Goal: Task Accomplishment & Management: Manage account settings

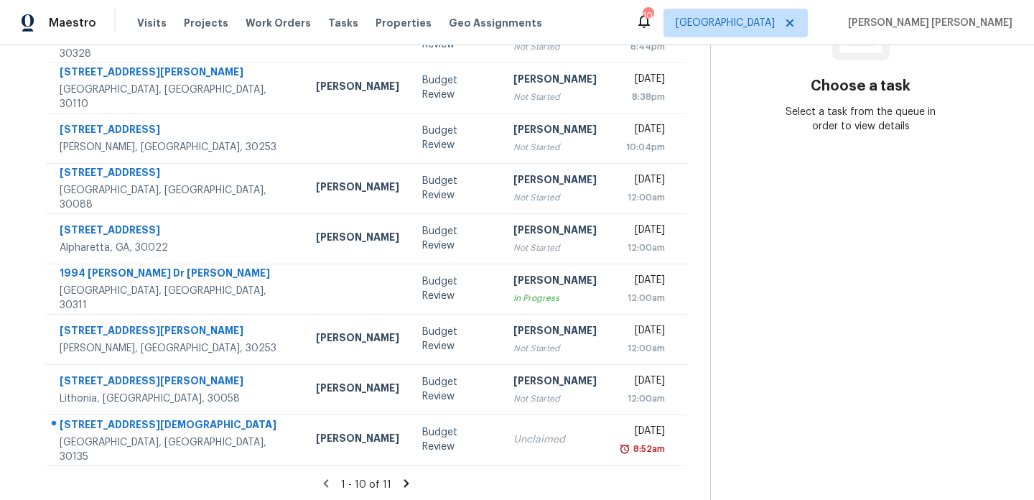
scroll to position [248, 0]
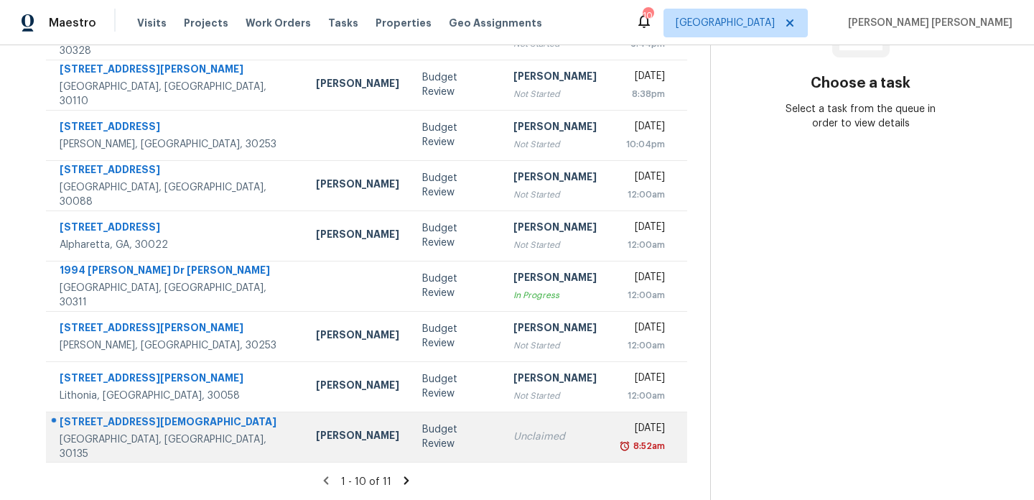
click at [411, 418] on td "Budget Review" at bounding box center [456, 436] width 90 height 50
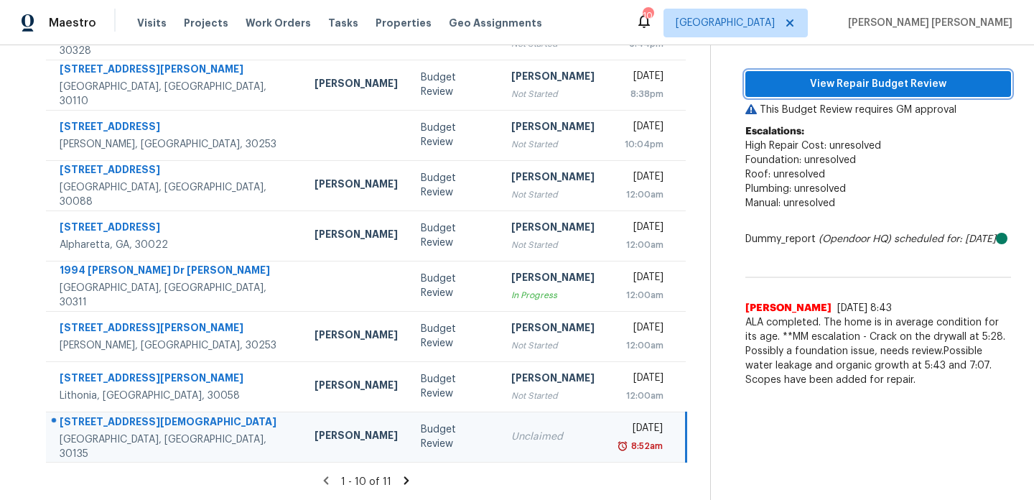
click at [817, 88] on span "View Repair Budget Review" at bounding box center [877, 84] width 243 height 18
click at [407, 478] on icon at bounding box center [406, 480] width 5 height 8
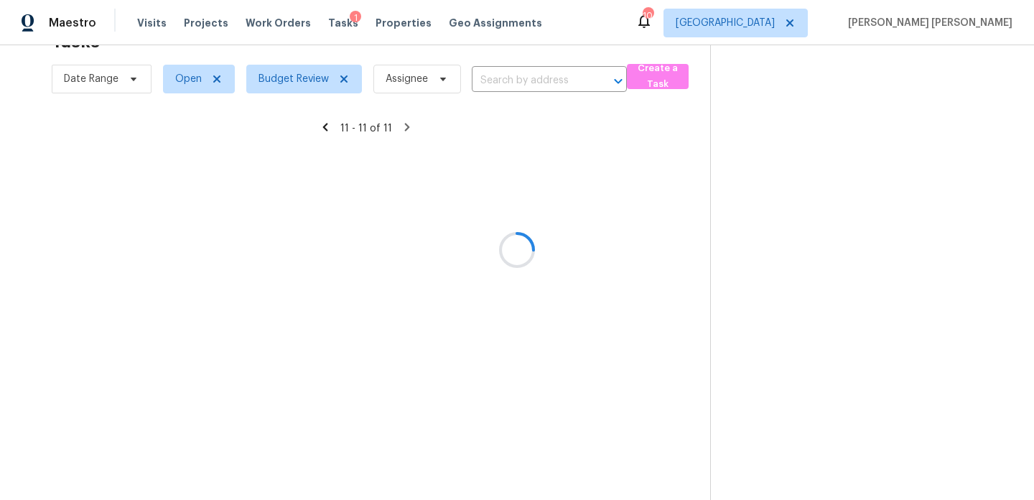
scroll to position [45, 0]
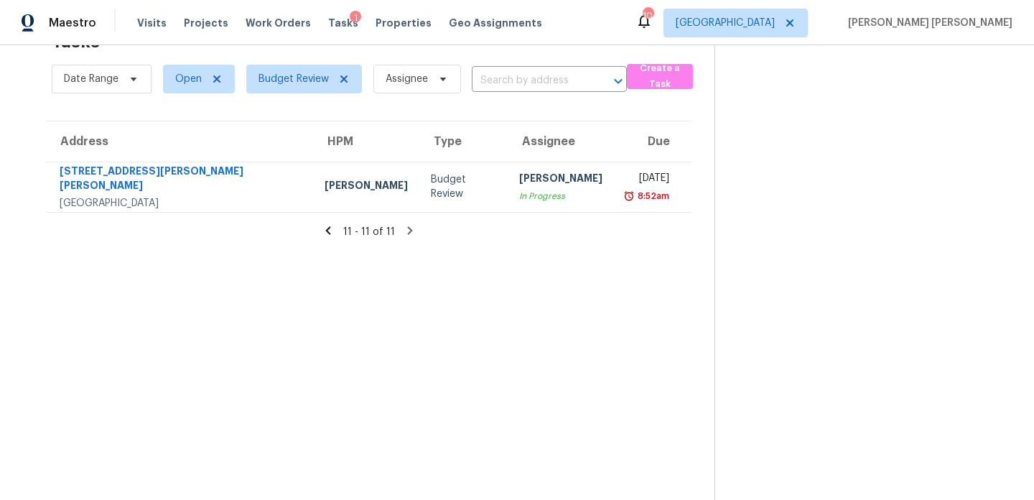
click at [326, 228] on icon at bounding box center [327, 230] width 5 height 8
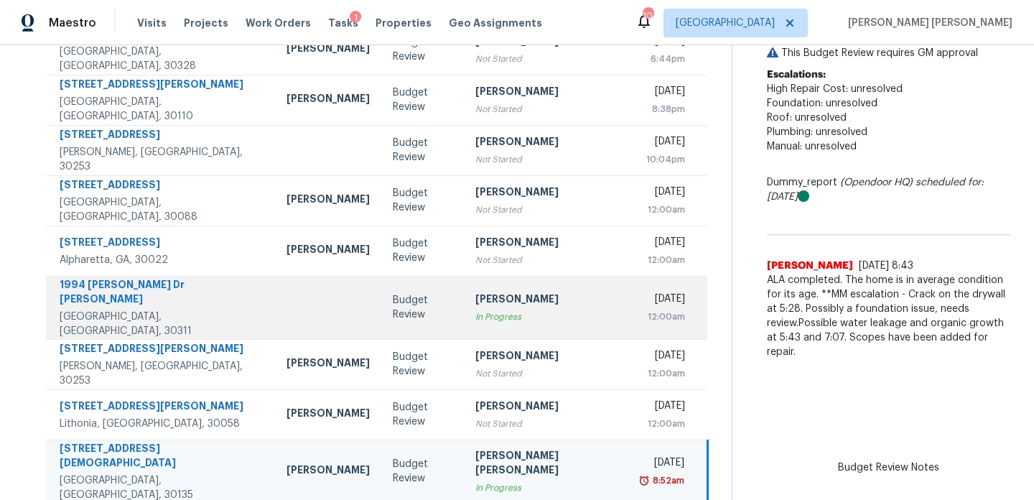
scroll to position [231, 0]
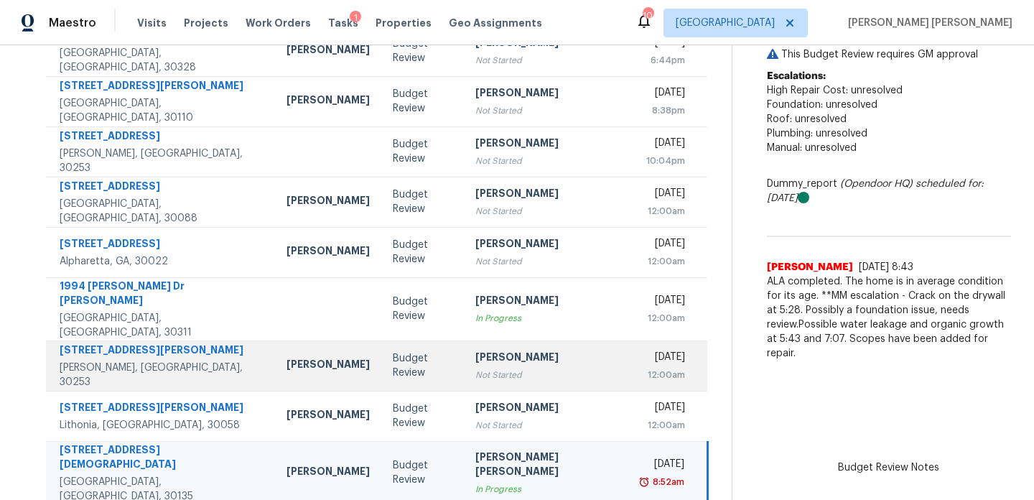
click at [385, 365] on td "Budget Review" at bounding box center [422, 365] width 83 height 50
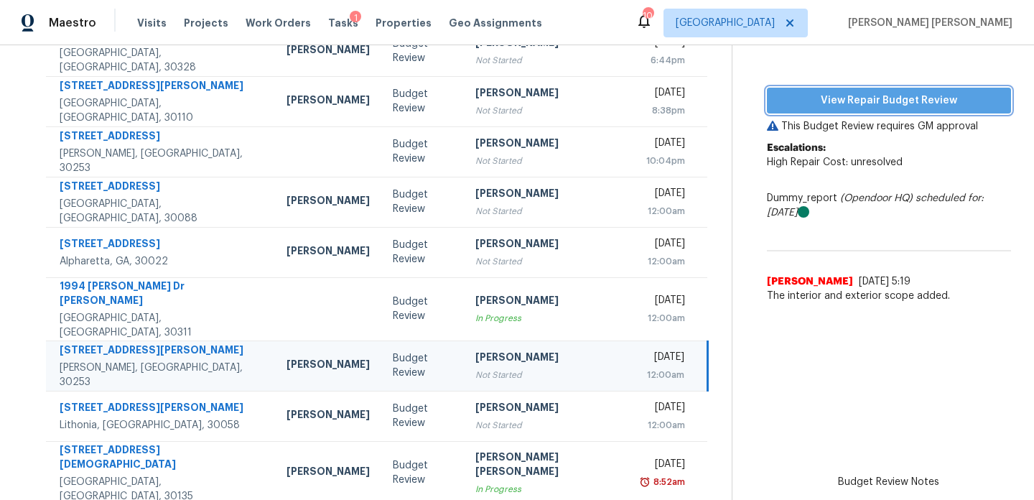
click at [802, 102] on span "View Repair Budget Review" at bounding box center [888, 101] width 221 height 18
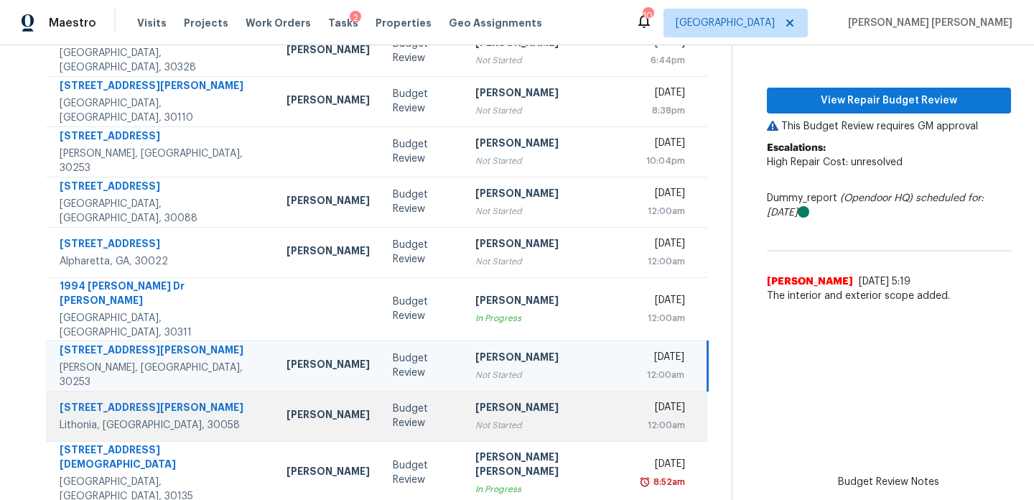
click at [393, 405] on div "Budget Review" at bounding box center [423, 415] width 60 height 29
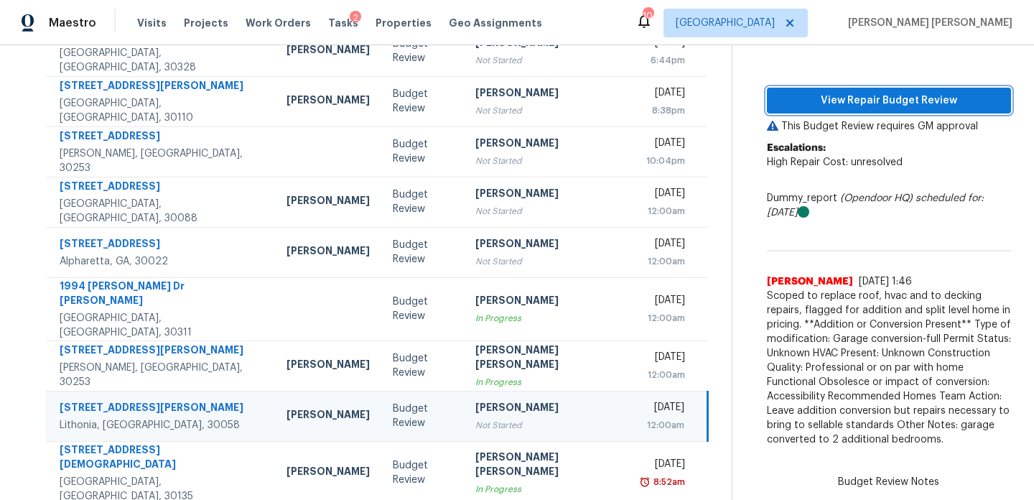
click at [869, 103] on span "View Repair Budget Review" at bounding box center [888, 101] width 221 height 18
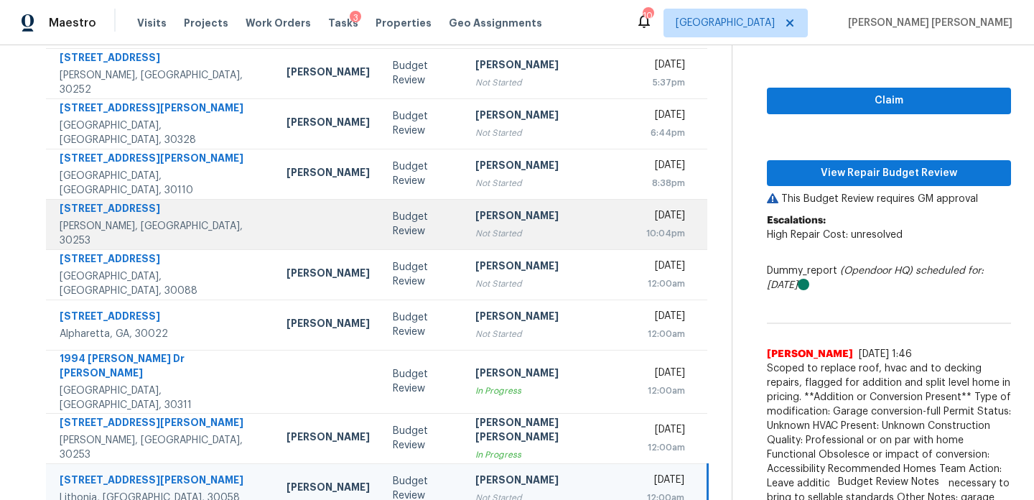
scroll to position [158, 0]
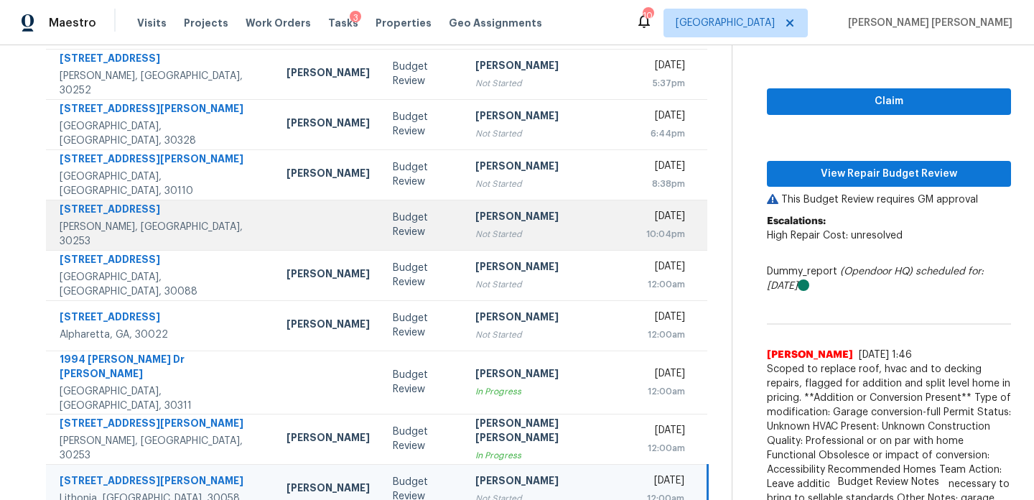
click at [275, 220] on td at bounding box center [328, 225] width 106 height 50
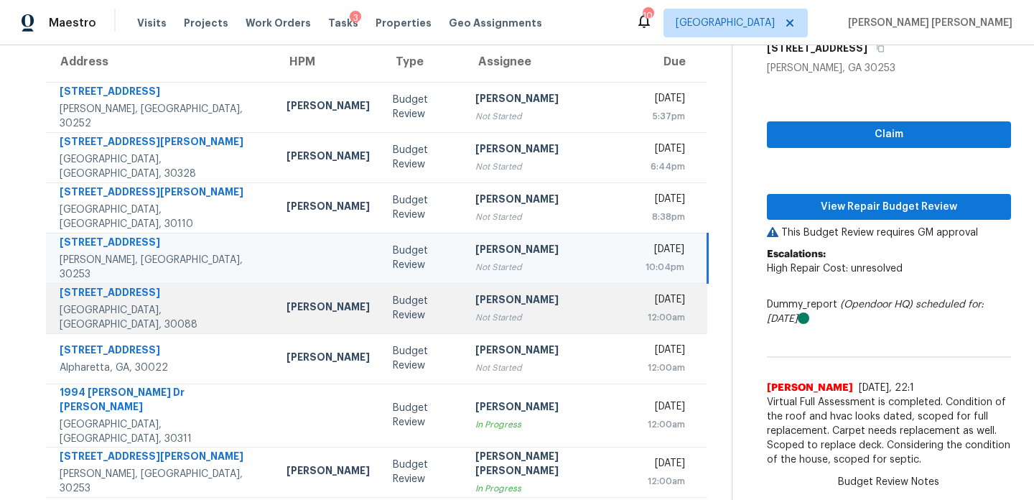
scroll to position [111, 0]
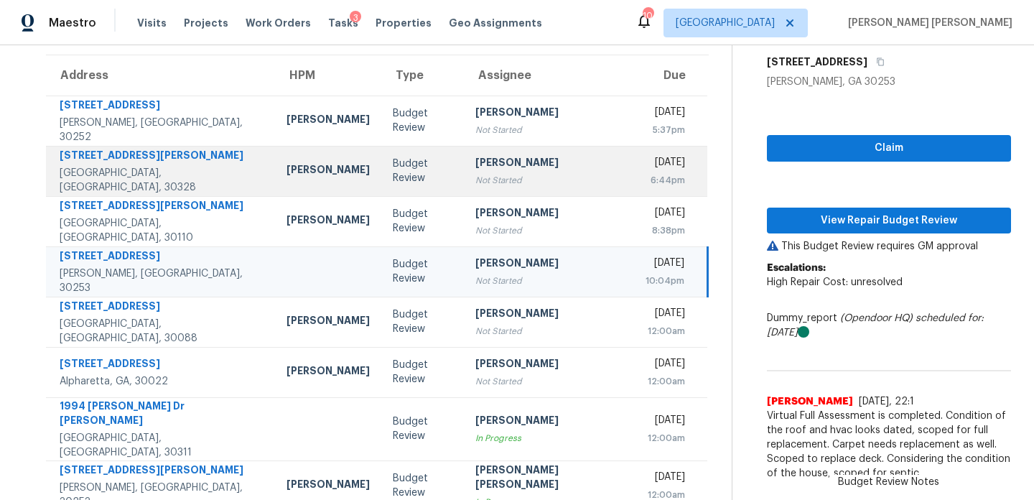
click at [304, 193] on td "[PERSON_NAME]" at bounding box center [328, 171] width 106 height 50
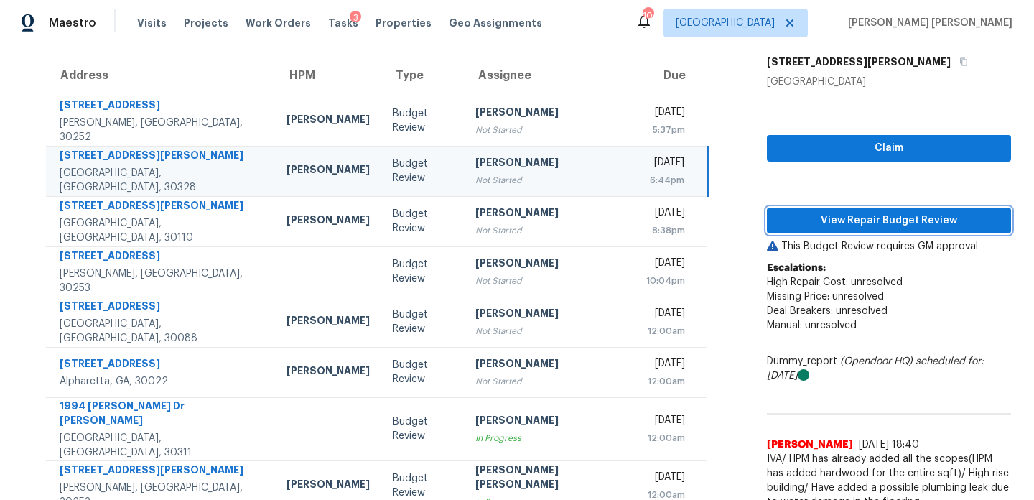
click at [863, 212] on span "View Repair Budget Review" at bounding box center [888, 221] width 221 height 18
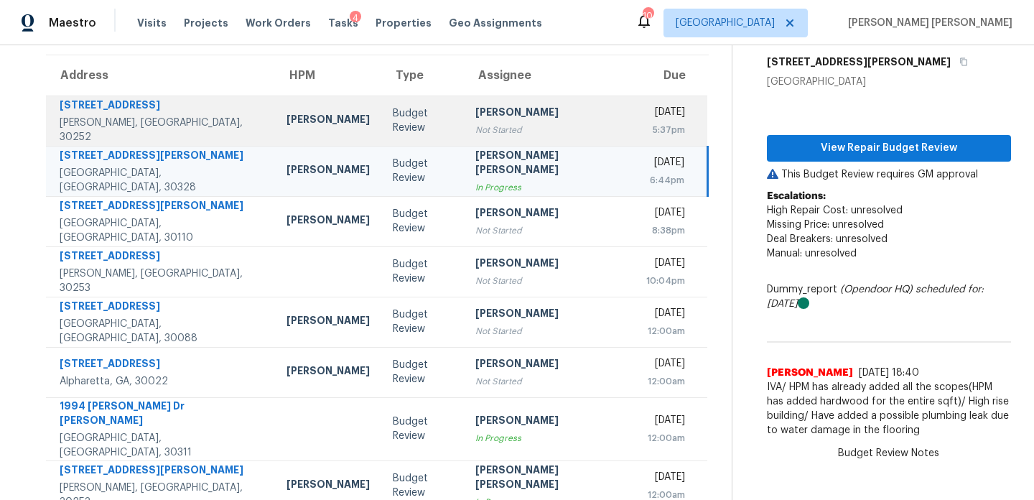
click at [307, 136] on td "[PERSON_NAME]" at bounding box center [328, 120] width 106 height 50
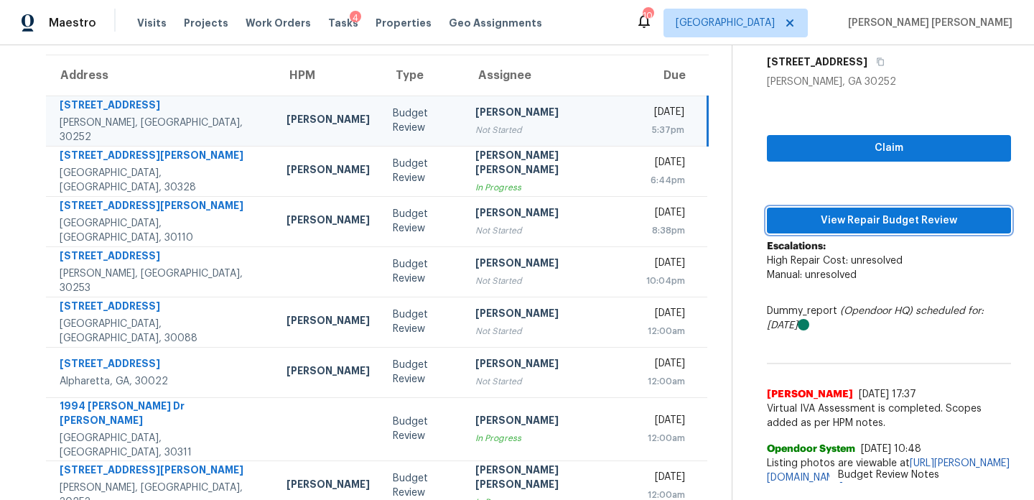
click at [801, 214] on span "View Repair Budget Review" at bounding box center [888, 221] width 221 height 18
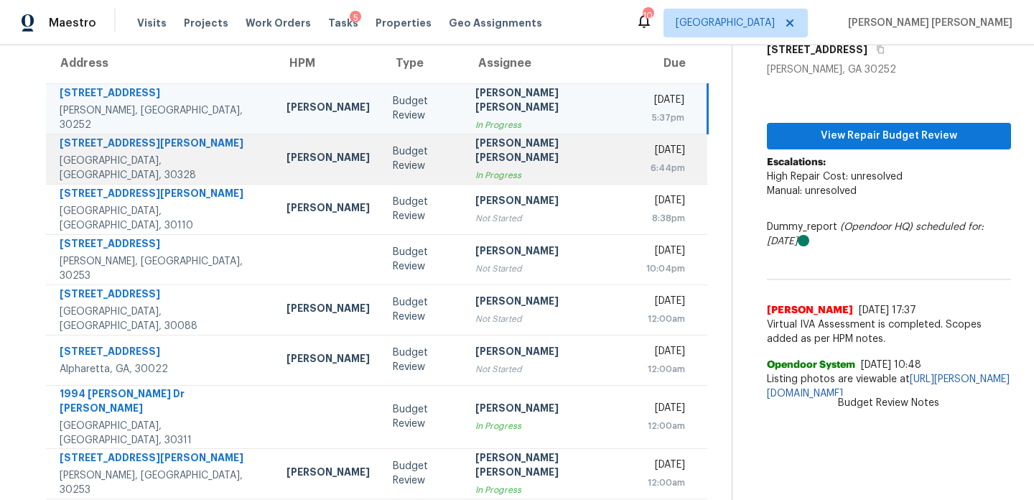
scroll to position [123, 0]
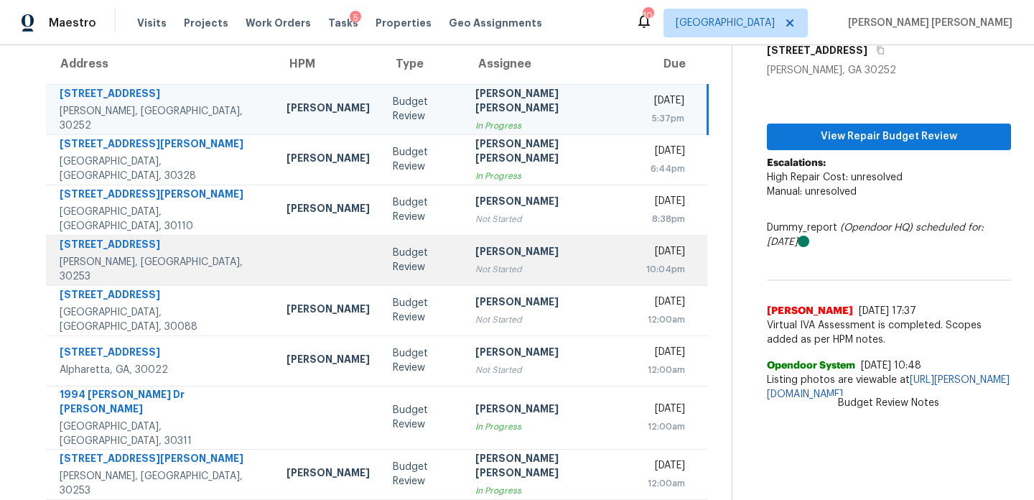
click at [300, 248] on td at bounding box center [328, 260] width 106 height 50
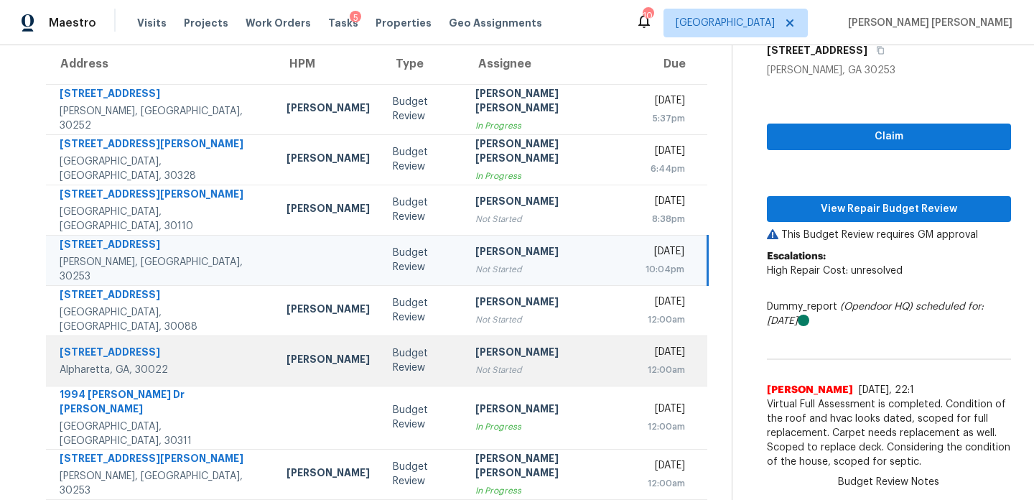
click at [311, 341] on td "Tyler Payne" at bounding box center [328, 360] width 106 height 50
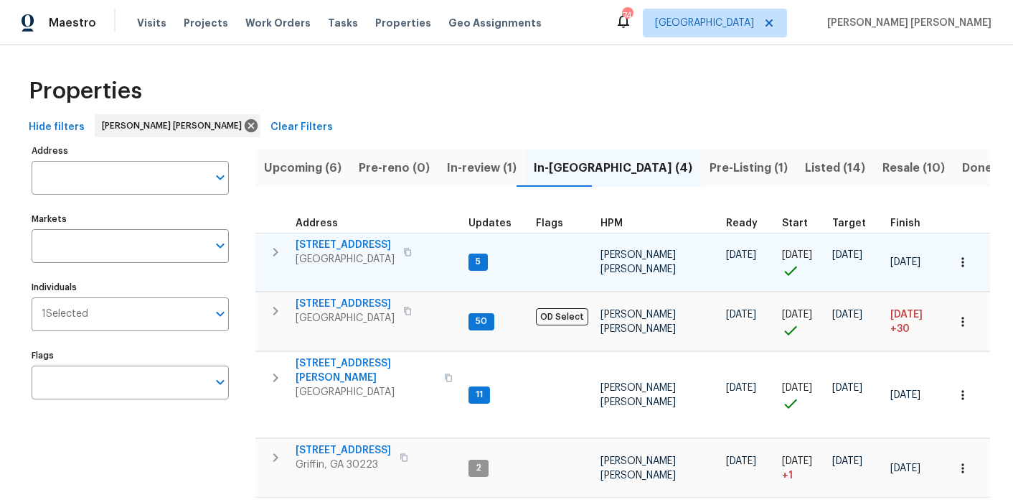
scroll to position [11, 0]
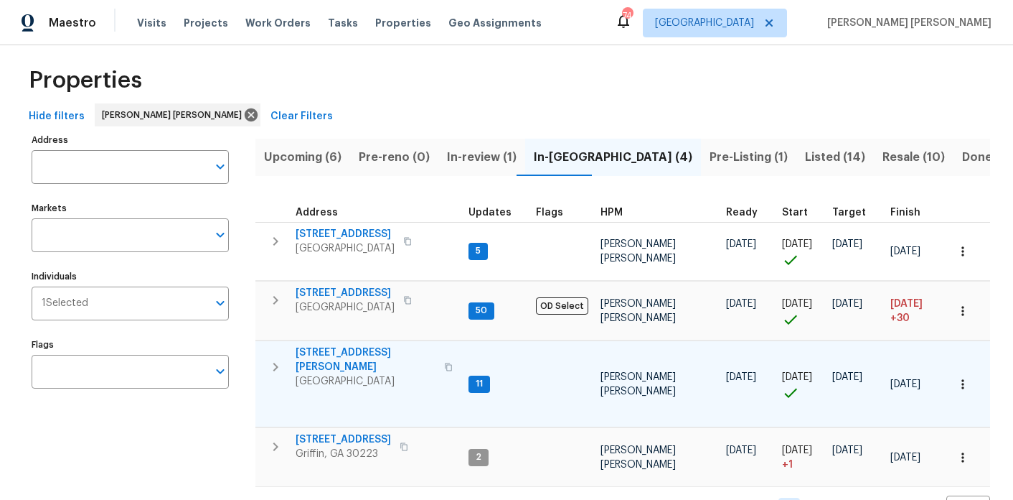
click at [349, 345] on span "2811 Carnes Rd" at bounding box center [366, 359] width 140 height 29
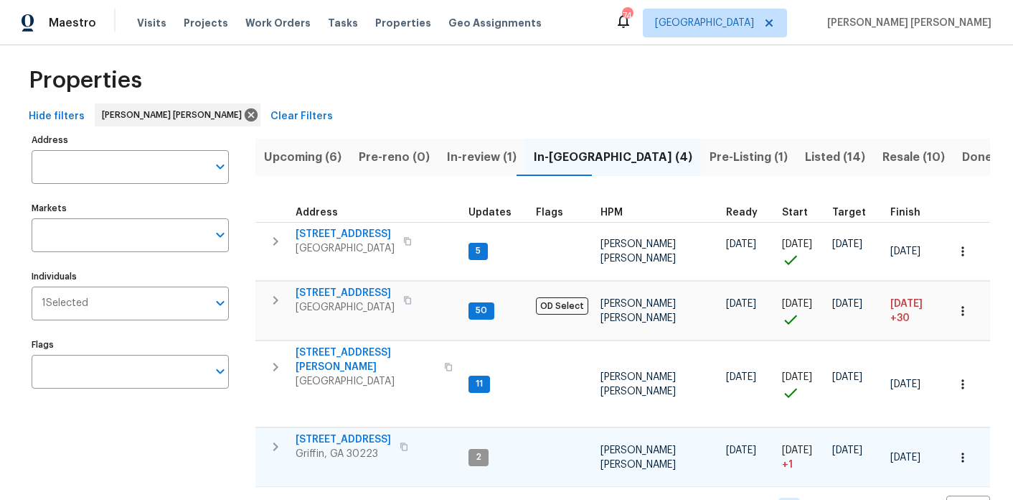
click at [344, 432] on span "101 Lexington Place Dr" at bounding box center [343, 439] width 95 height 14
click at [408, 442] on icon "button" at bounding box center [404, 446] width 9 height 9
click at [270, 438] on icon "button" at bounding box center [275, 446] width 17 height 17
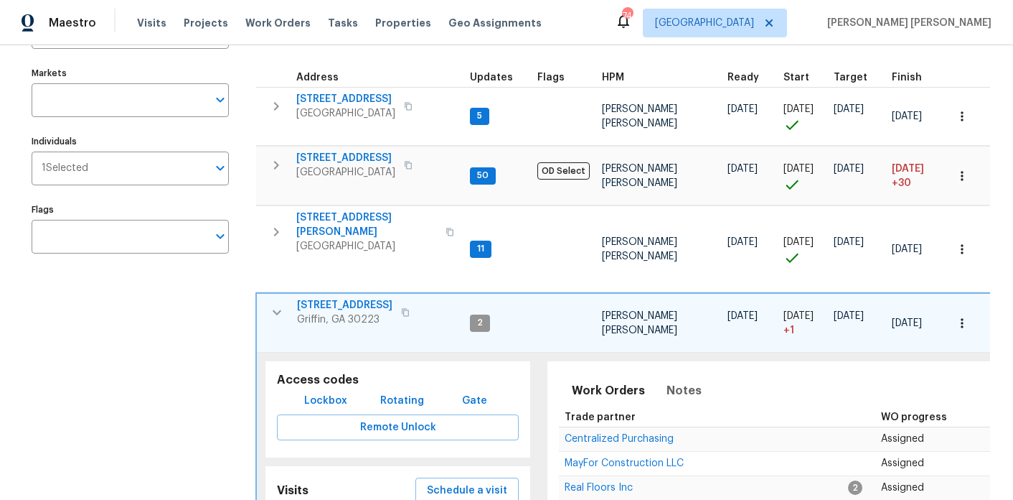
scroll to position [181, 0]
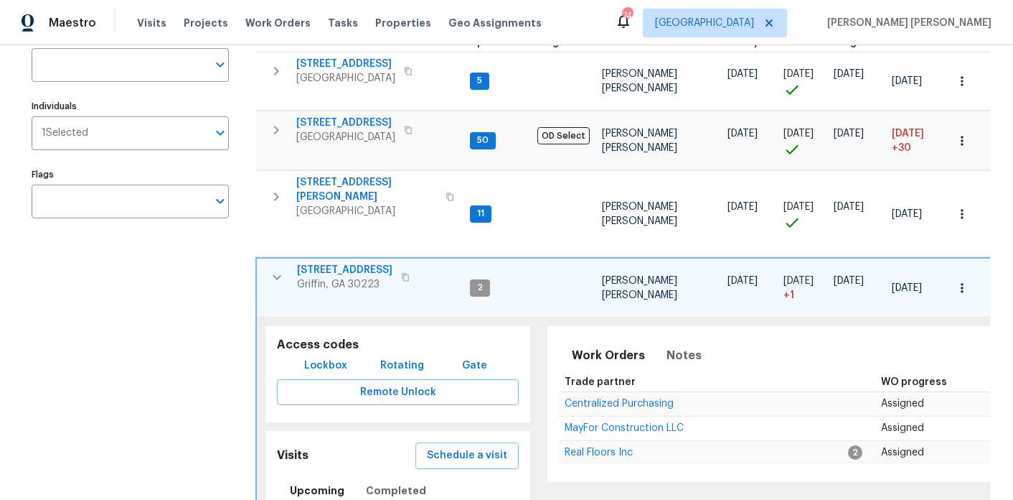
click at [338, 357] on span "Lockbox" at bounding box center [325, 366] width 43 height 18
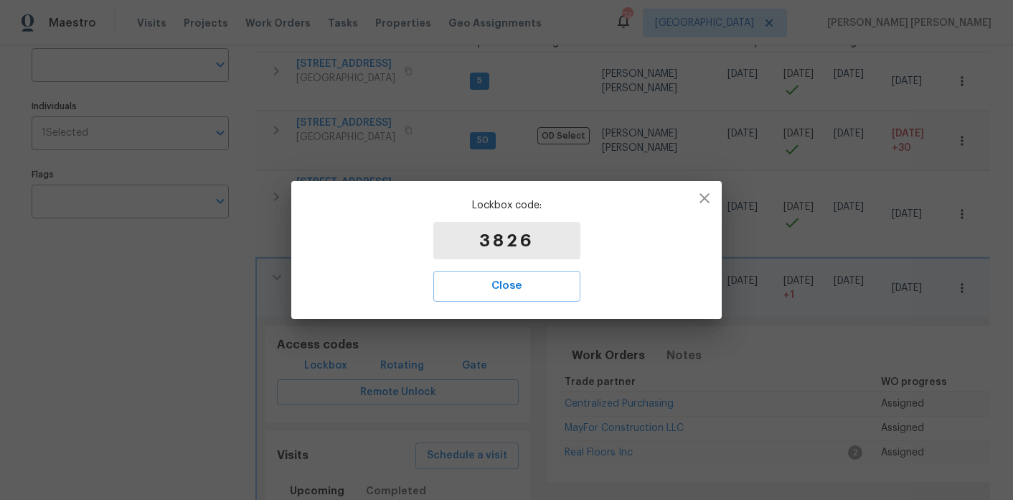
click at [510, 242] on p "3826" at bounding box center [506, 240] width 147 height 37
copy p "3826"
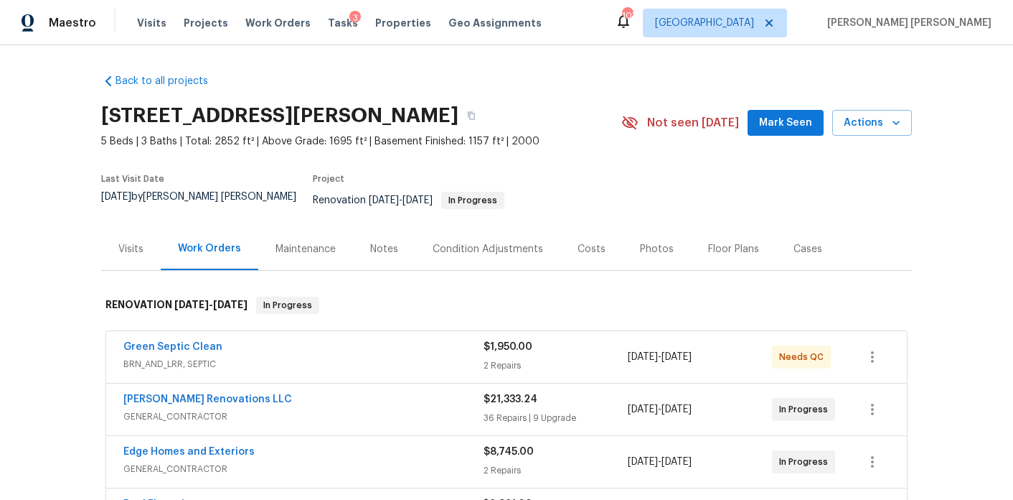
scroll to position [125, 0]
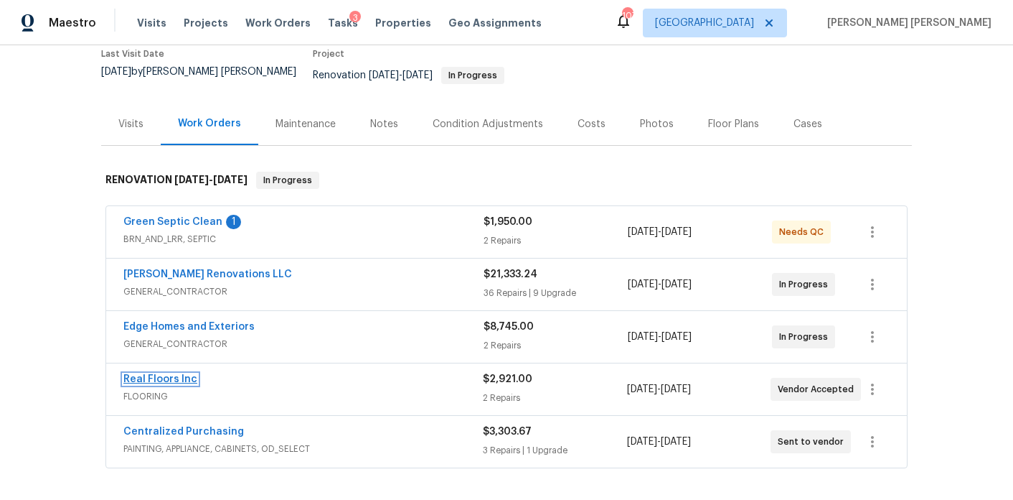
click at [154, 374] on link "Real Floors Inc" at bounding box center [160, 379] width 74 height 10
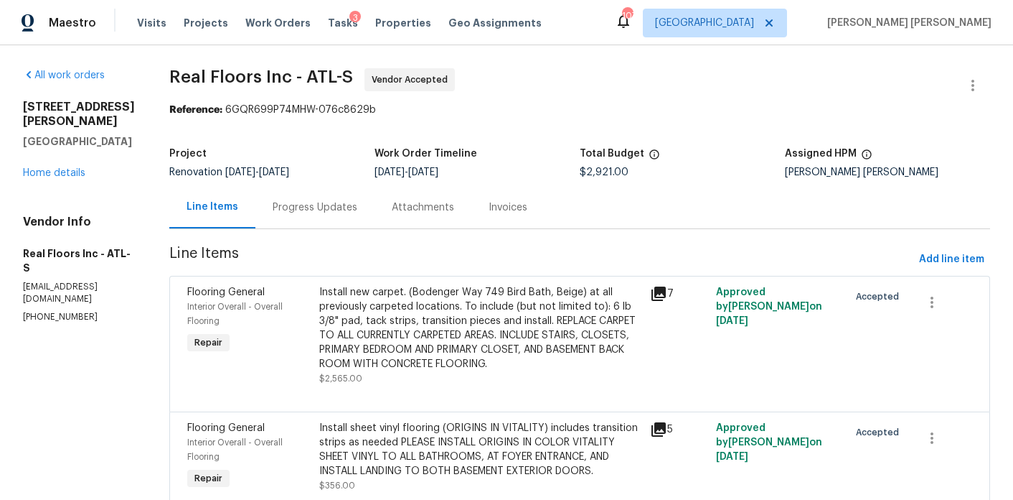
click at [334, 215] on div "Progress Updates" at bounding box center [315, 207] width 119 height 42
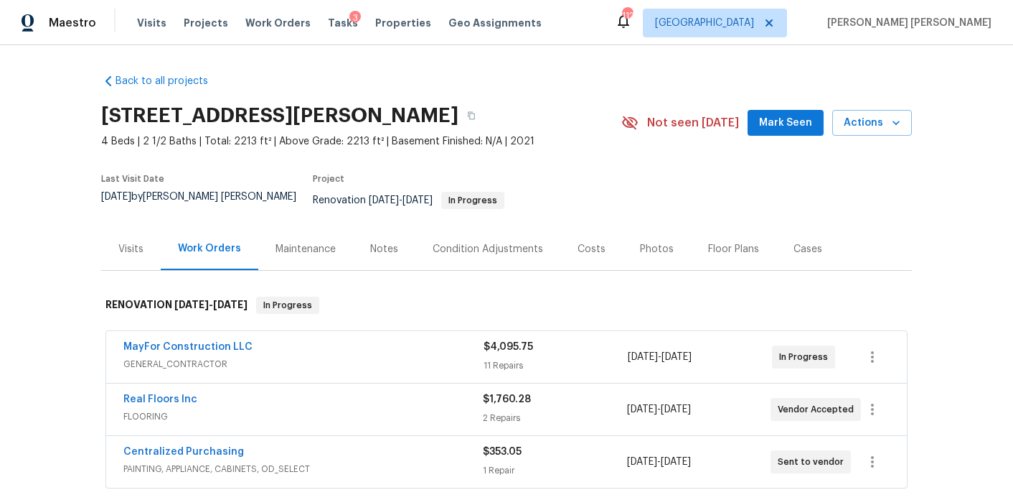
click at [380, 242] on div "Notes" at bounding box center [384, 249] width 28 height 14
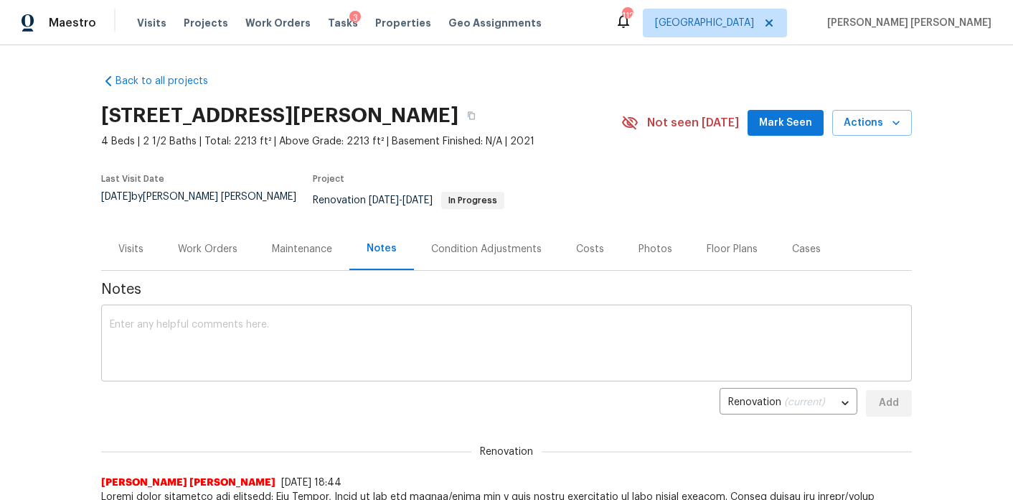
click at [387, 324] on textarea at bounding box center [507, 344] width 794 height 50
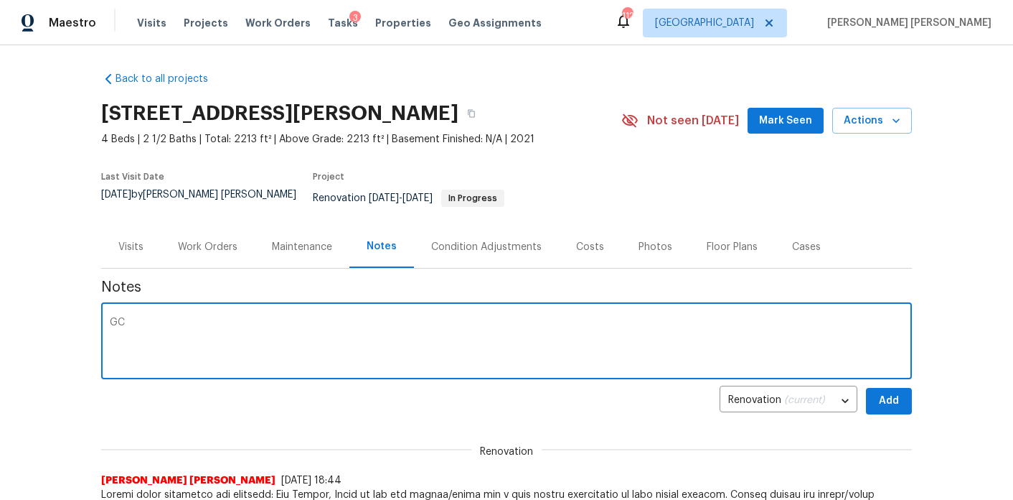
scroll to position [1, 0]
type textarea "GC requested 10 additional gallons of wall paint - order submitted."
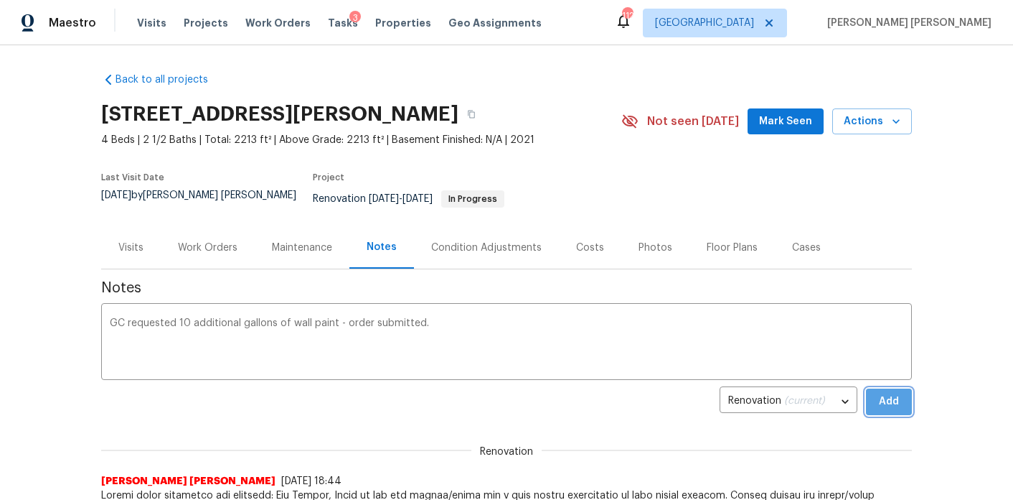
click at [898, 398] on span "Add" at bounding box center [889, 402] width 23 height 18
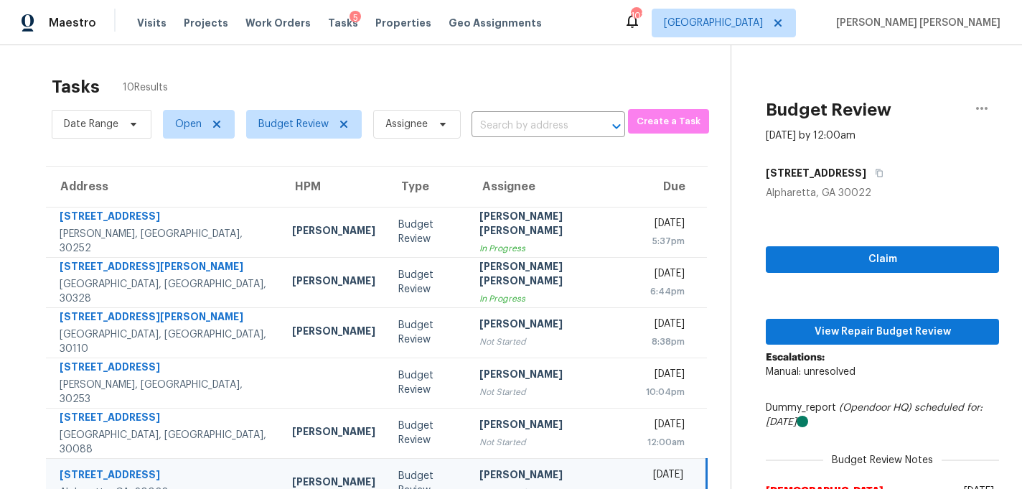
scroll to position [232, 0]
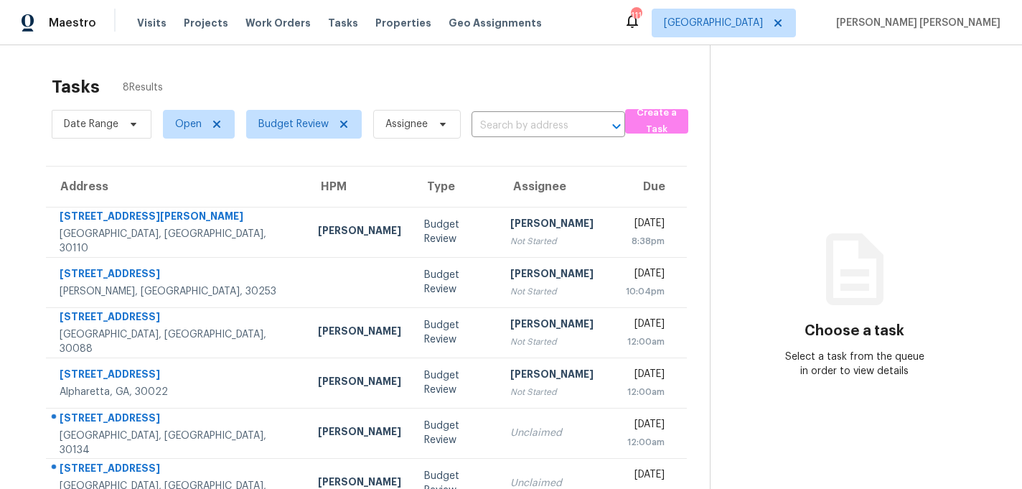
scroll to position [131, 0]
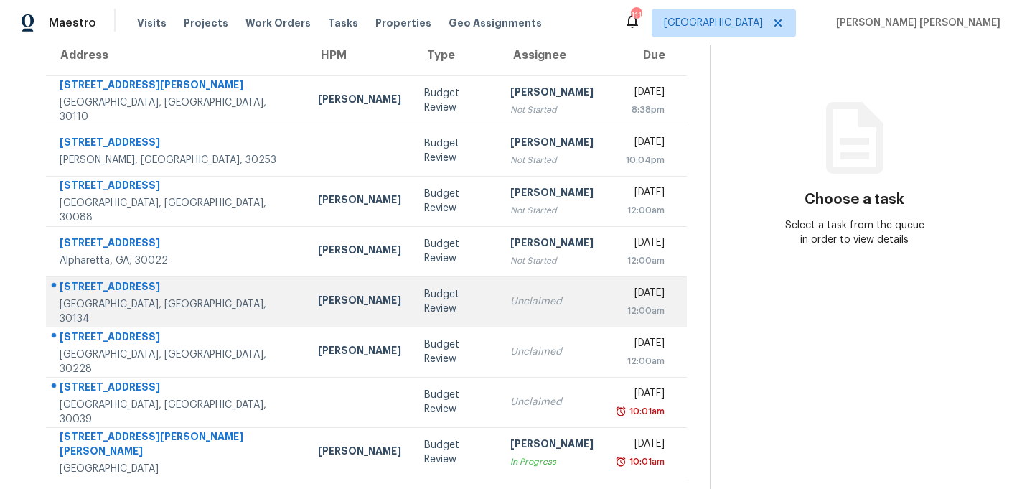
click at [312, 301] on td "Mirsad Srna" at bounding box center [359, 301] width 106 height 50
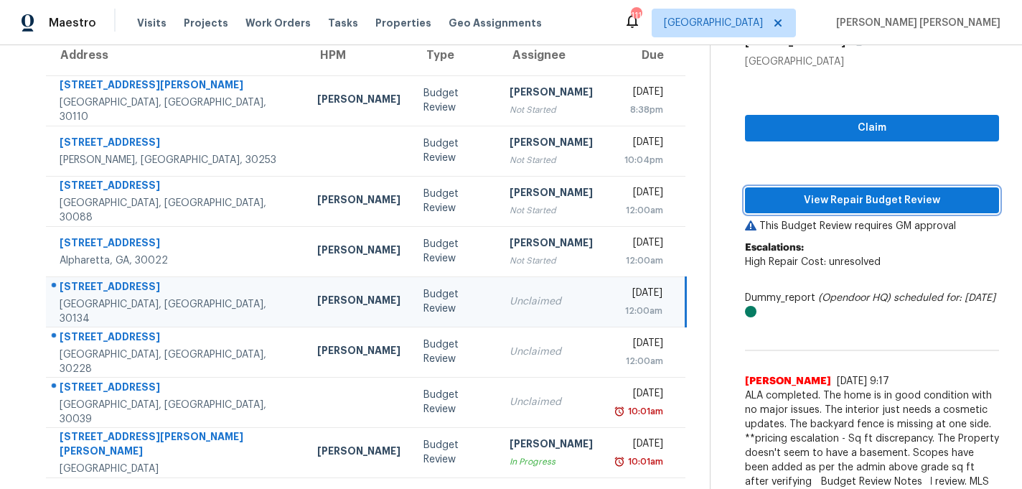
click at [932, 203] on span "View Repair Budget Review" at bounding box center [871, 201] width 231 height 18
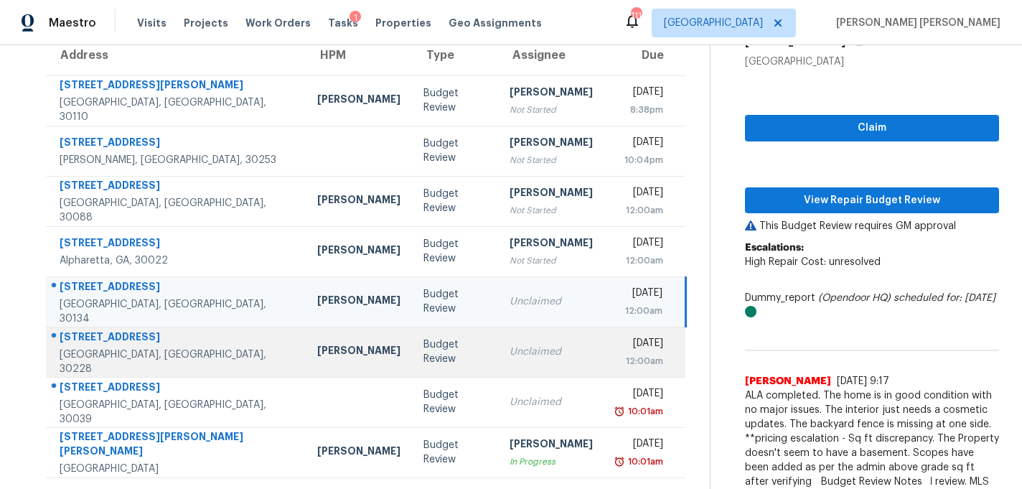
click at [412, 333] on td "Budget Review" at bounding box center [455, 352] width 86 height 50
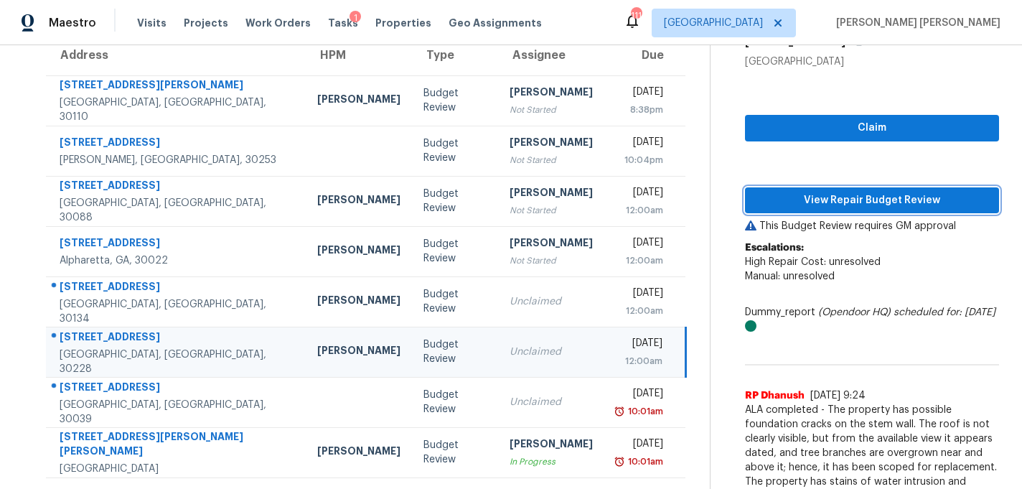
click at [798, 205] on span "View Repair Budget Review" at bounding box center [871, 201] width 231 height 18
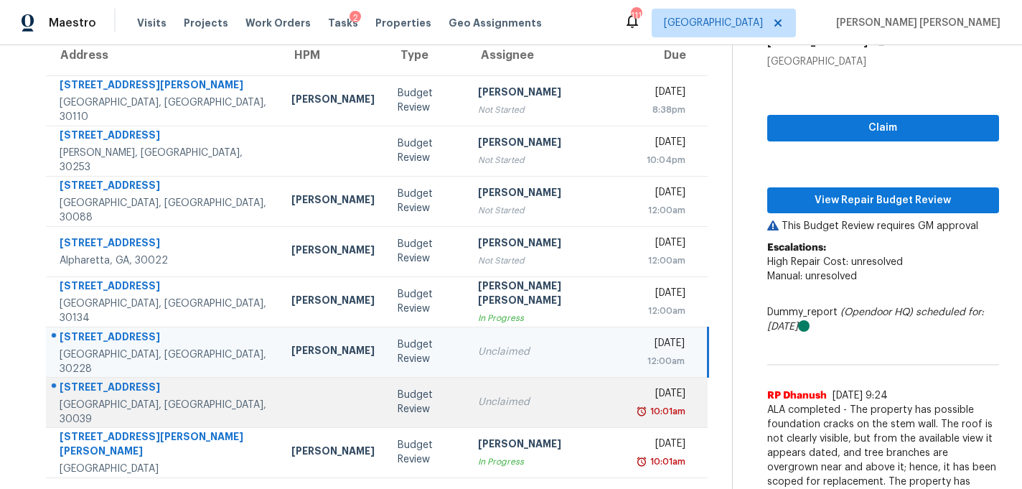
click at [386, 393] on td "Budget Review" at bounding box center [426, 402] width 81 height 50
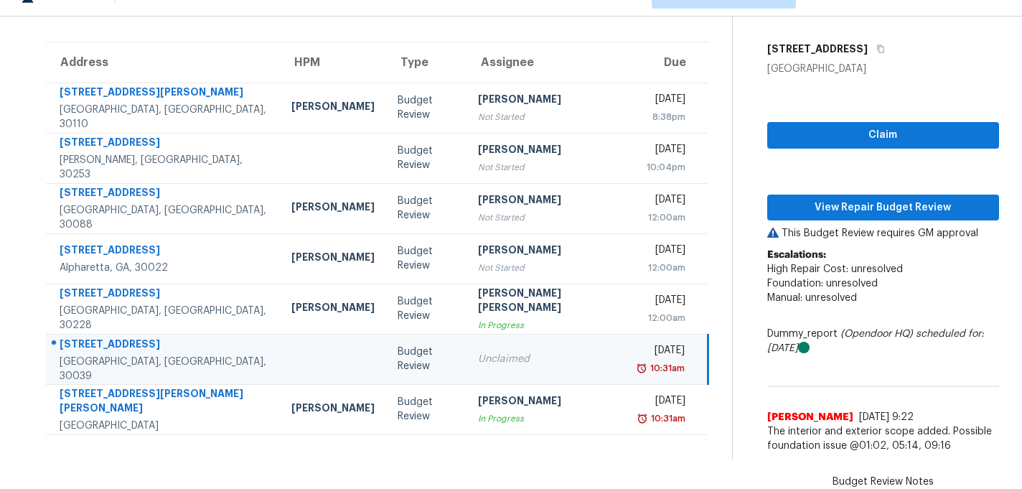
scroll to position [95, 0]
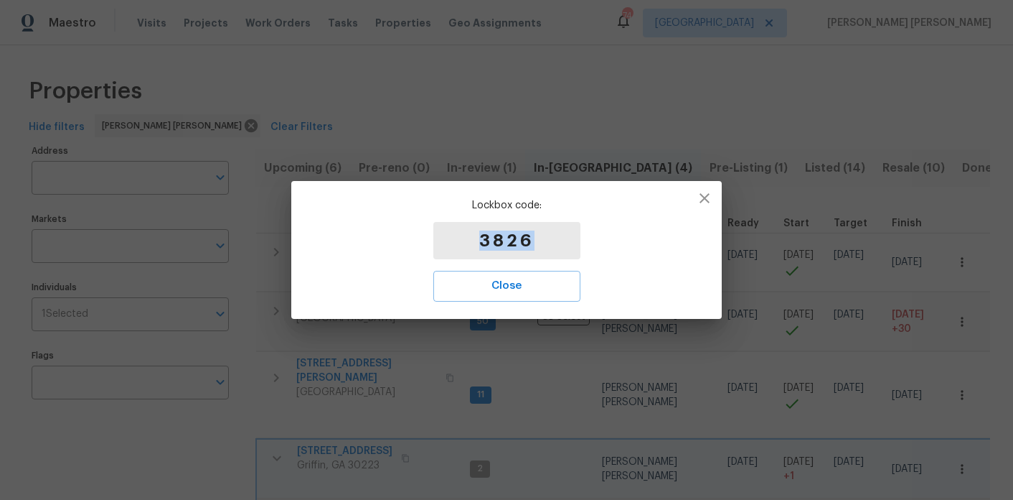
scroll to position [181, 0]
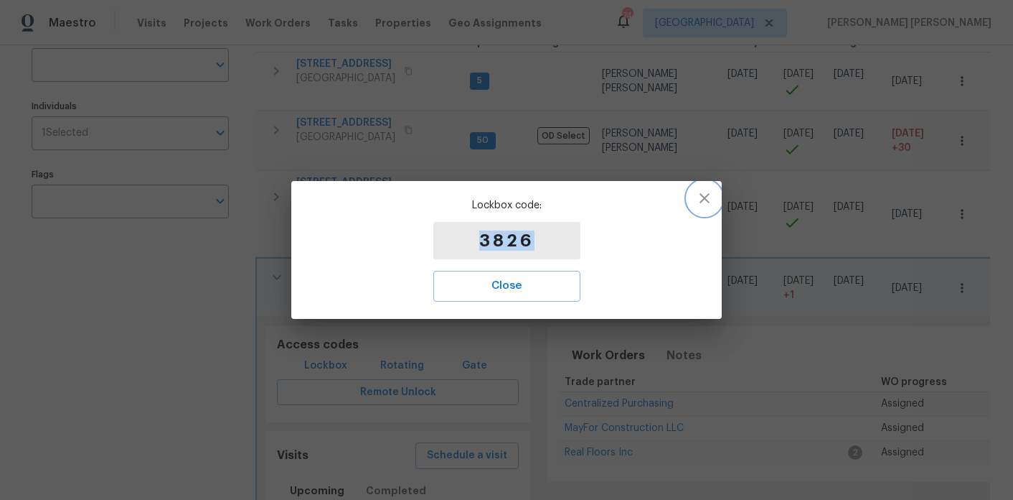
click at [706, 202] on icon "button" at bounding box center [704, 197] width 17 height 17
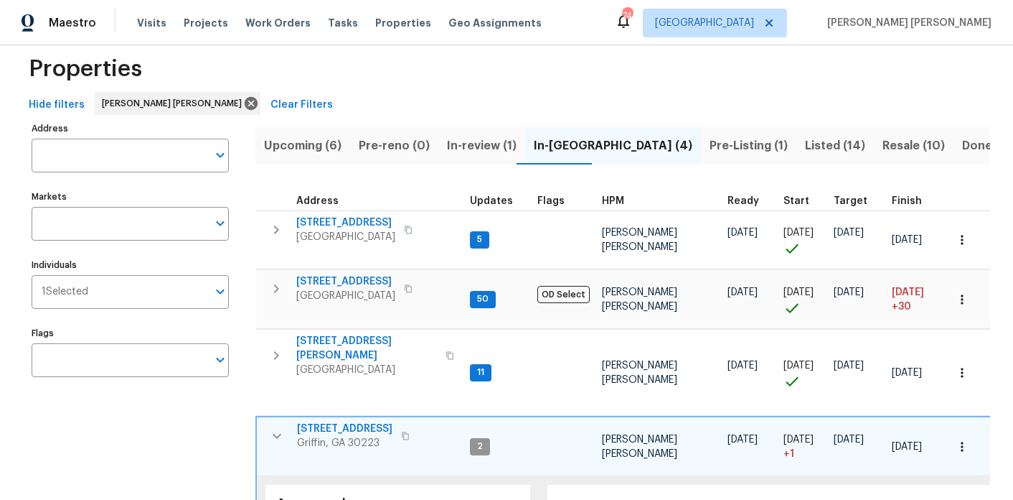
scroll to position [0, 0]
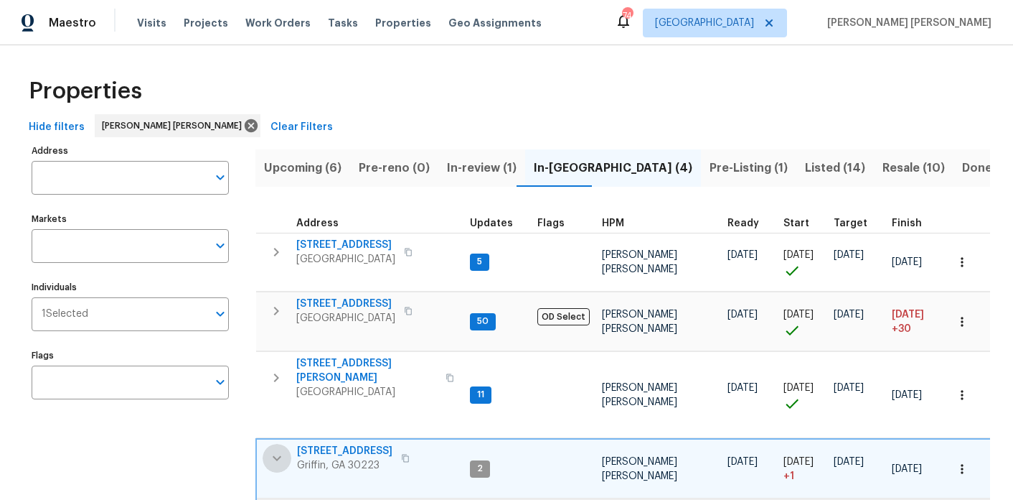
click at [275, 449] on icon "button" at bounding box center [276, 457] width 17 height 17
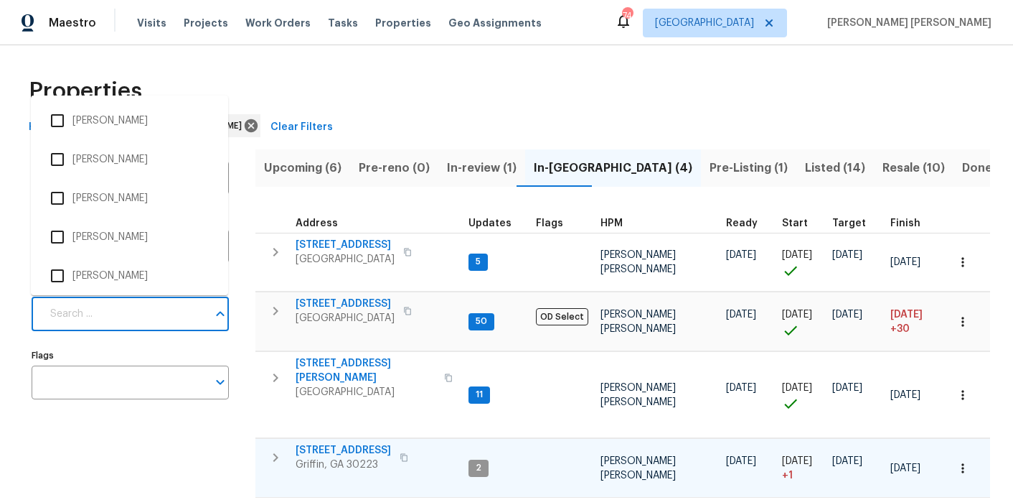
click at [121, 314] on input "Individuals" at bounding box center [125, 314] width 166 height 34
type input "y"
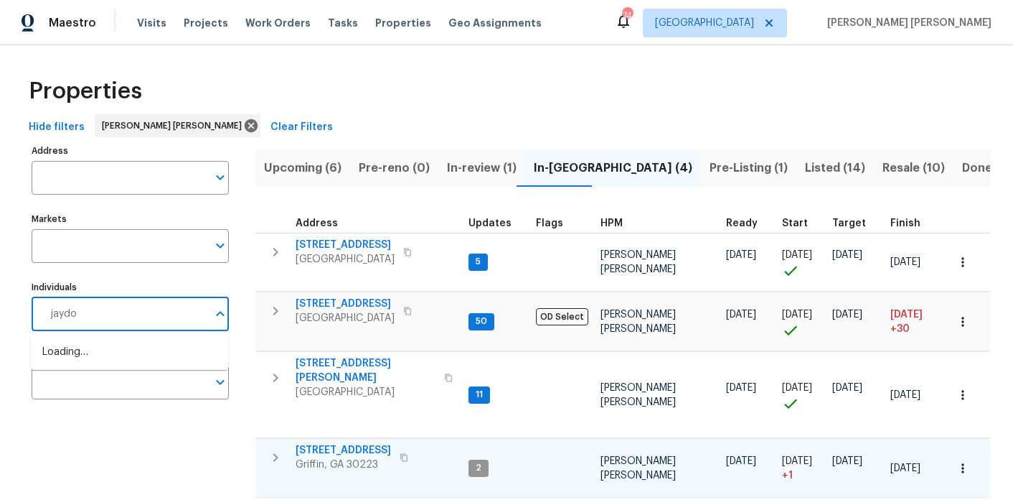
type input "jaydon"
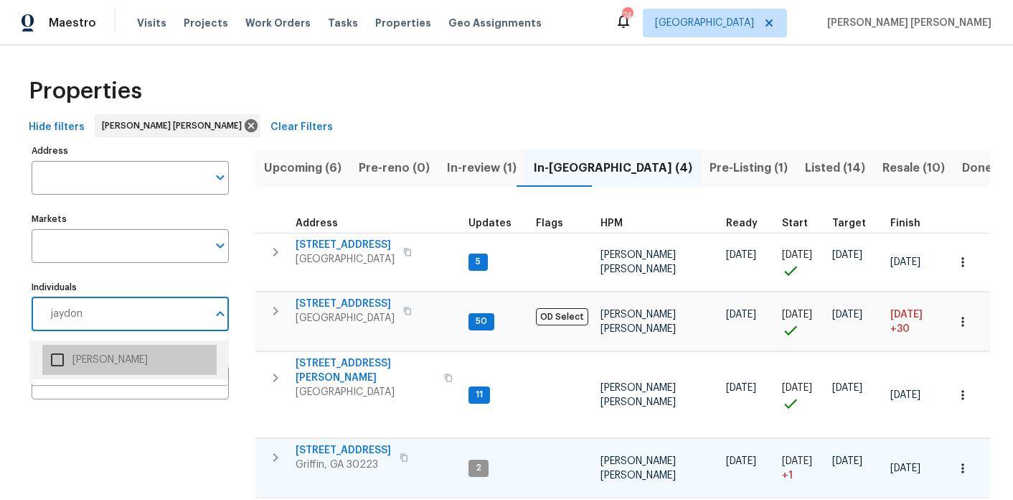
click at [117, 362] on li "[PERSON_NAME]" at bounding box center [129, 360] width 174 height 30
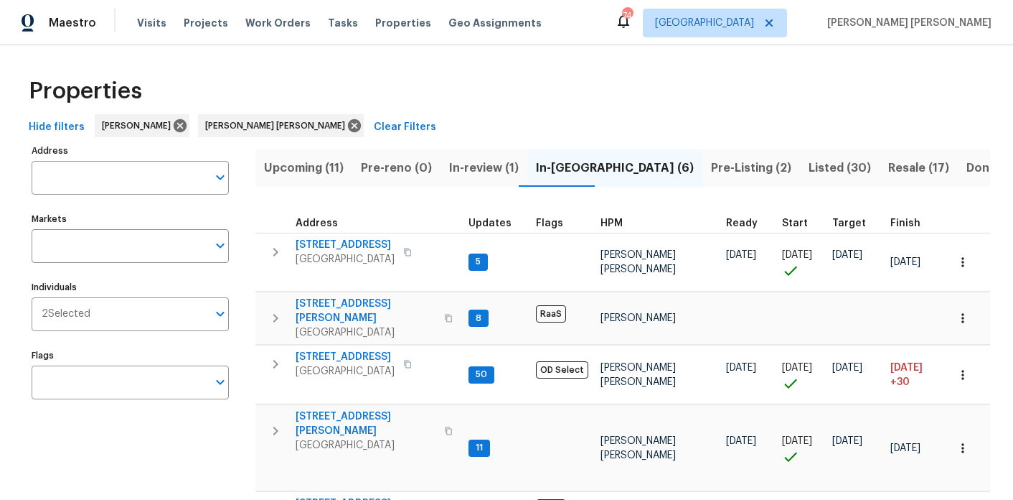
click at [314, 177] on span "Upcoming (11)" at bounding box center [304, 168] width 80 height 20
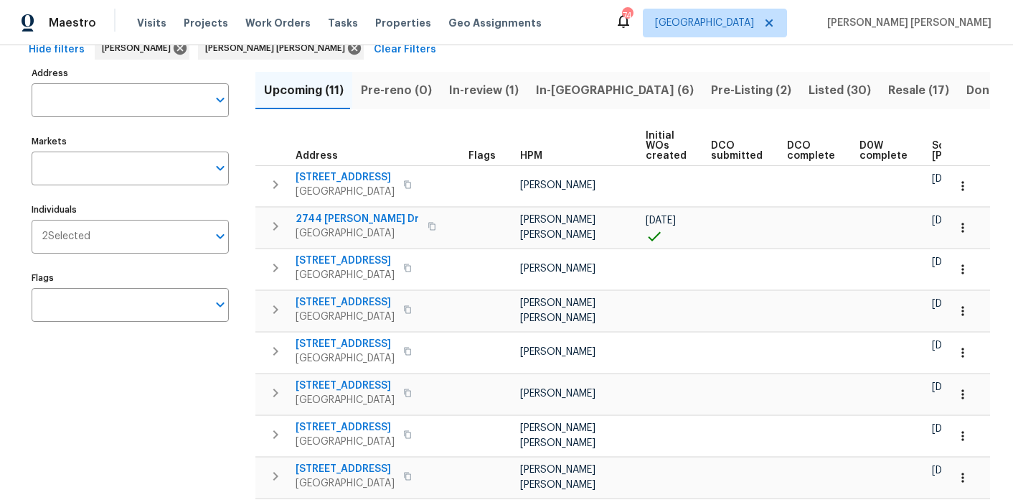
scroll to position [0, 177]
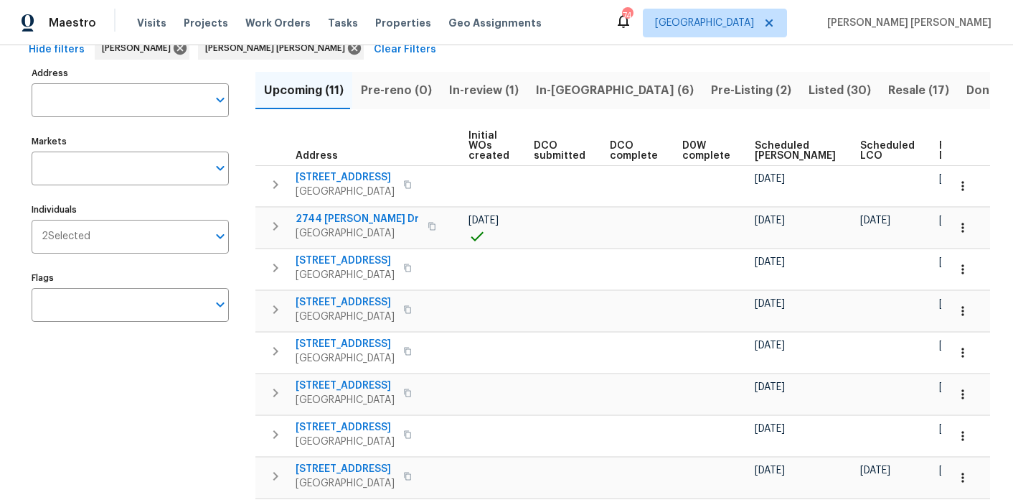
click at [939, 144] on span "Ready Date" at bounding box center [955, 151] width 32 height 20
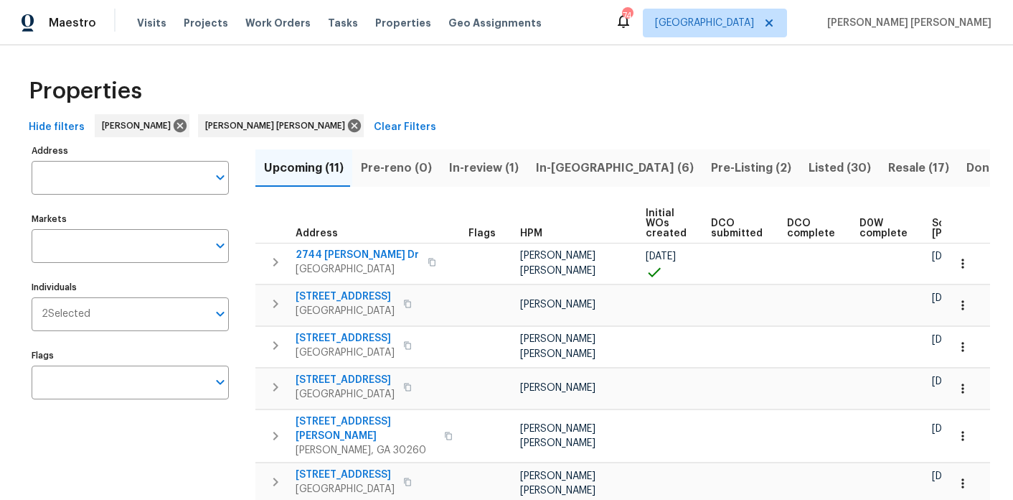
click at [558, 166] on span "In-reno (6)" at bounding box center [615, 168] width 158 height 20
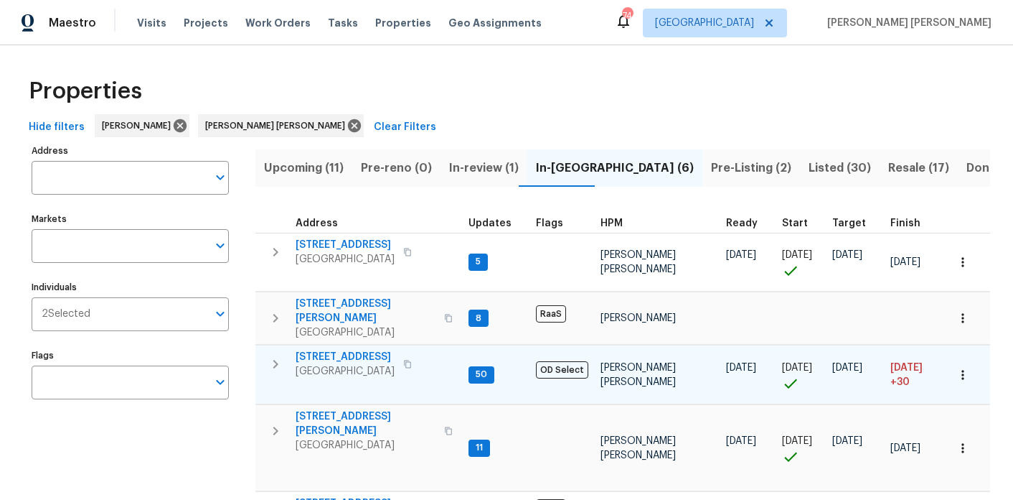
scroll to position [55, 0]
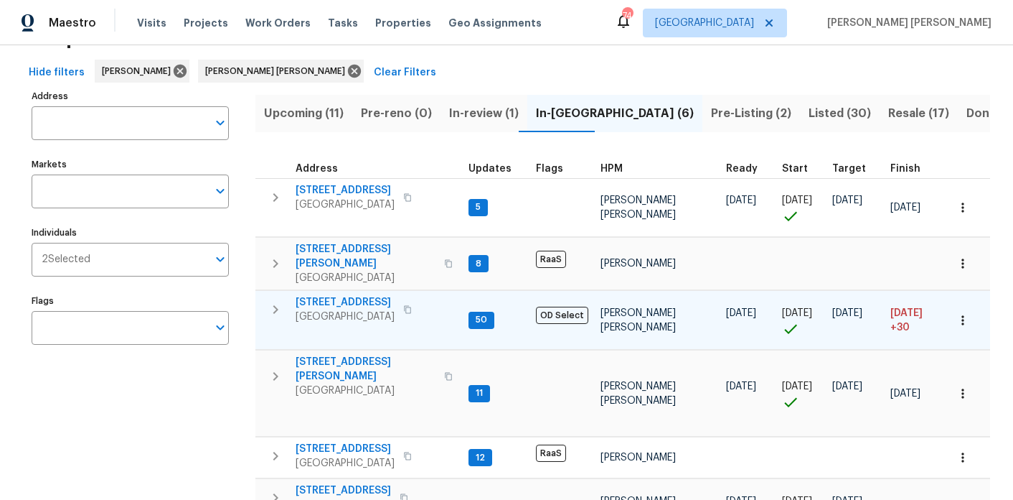
click at [411, 306] on icon "button" at bounding box center [407, 310] width 7 height 8
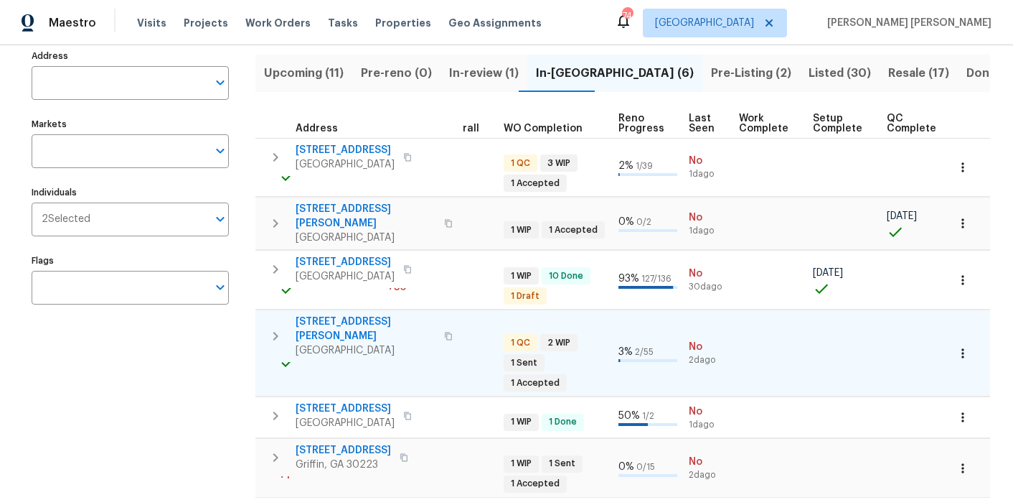
scroll to position [0, 0]
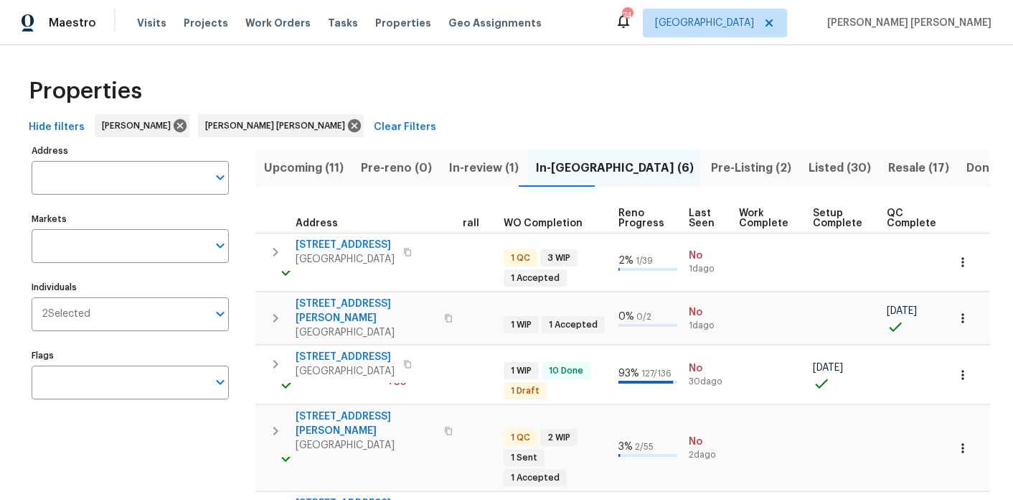
click at [388, 174] on span "Pre-reno (0)" at bounding box center [396, 168] width 71 height 20
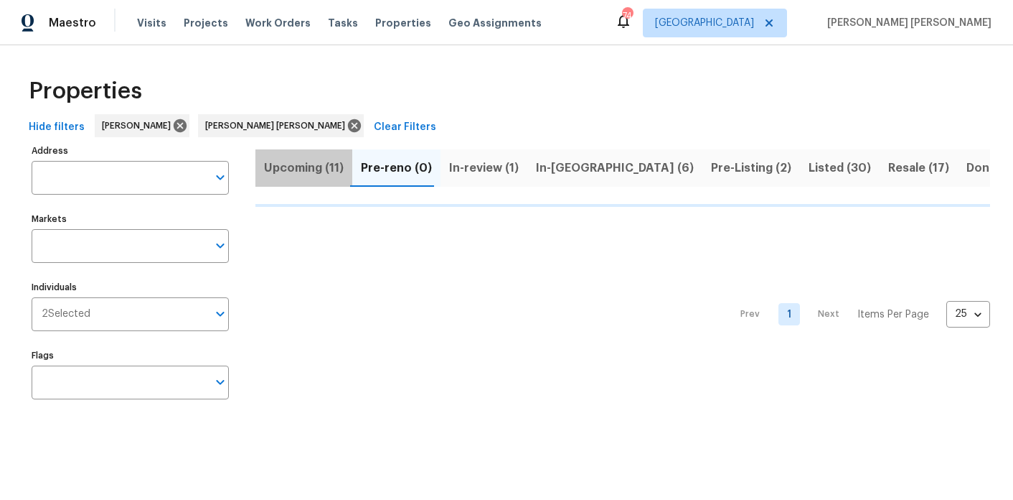
click at [310, 171] on span "Upcoming (11)" at bounding box center [304, 168] width 80 height 20
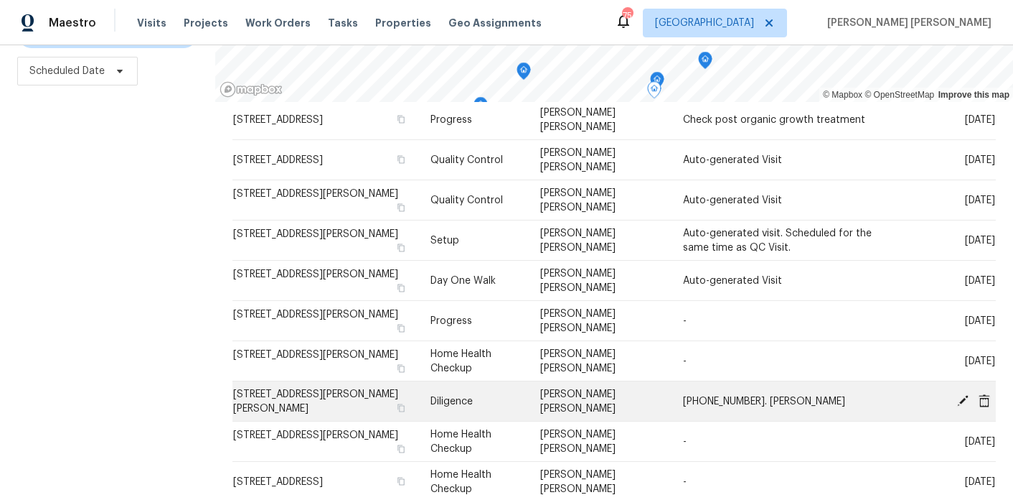
scroll to position [193, 0]
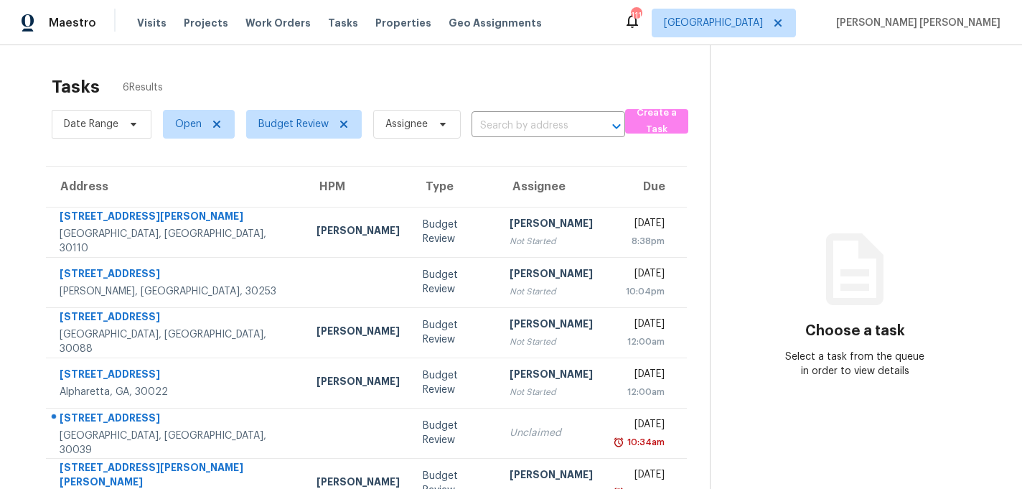
scroll to position [45, 0]
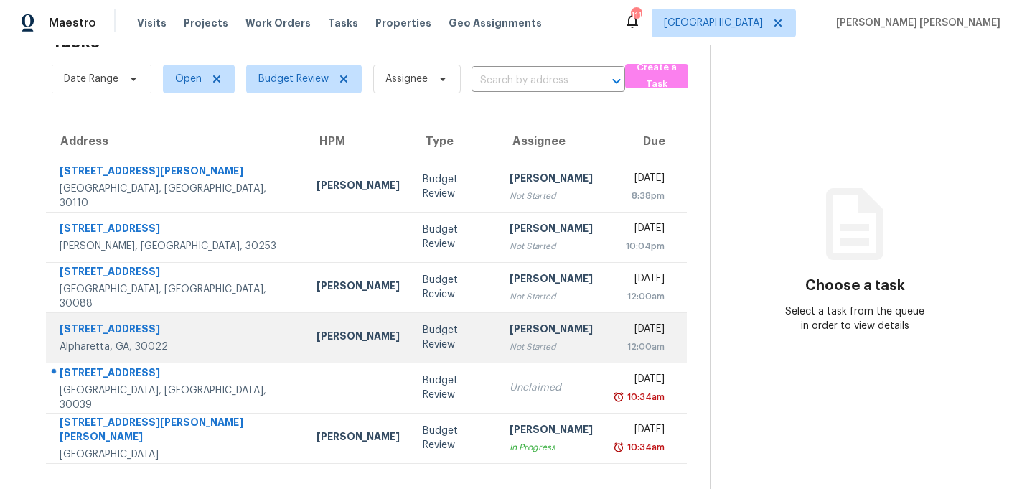
click at [517, 346] on div "Not Started" at bounding box center [551, 346] width 83 height 14
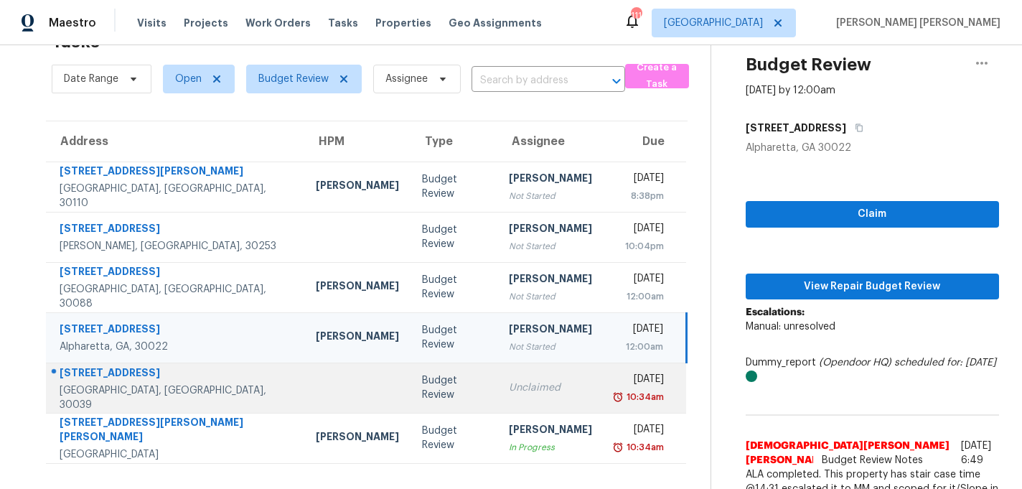
click at [527, 390] on div "Unclaimed" at bounding box center [550, 387] width 83 height 14
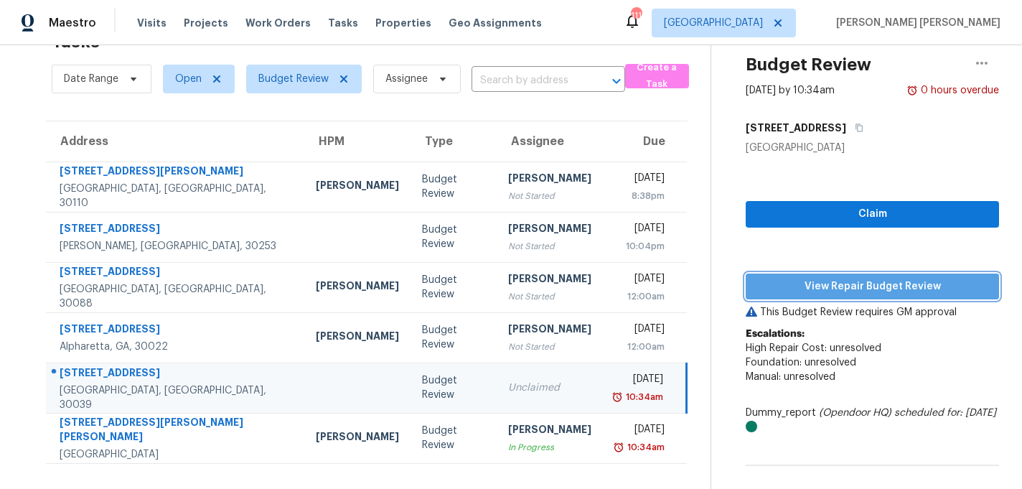
click at [830, 283] on span "View Repair Budget Review" at bounding box center [872, 287] width 230 height 18
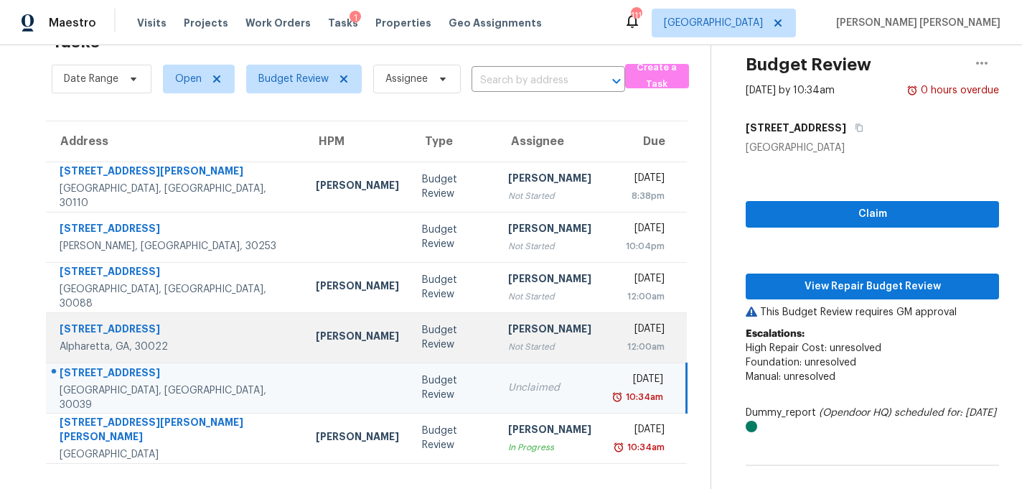
click at [603, 334] on td "Sat, Sep 27th 2025 12:00am" at bounding box center [645, 337] width 84 height 50
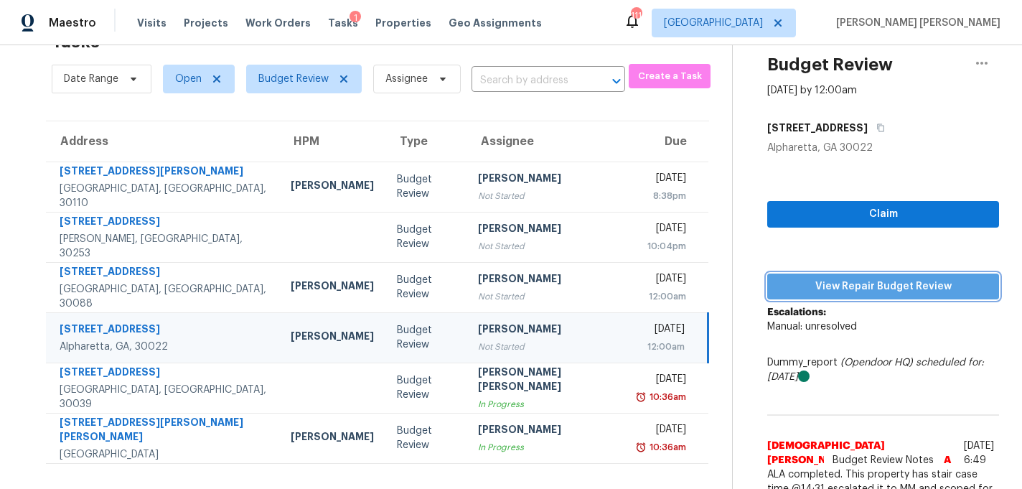
click at [779, 294] on span "View Repair Budget Review" at bounding box center [883, 287] width 209 height 18
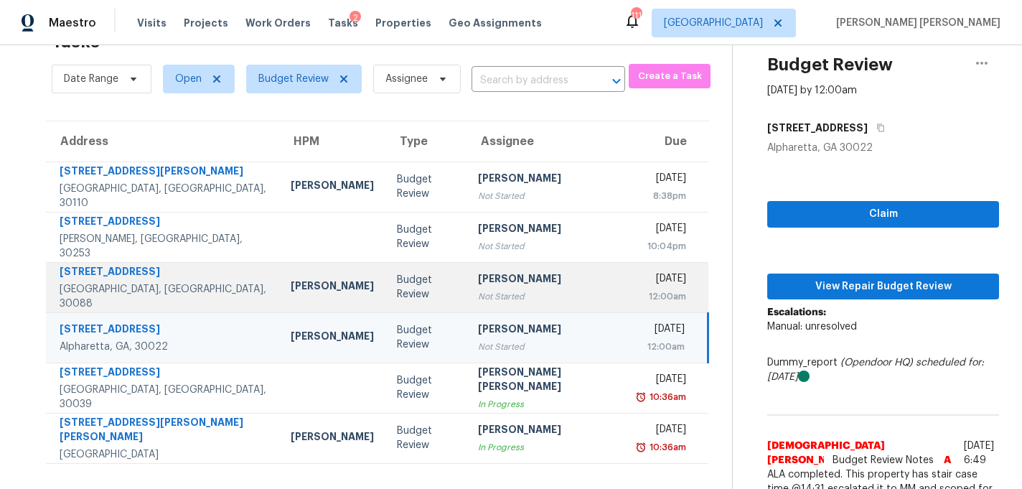
click at [519, 289] on div "Not Started" at bounding box center [547, 296] width 139 height 14
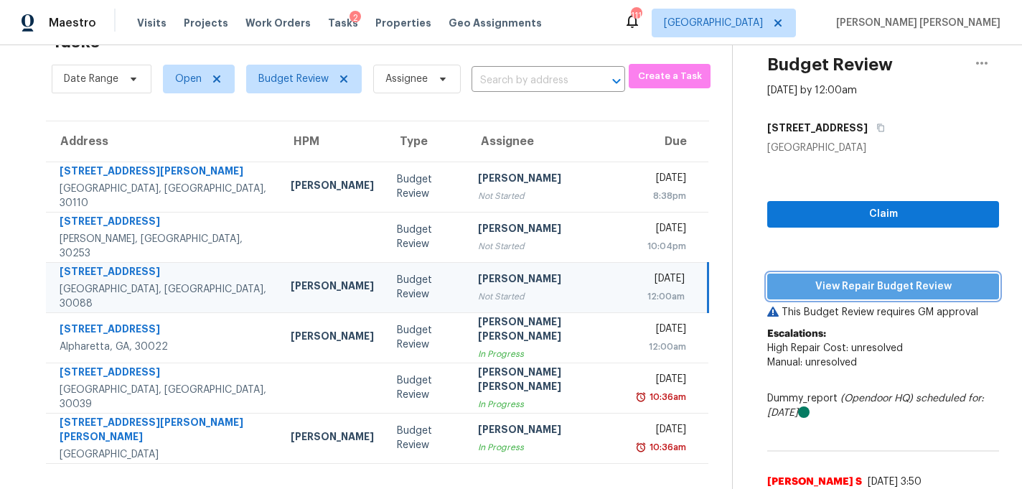
click at [863, 292] on span "View Repair Budget Review" at bounding box center [883, 287] width 209 height 18
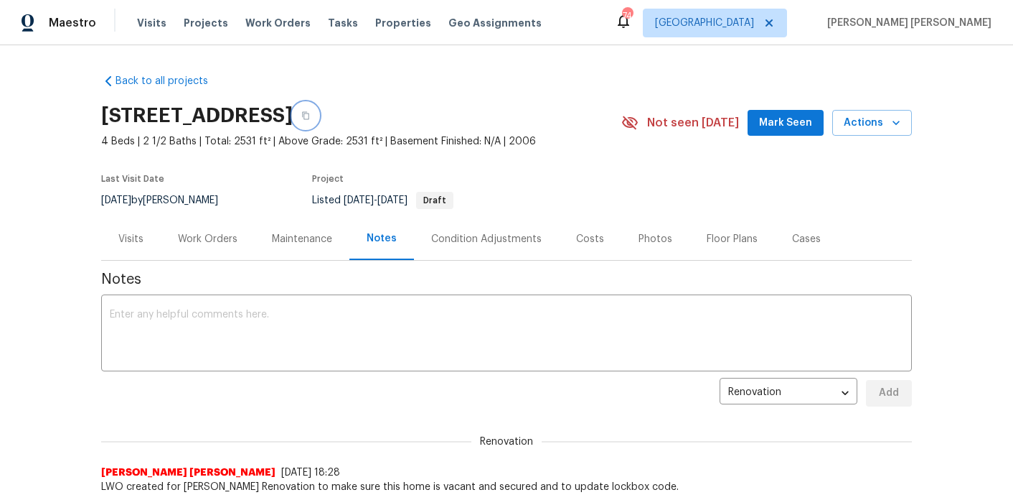
click at [310, 114] on icon "button" at bounding box center [305, 115] width 9 height 9
click at [219, 237] on div "Work Orders" at bounding box center [208, 239] width 60 height 14
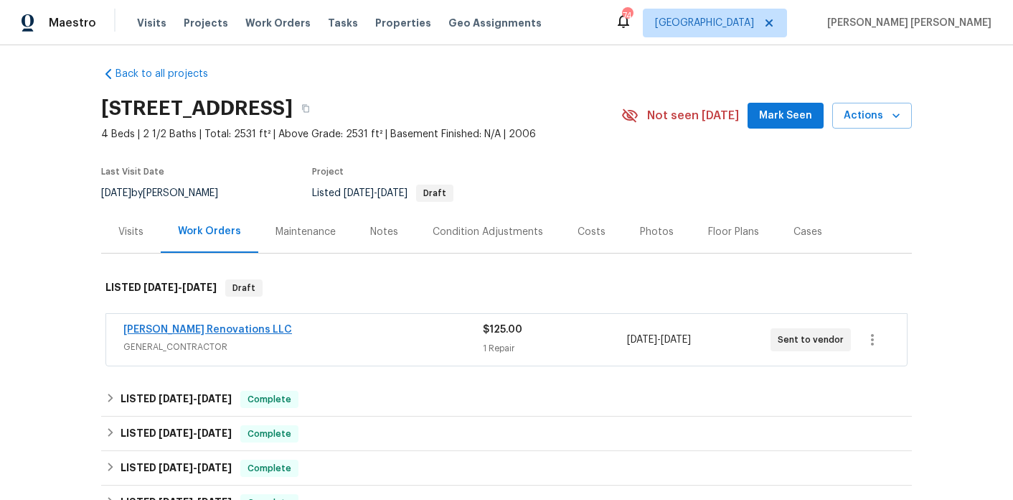
scroll to position [69, 0]
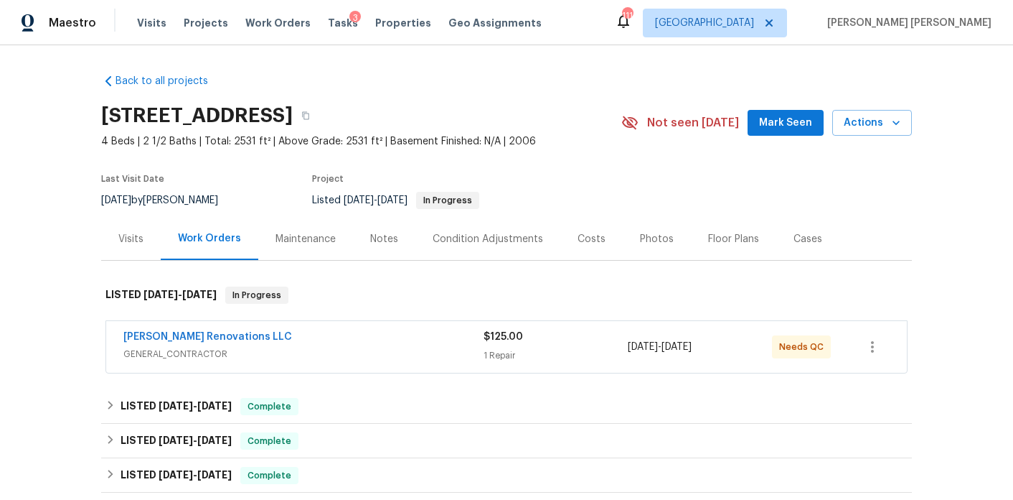
click at [342, 340] on div "Aseem Renovations LLC" at bounding box center [303, 337] width 360 height 17
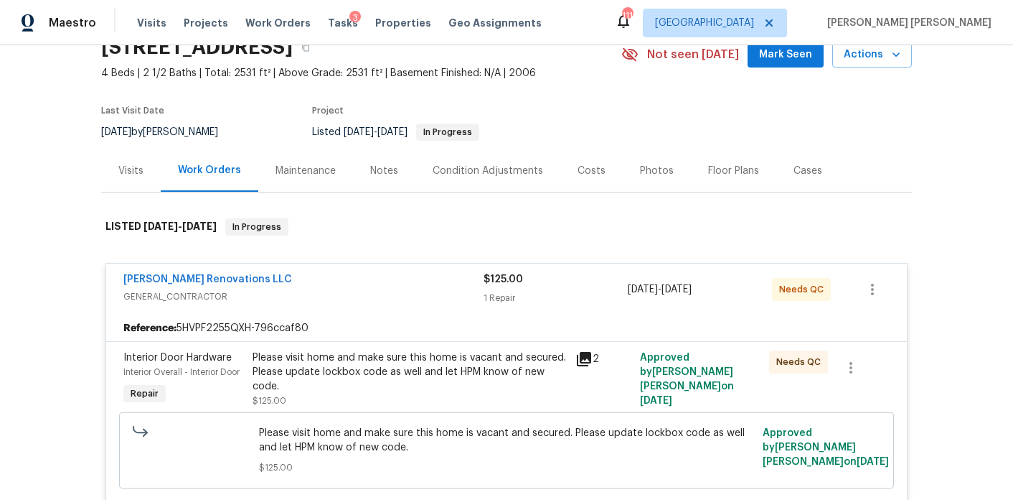
scroll to position [137, 0]
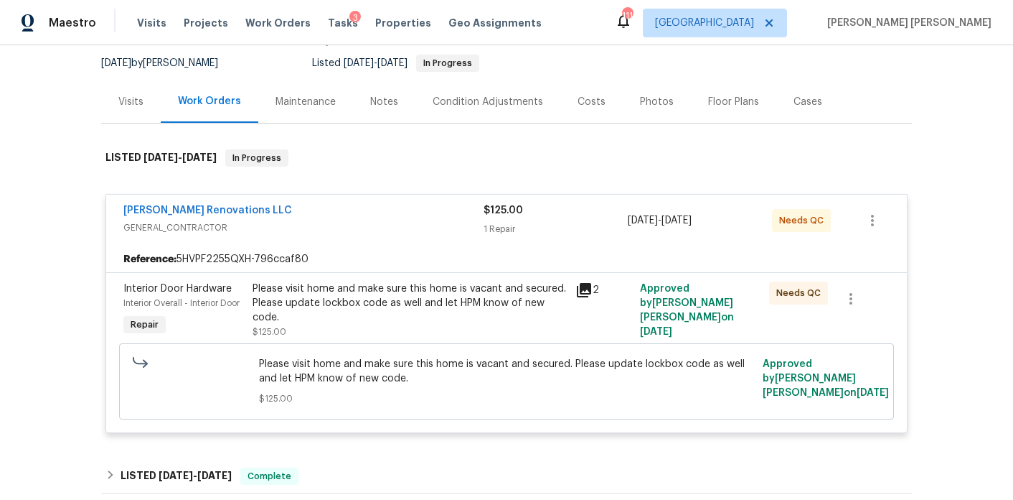
click at [360, 294] on div "Please visit home and make sure this home is vacant and secured. Please update …" at bounding box center [410, 302] width 314 height 43
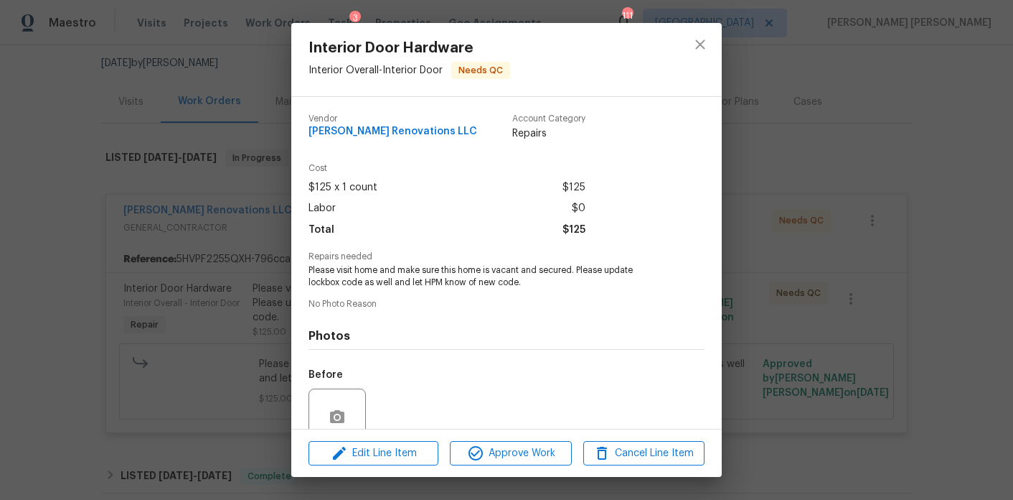
scroll to position [125, 0]
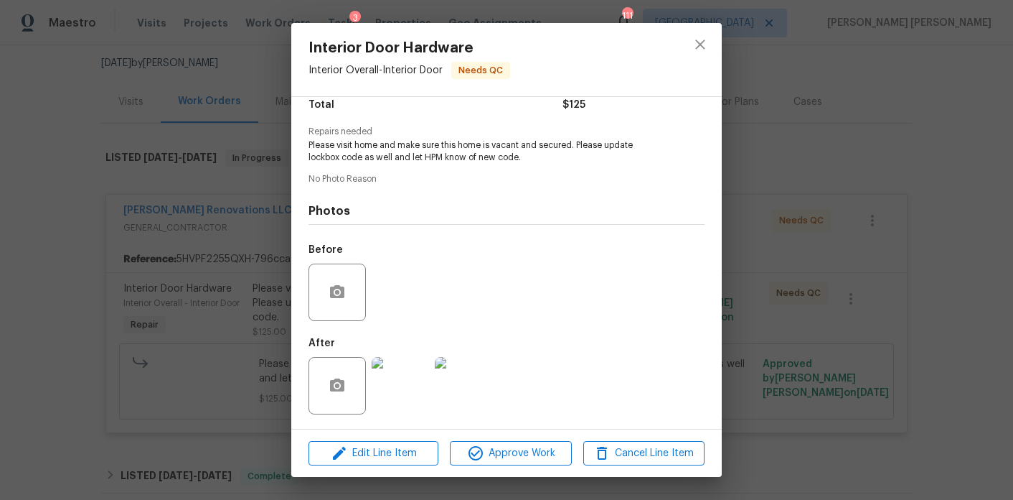
click at [417, 386] on img at bounding box center [400, 385] width 57 height 57
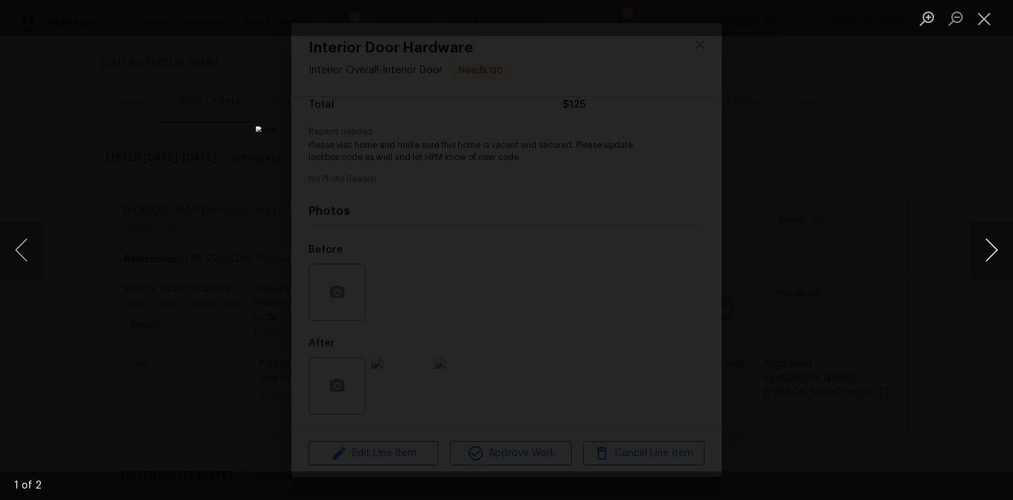
click at [991, 252] on button "Next image" at bounding box center [991, 249] width 43 height 57
click at [983, 16] on button "Close lightbox" at bounding box center [984, 18] width 29 height 25
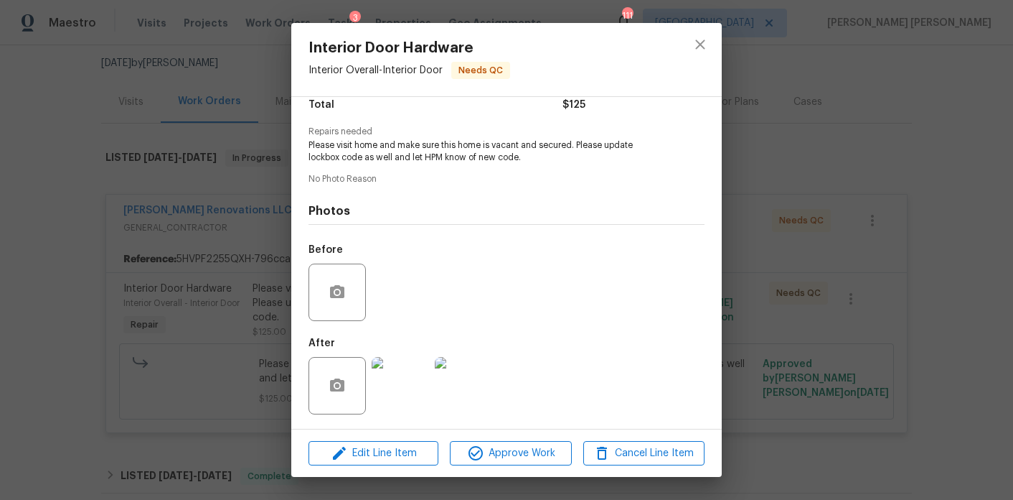
click at [813, 100] on div "Interior Door Hardware Interior Overall - Interior Door Needs QC Vendor Aseem R…" at bounding box center [506, 250] width 1013 height 500
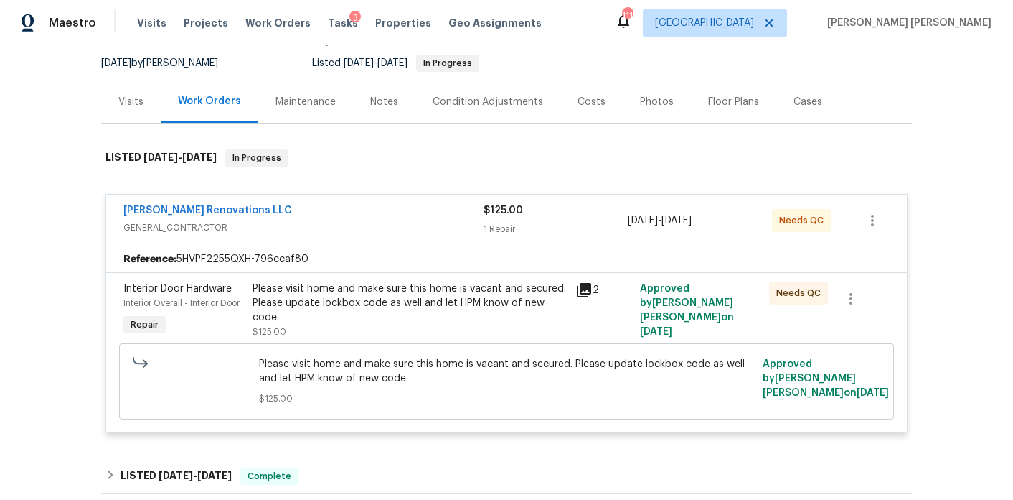
click at [379, 287] on div "Please visit home and make sure this home is vacant and secured. Please update …" at bounding box center [410, 302] width 314 height 43
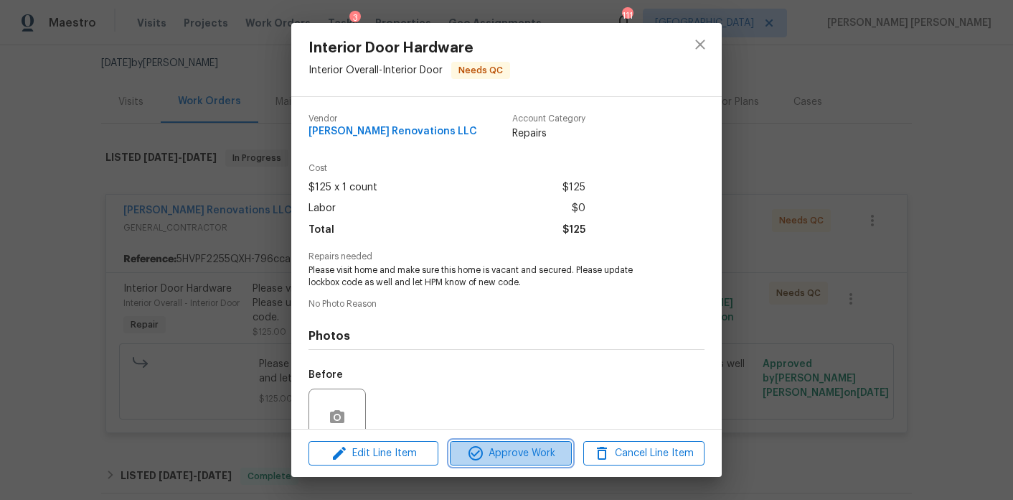
click at [506, 456] on span "Approve Work" at bounding box center [510, 453] width 113 height 18
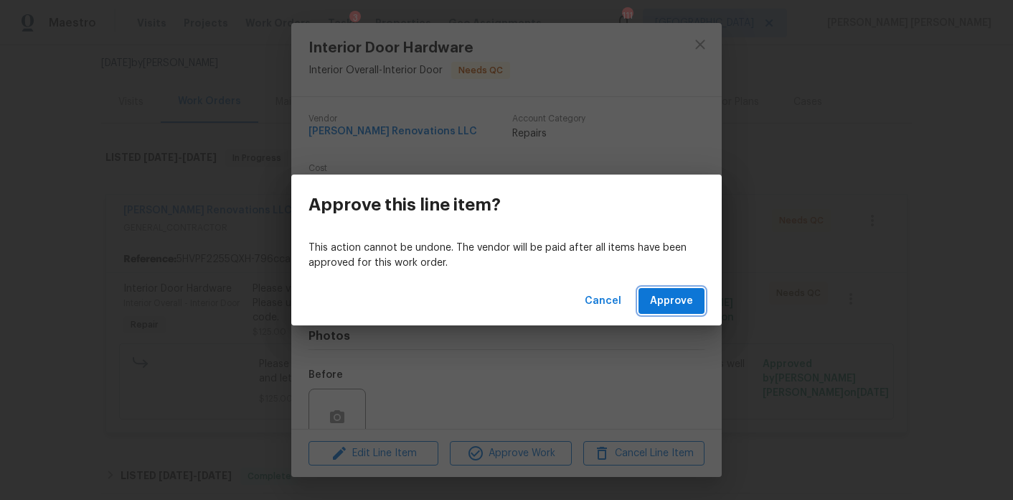
click at [694, 301] on button "Approve" at bounding box center [672, 301] width 66 height 27
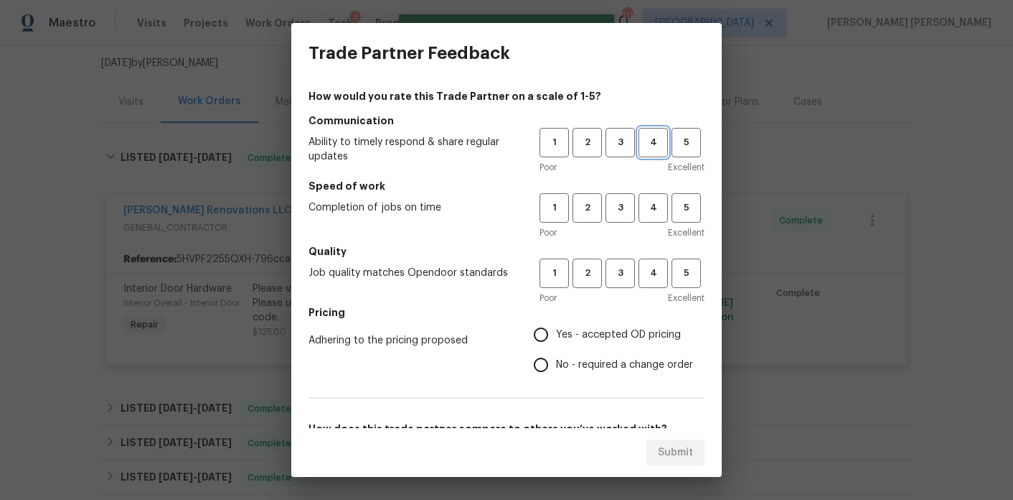
click at [642, 151] on button "4" at bounding box center [653, 142] width 29 height 29
click at [647, 231] on div "Poor Excellent" at bounding box center [622, 232] width 165 height 14
click at [647, 220] on button "4" at bounding box center [653, 207] width 29 height 29
click at [647, 263] on button "4" at bounding box center [653, 272] width 29 height 29
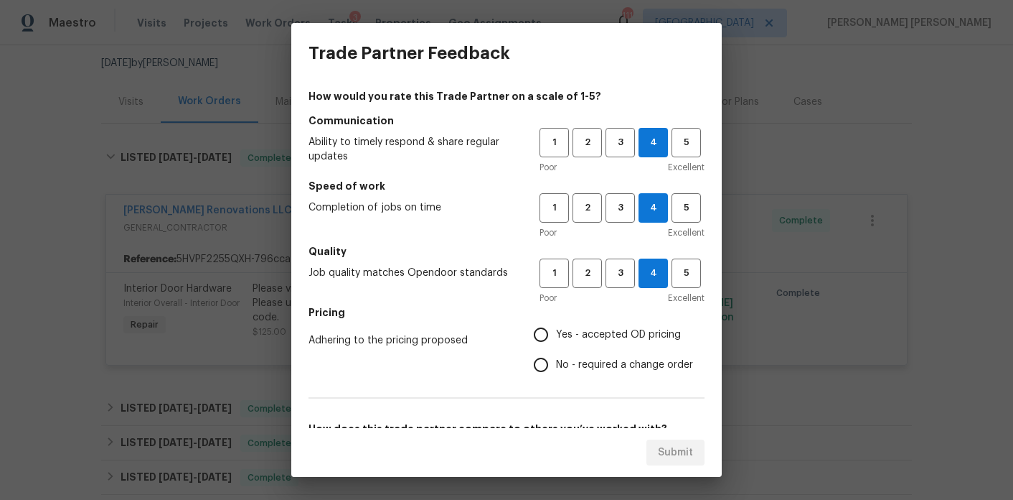
click at [634, 324] on label "Yes - accepted OD pricing" at bounding box center [609, 334] width 167 height 30
click at [556, 324] on input "Yes - accepted OD pricing" at bounding box center [541, 334] width 30 height 30
radio input "true"
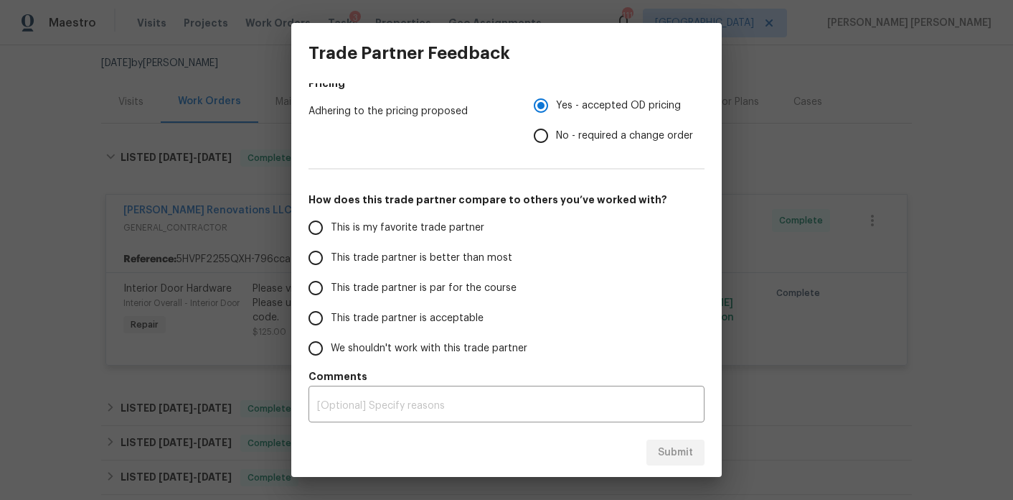
click at [464, 288] on span "This trade partner is par for the course" at bounding box center [424, 288] width 186 height 15
click at [331, 288] on input "This trade partner is par for the course" at bounding box center [316, 288] width 30 height 30
radio input "false"
click at [465, 250] on span "This trade partner is better than most" at bounding box center [422, 257] width 182 height 15
click at [331, 250] on input "This trade partner is better than most" at bounding box center [316, 258] width 30 height 30
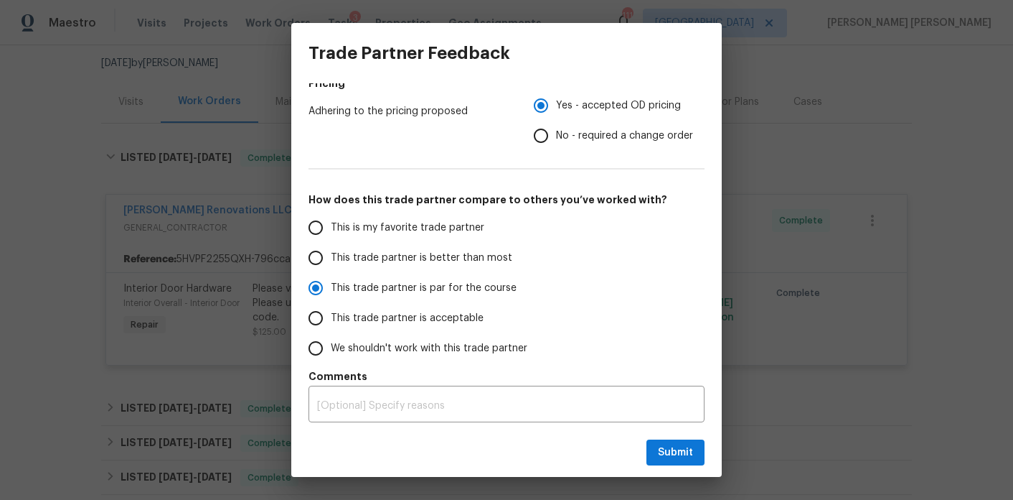
radio input "false"
click at [465, 281] on span "This trade partner is par for the course" at bounding box center [424, 288] width 186 height 15
click at [331, 281] on input "This trade partner is par for the course" at bounding box center [316, 288] width 30 height 30
radio input "false"
click at [484, 250] on span "This trade partner is better than most" at bounding box center [422, 257] width 182 height 15
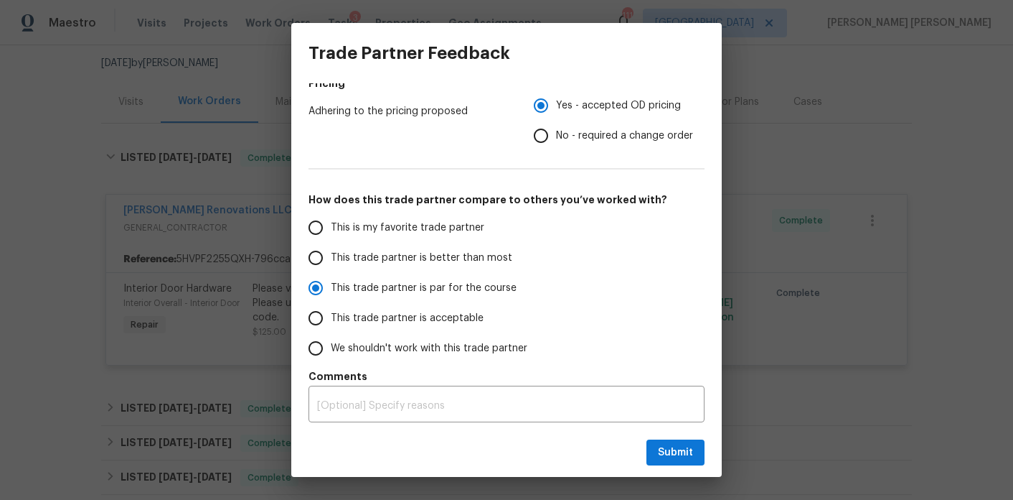
click at [331, 250] on input "This trade partner is better than most" at bounding box center [316, 258] width 30 height 30
click at [669, 462] on button "Submit" at bounding box center [676, 452] width 58 height 27
radio input "true"
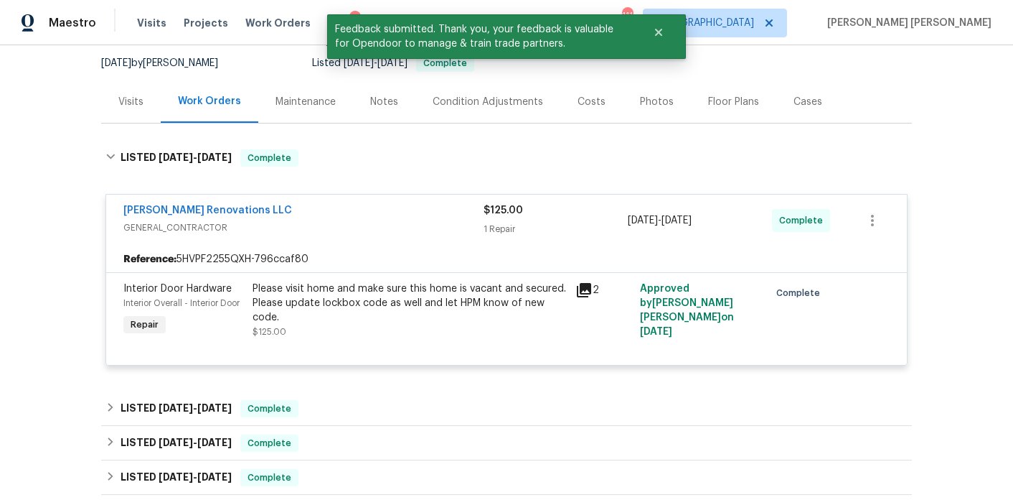
scroll to position [0, 0]
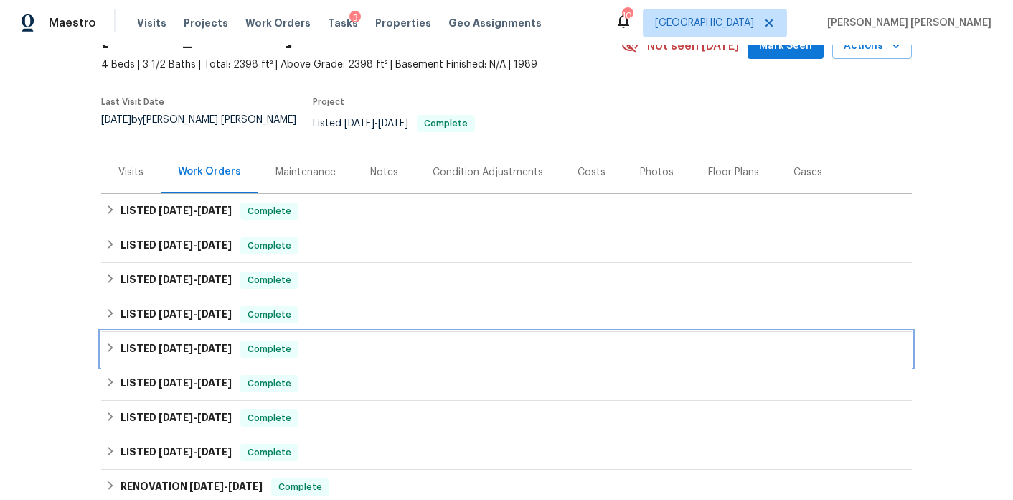
click at [179, 350] on div "LISTED [DATE] - [DATE] Complete" at bounding box center [506, 349] width 811 height 34
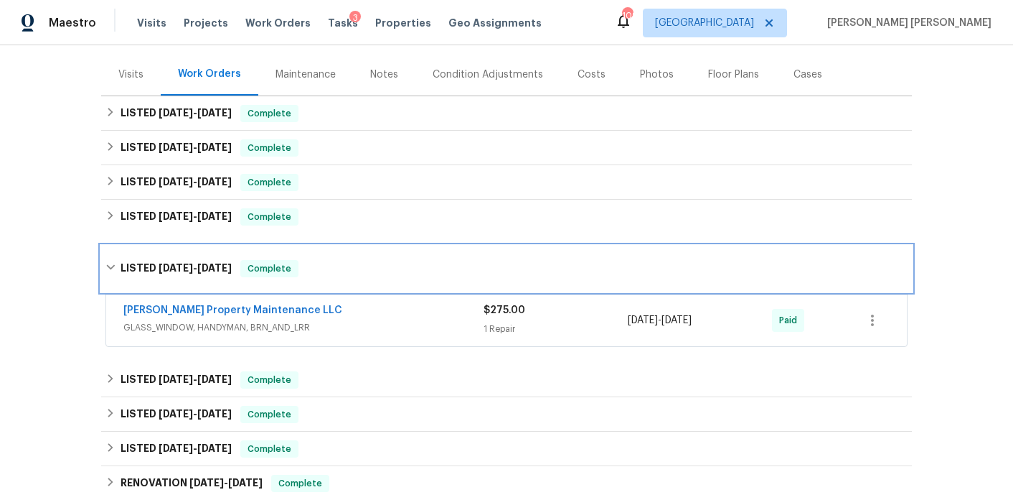
scroll to position [177, 0]
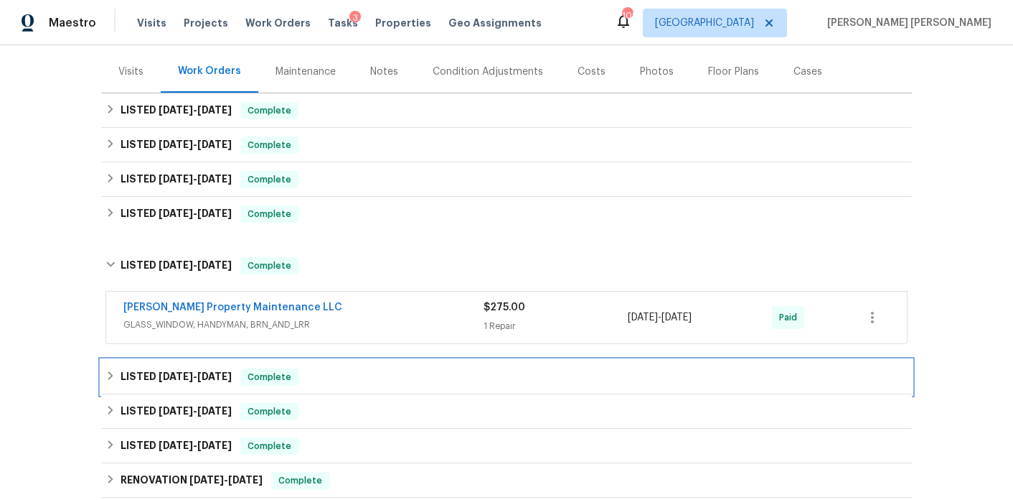
click at [184, 372] on h6 "LISTED [DATE] - [DATE]" at bounding box center [176, 376] width 111 height 17
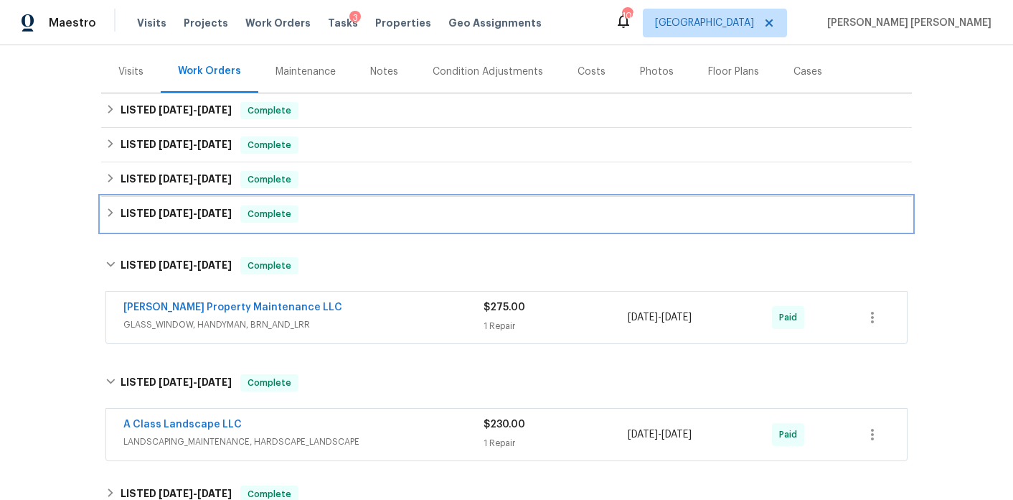
click at [212, 208] on span "[DATE]" at bounding box center [214, 213] width 34 height 10
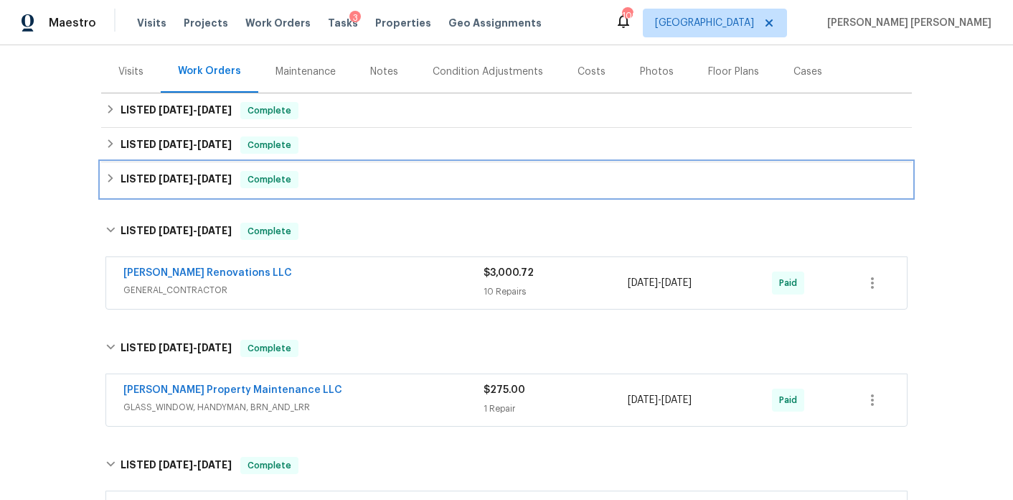
click at [209, 174] on span "[DATE]" at bounding box center [214, 179] width 34 height 10
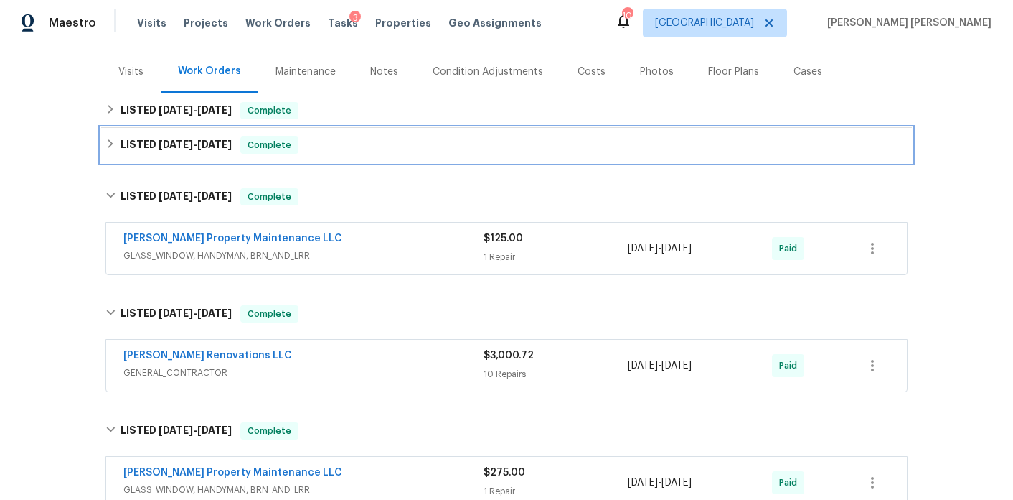
click at [202, 139] on span "[DATE]" at bounding box center [214, 144] width 34 height 10
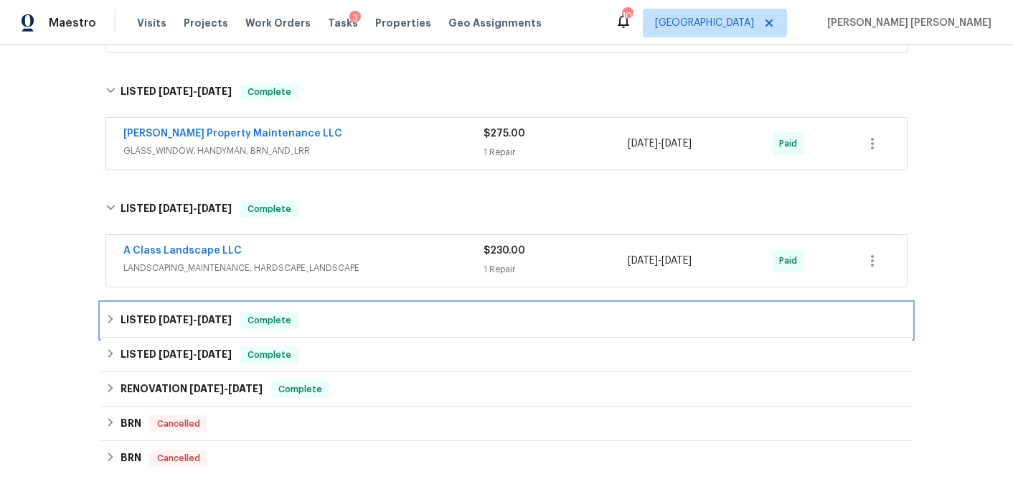
click at [198, 314] on span "2/25/25 - 2/26/25" at bounding box center [195, 319] width 73 height 10
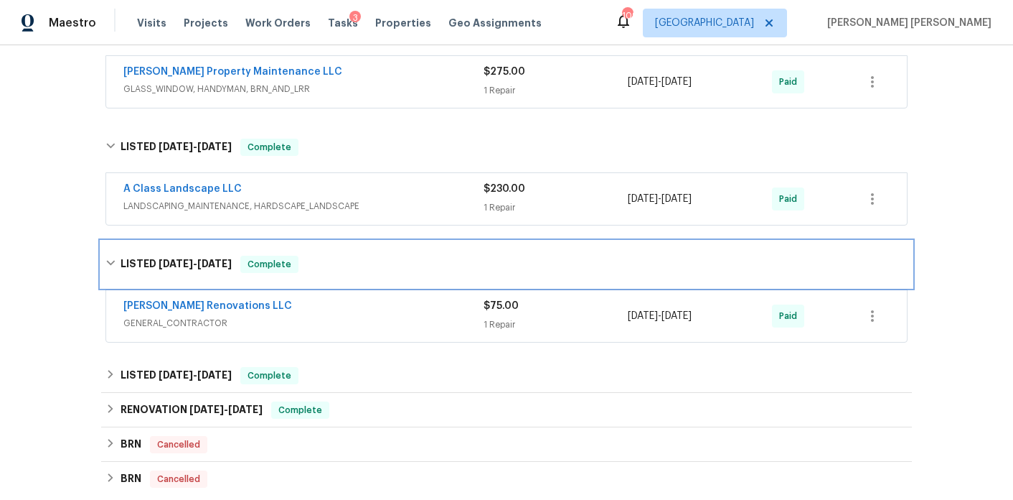
scroll to position [685, 0]
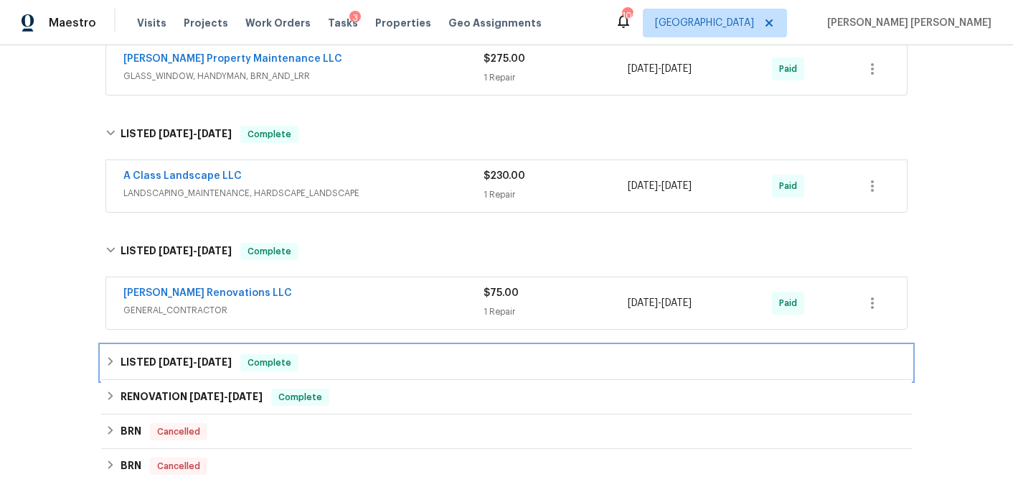
click at [190, 363] on div "LISTED [DATE] - [DATE] Complete" at bounding box center [506, 362] width 811 height 34
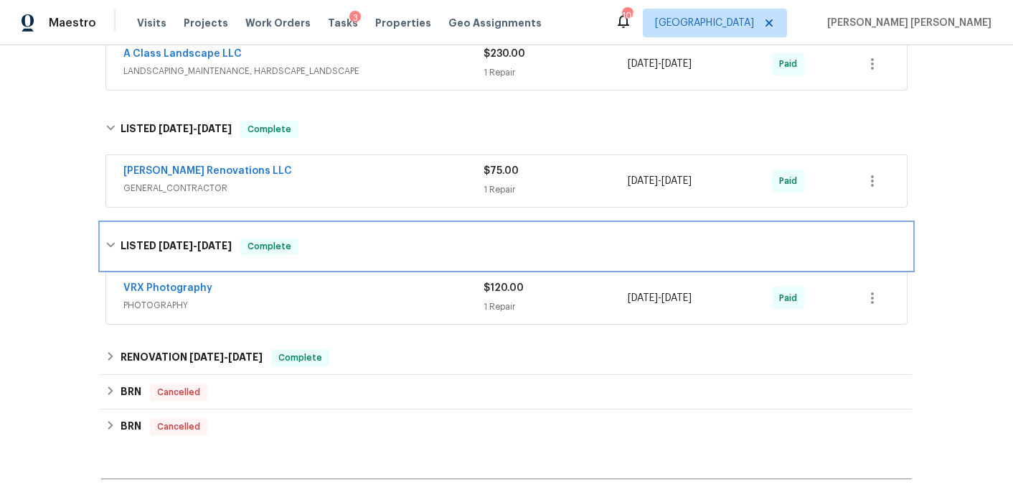
scroll to position [808, 0]
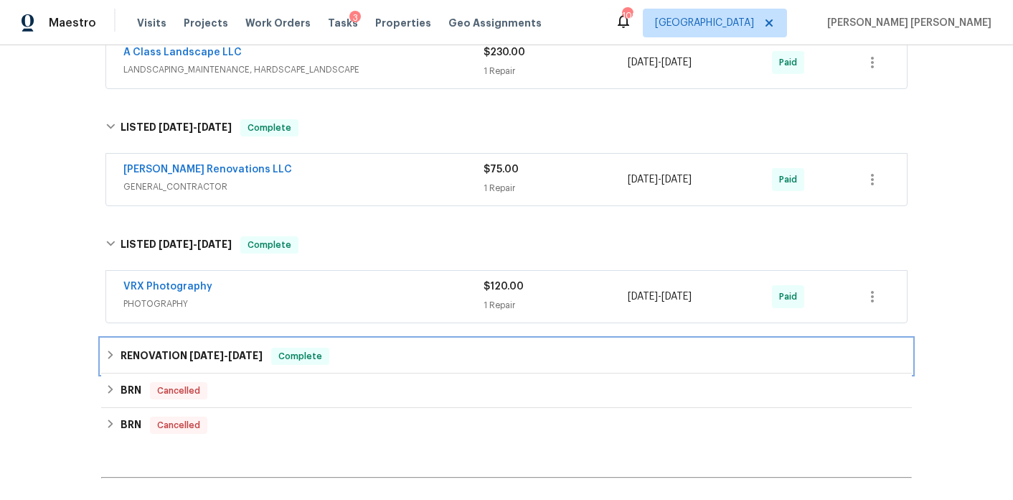
click at [191, 350] on span "[DATE]" at bounding box center [206, 355] width 34 height 10
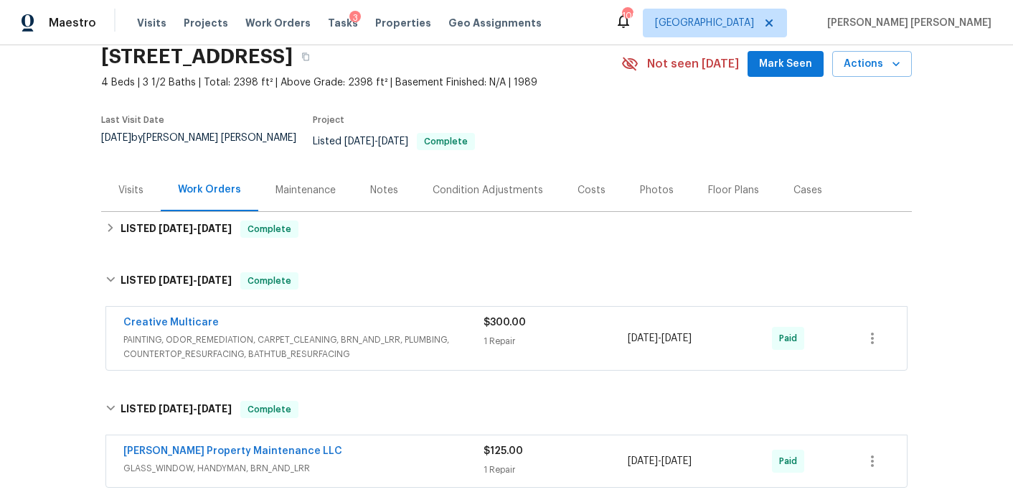
scroll to position [58, 0]
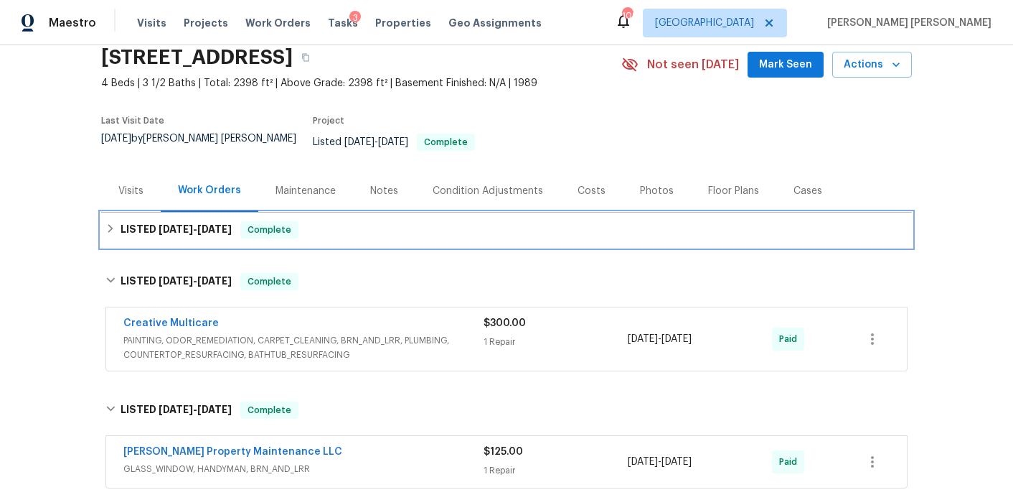
click at [193, 224] on span "9/8/25 - 9/12/25" at bounding box center [195, 229] width 73 height 10
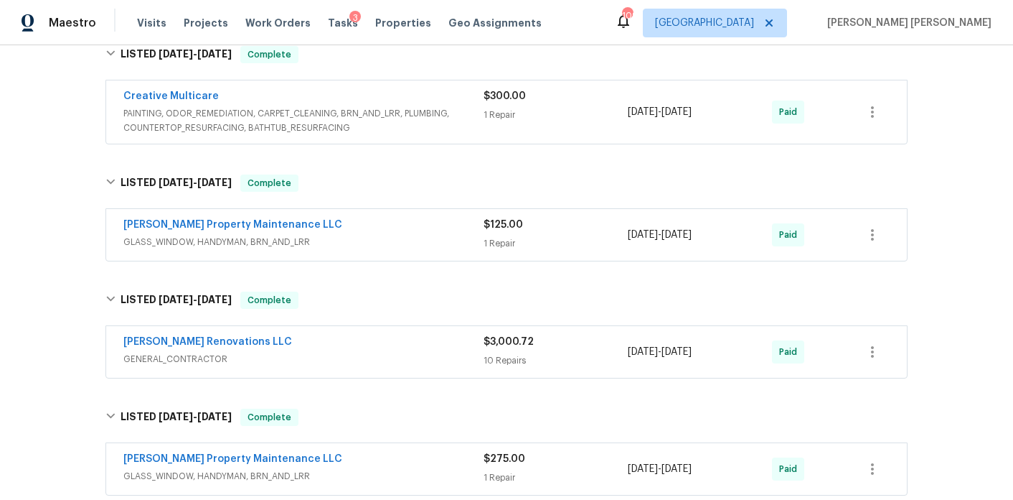
scroll to position [422, 0]
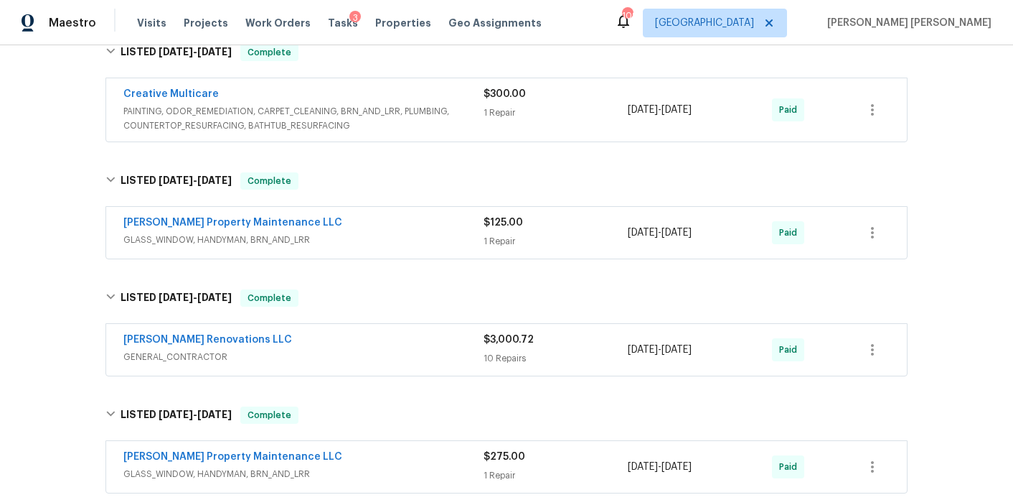
click at [271, 350] on span "GENERAL_CONTRACTOR" at bounding box center [303, 357] width 360 height 14
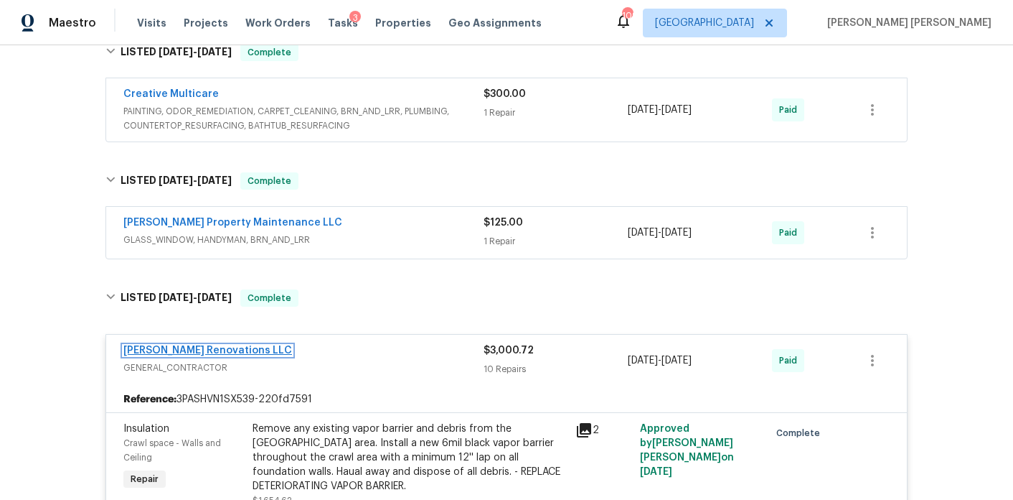
click at [220, 345] on link "[PERSON_NAME] Renovations LLC" at bounding box center [207, 350] width 169 height 10
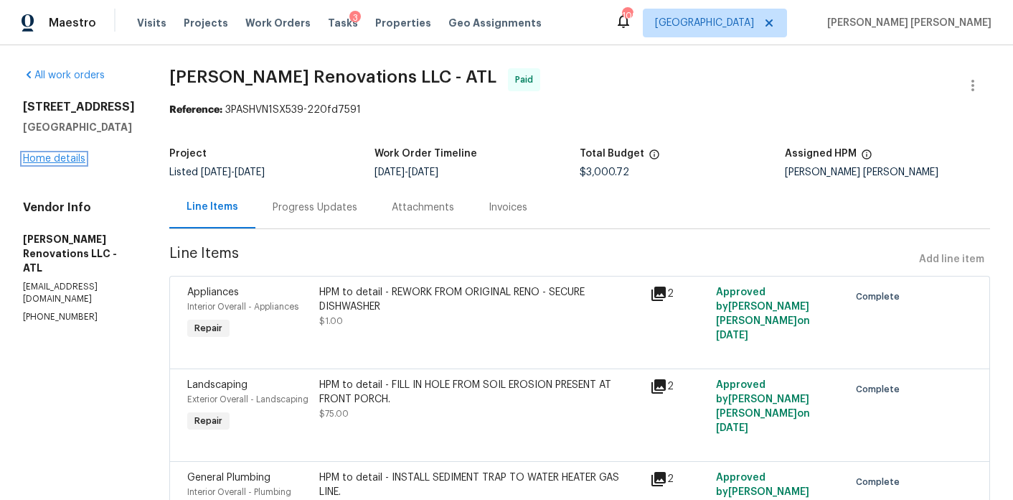
click at [39, 156] on link "Home details" at bounding box center [54, 159] width 62 height 10
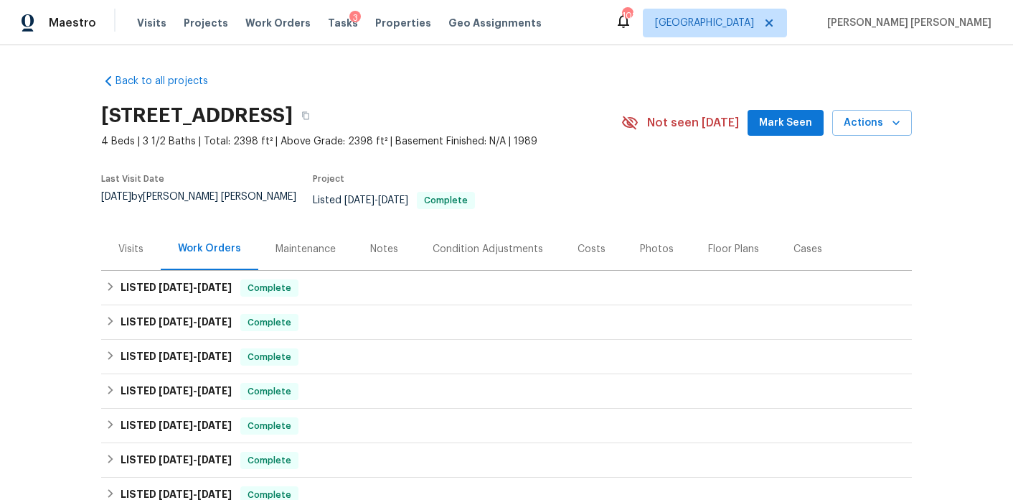
click at [139, 242] on div "Visits" at bounding box center [130, 249] width 25 height 14
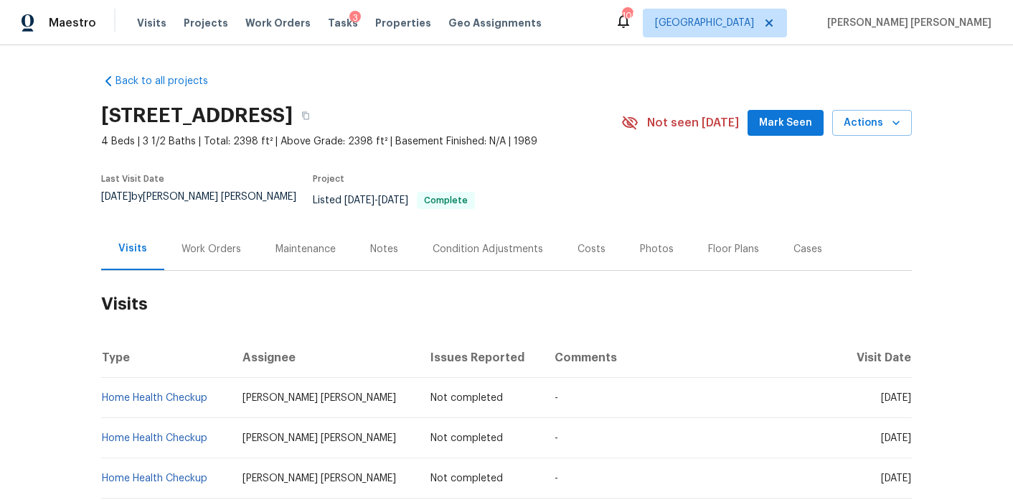
click at [177, 238] on div "Work Orders" at bounding box center [211, 249] width 94 height 42
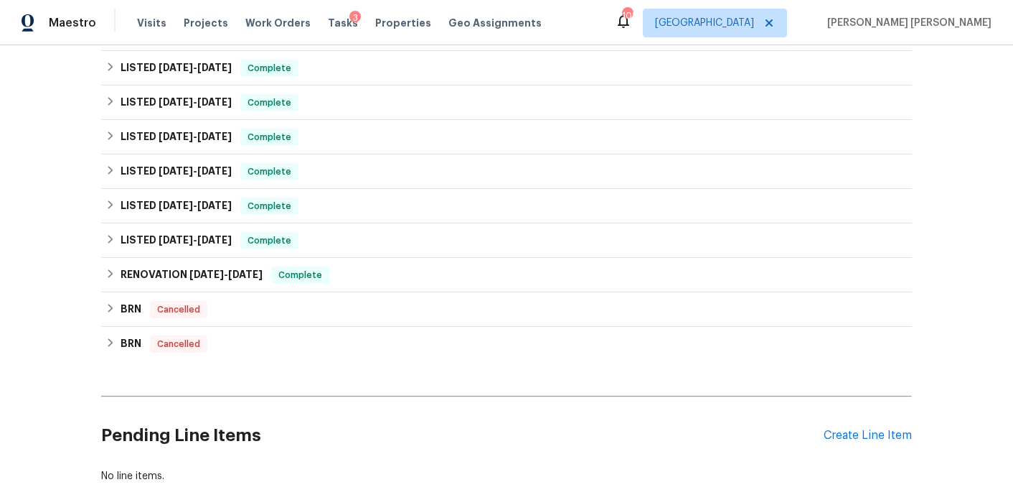
scroll to position [286, 0]
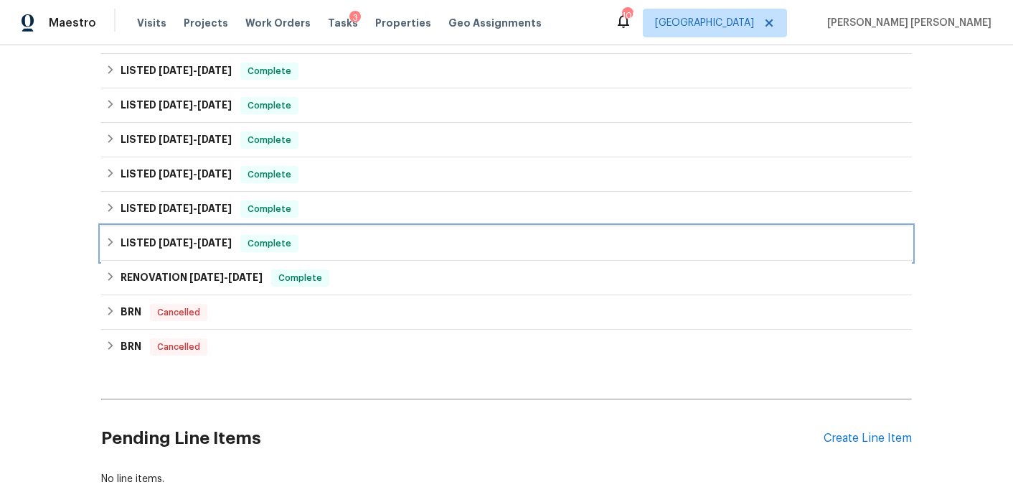
click at [185, 238] on span "[DATE]" at bounding box center [176, 243] width 34 height 10
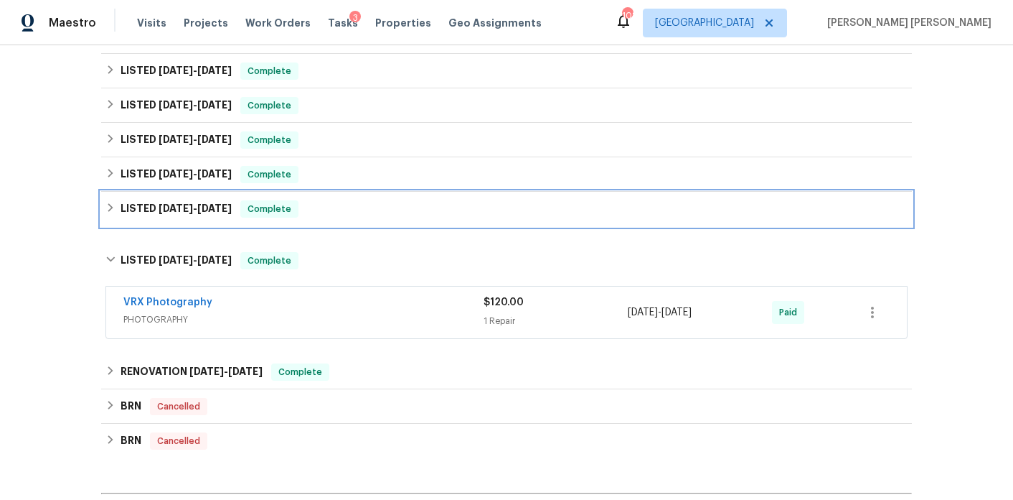
click at [196, 205] on h6 "LISTED [DATE] - [DATE]" at bounding box center [176, 208] width 111 height 17
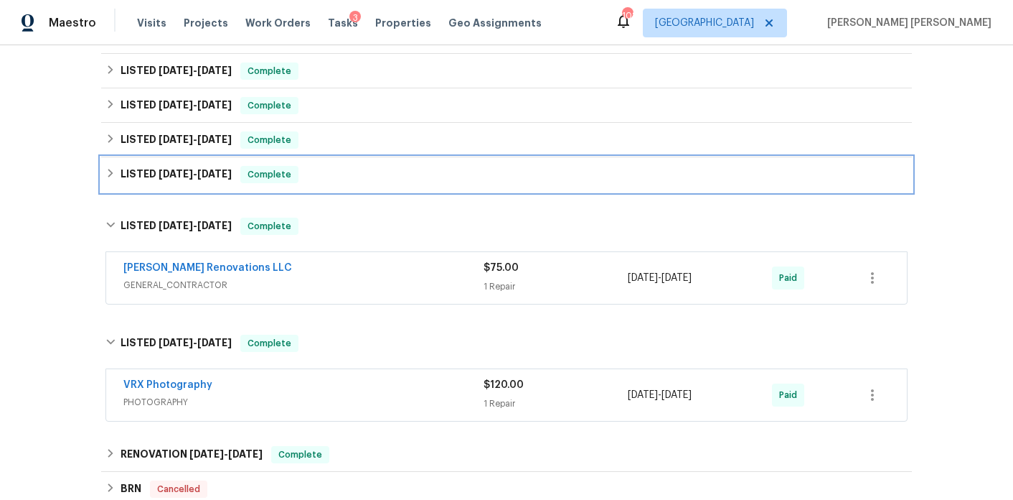
click at [208, 170] on h6 "LISTED [DATE] - [DATE]" at bounding box center [176, 174] width 111 height 17
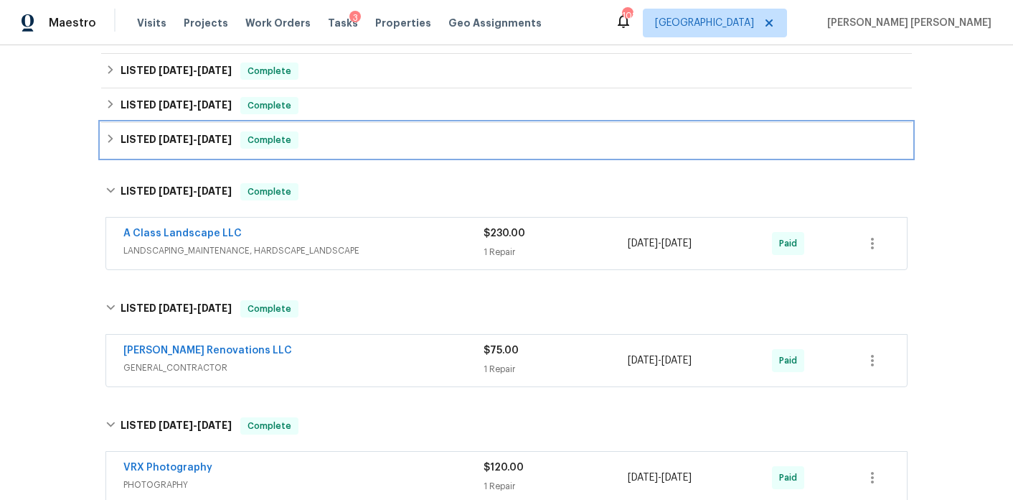
click at [205, 136] on h6 "LISTED [DATE] - [DATE]" at bounding box center [176, 139] width 111 height 17
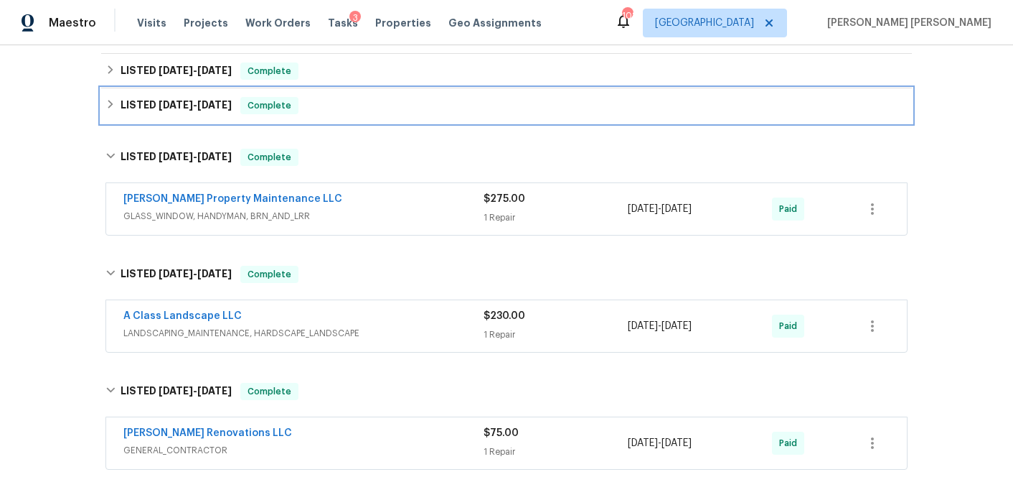
click at [204, 100] on span "[DATE]" at bounding box center [214, 105] width 34 height 10
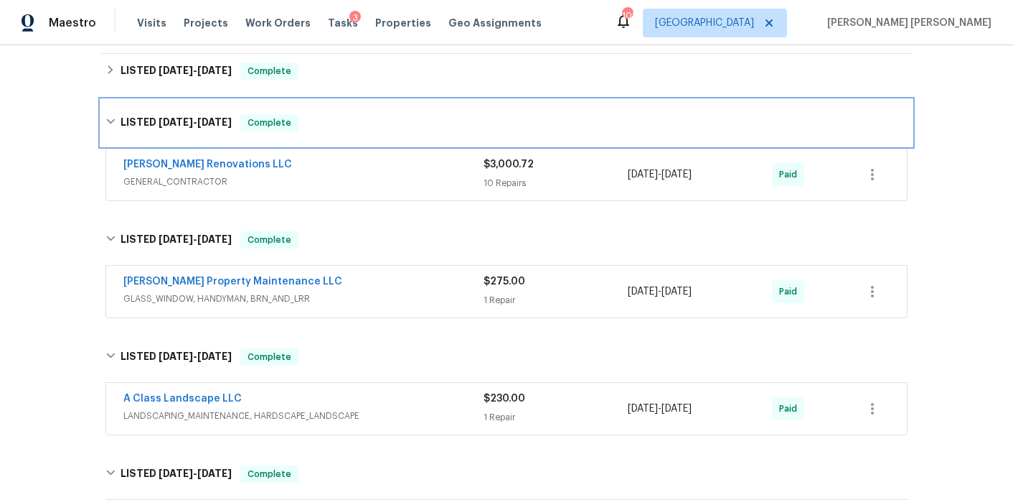
scroll to position [223, 0]
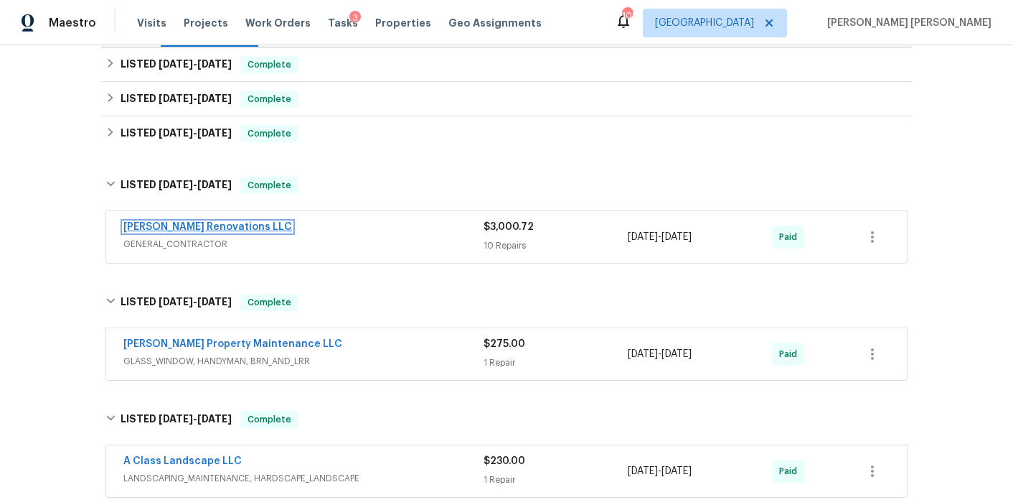
click at [213, 222] on link "[PERSON_NAME] Renovations LLC" at bounding box center [207, 227] width 169 height 10
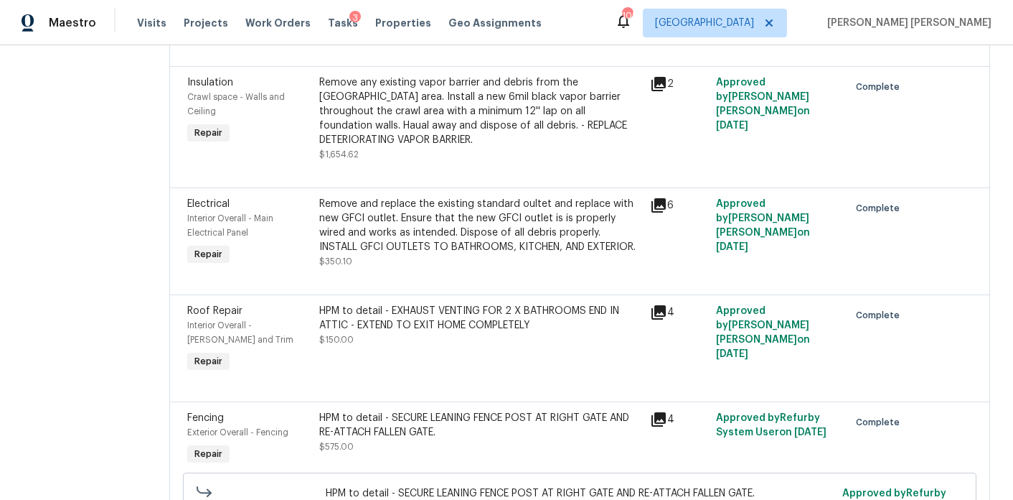
scroll to position [751, 0]
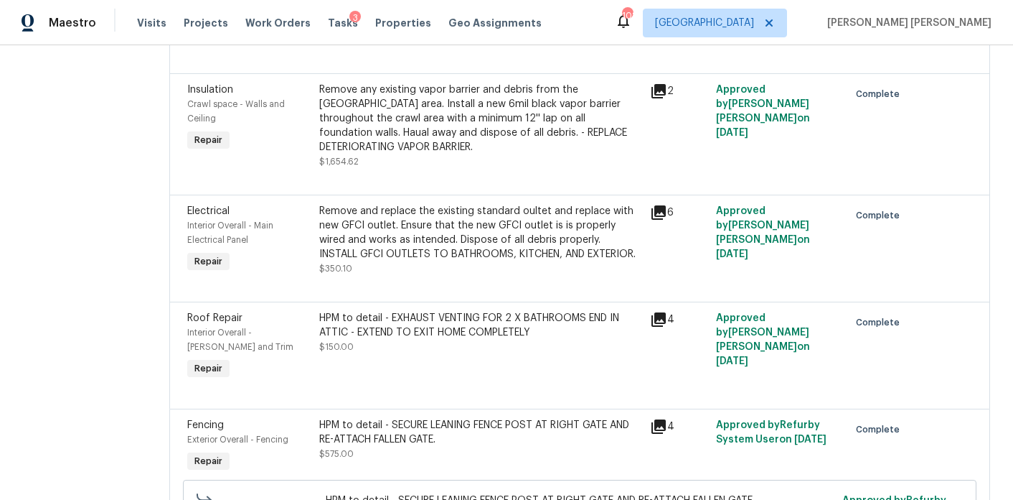
click at [667, 324] on icon at bounding box center [658, 319] width 17 height 17
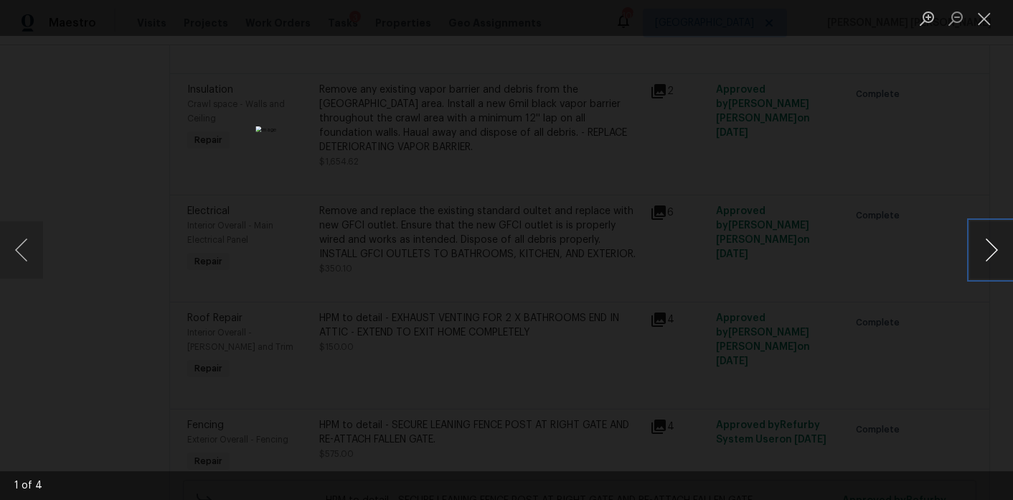
click at [993, 254] on button "Next image" at bounding box center [991, 249] width 43 height 57
click at [993, 253] on button "Next image" at bounding box center [991, 249] width 43 height 57
click at [924, 175] on div "Lightbox" at bounding box center [506, 250] width 1013 height 500
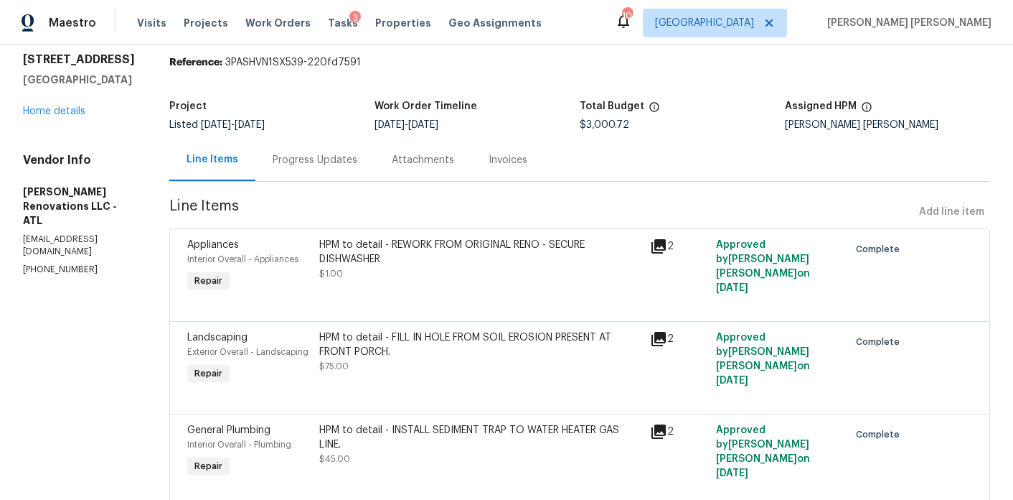
scroll to position [0, 0]
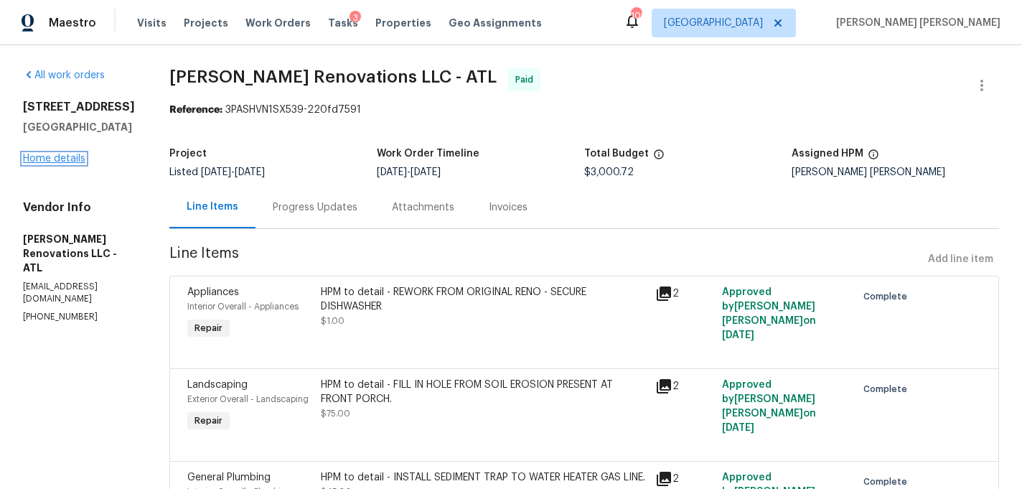
click at [72, 159] on link "Home details" at bounding box center [54, 159] width 62 height 10
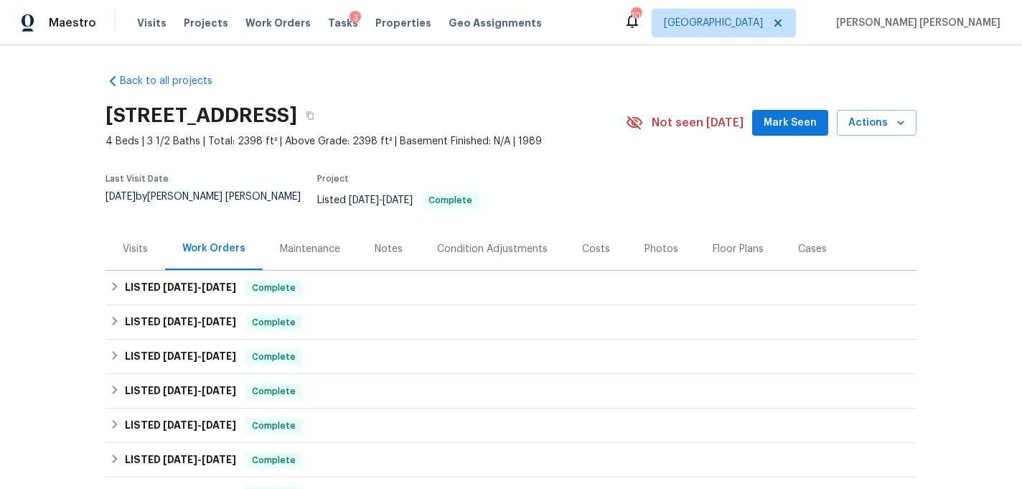
scroll to position [60, 0]
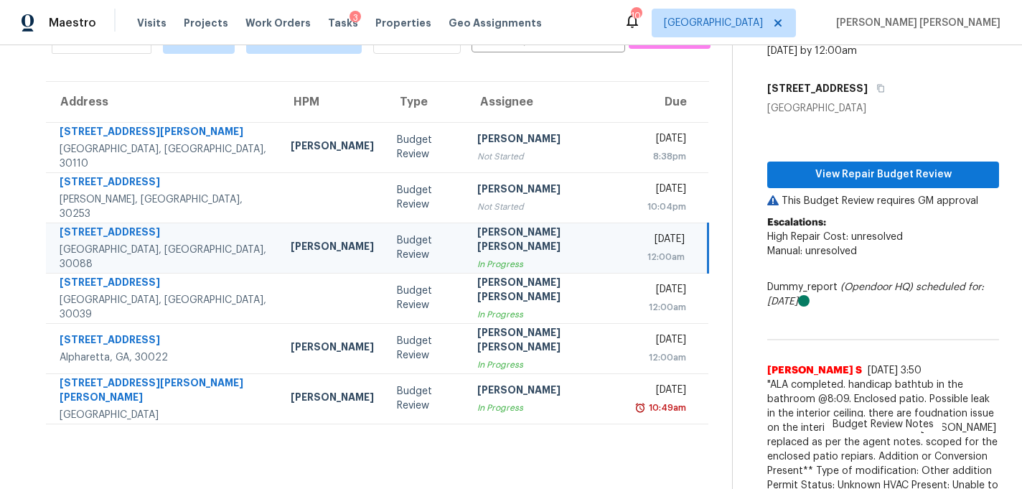
scroll to position [91, 0]
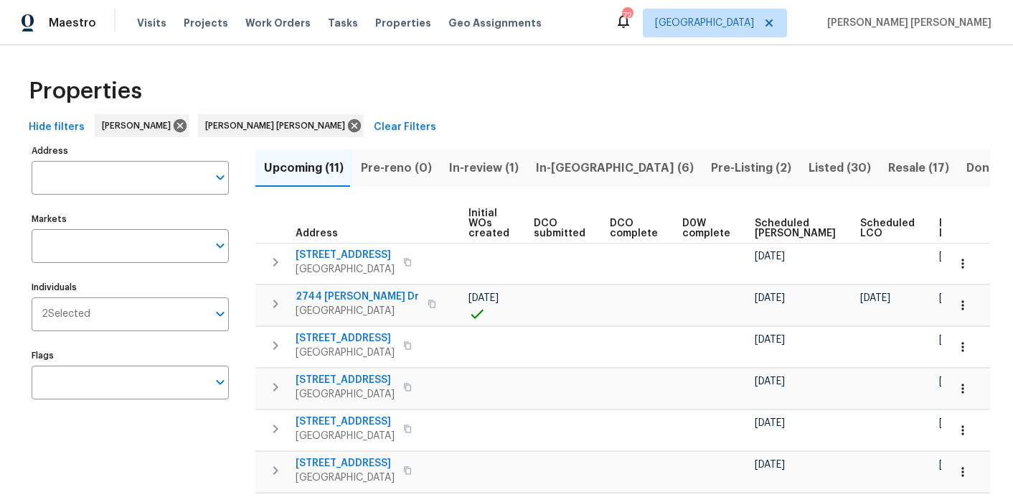
scroll to position [39, 0]
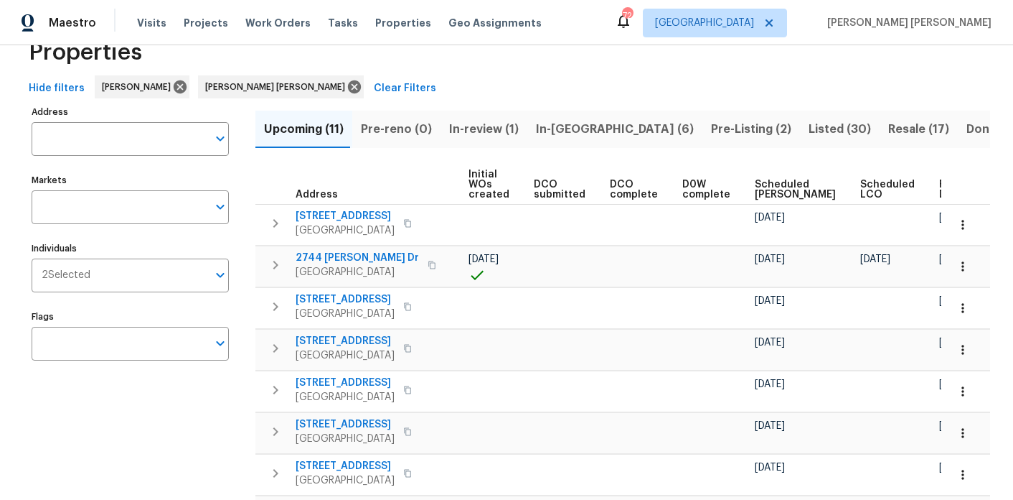
click at [558, 139] on span "In-reno (6)" at bounding box center [615, 129] width 158 height 20
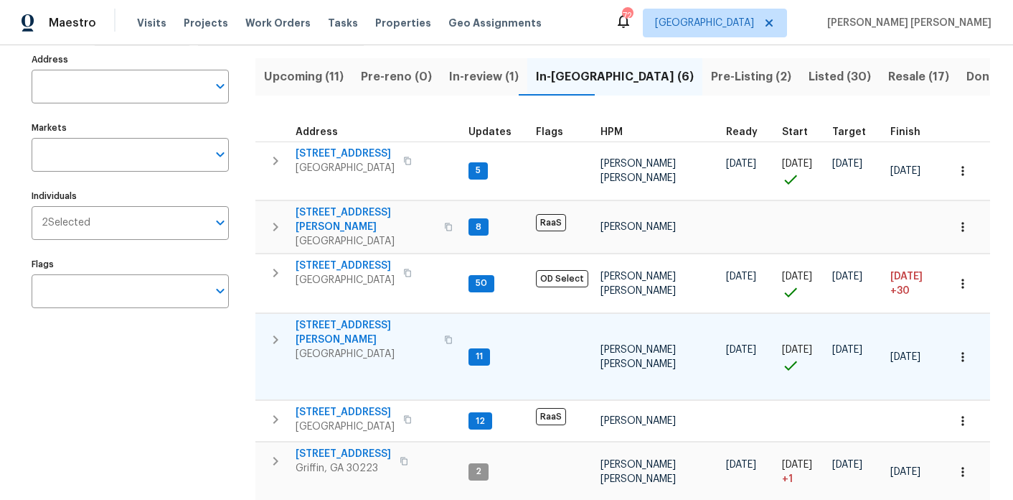
scroll to position [92, 0]
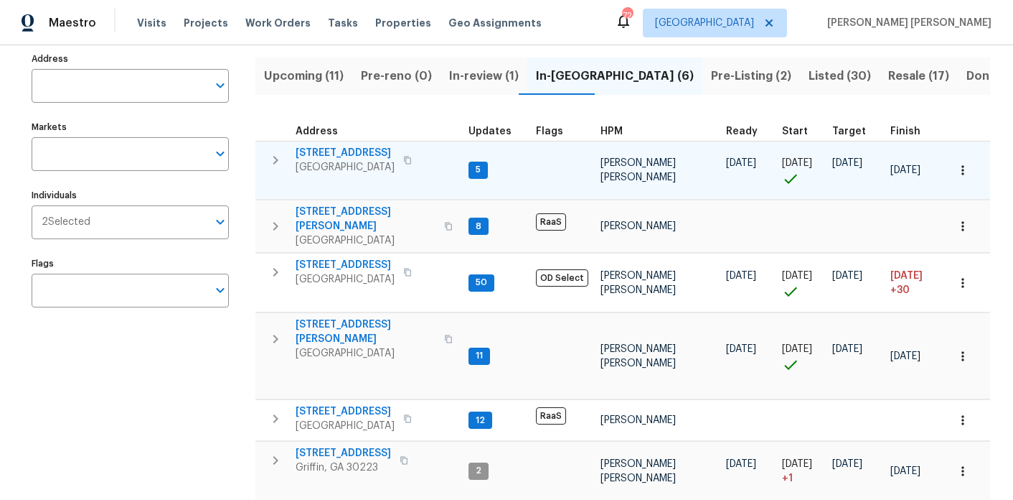
click at [355, 147] on span "9176 Chickasaw Ct" at bounding box center [345, 153] width 99 height 14
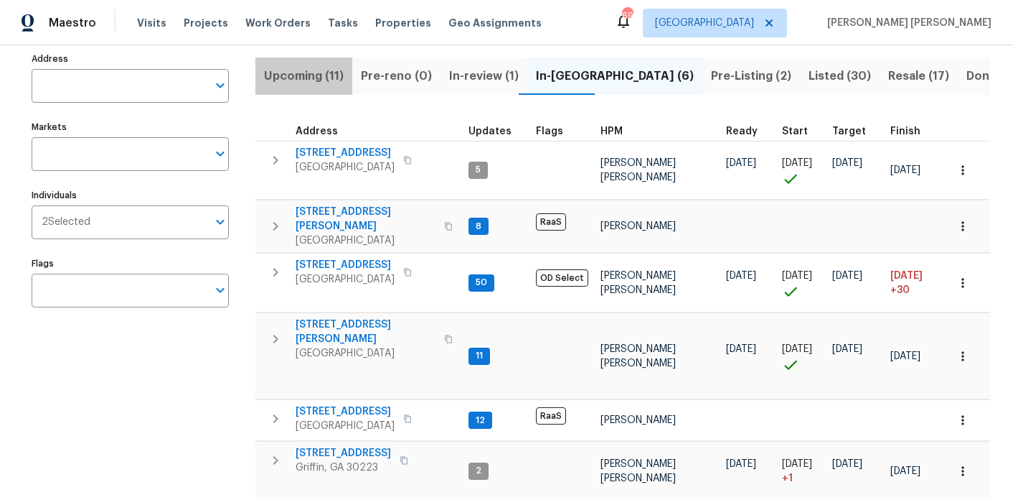
click at [326, 70] on span "Upcoming (11)" at bounding box center [304, 76] width 80 height 20
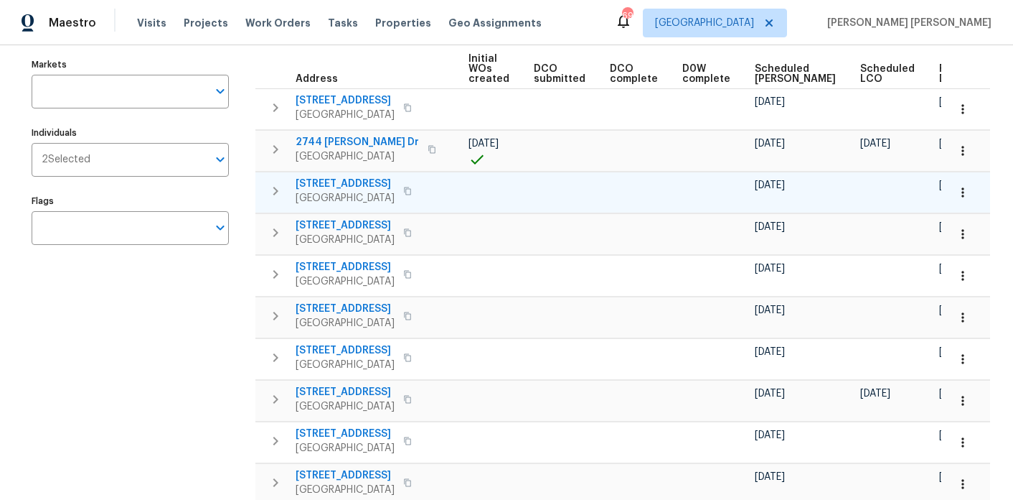
scroll to position [155, 0]
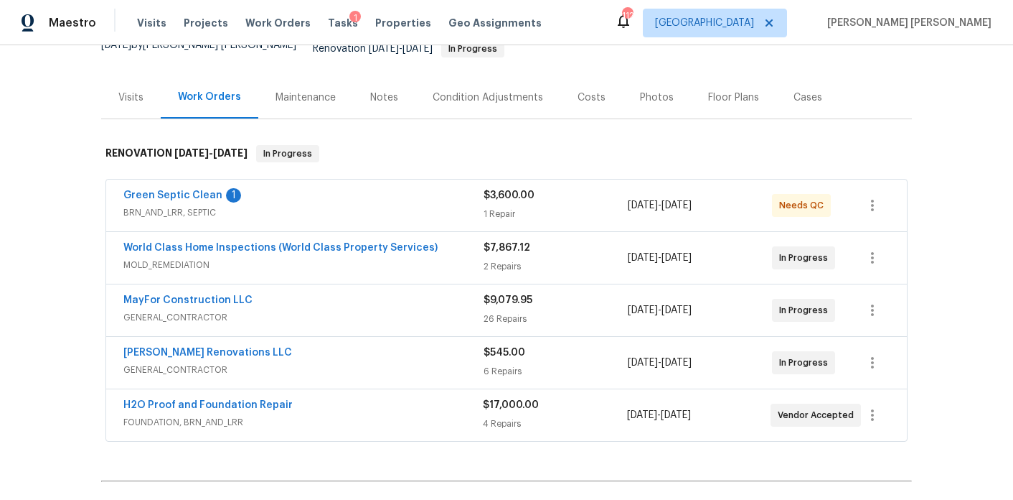
scroll to position [159, 0]
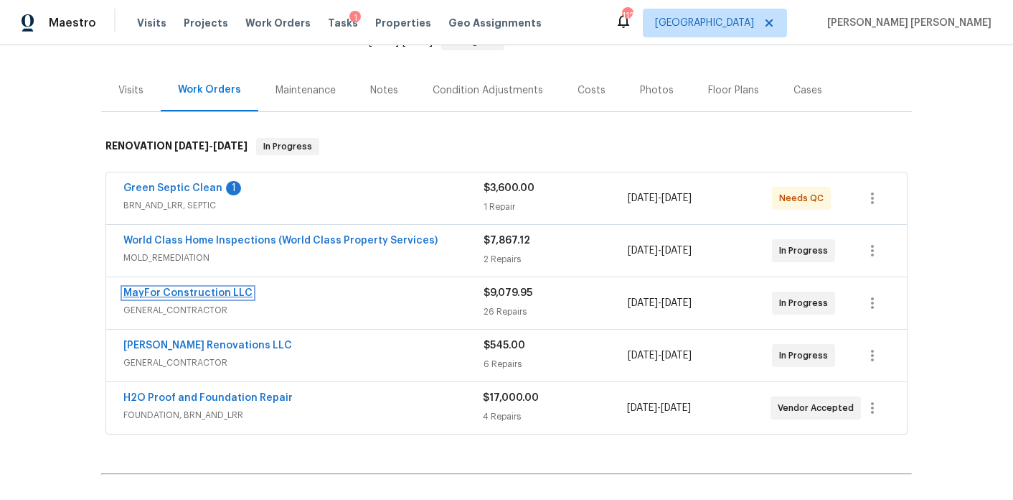
click at [200, 288] on link "MayFor Construction LLC" at bounding box center [187, 293] width 129 height 10
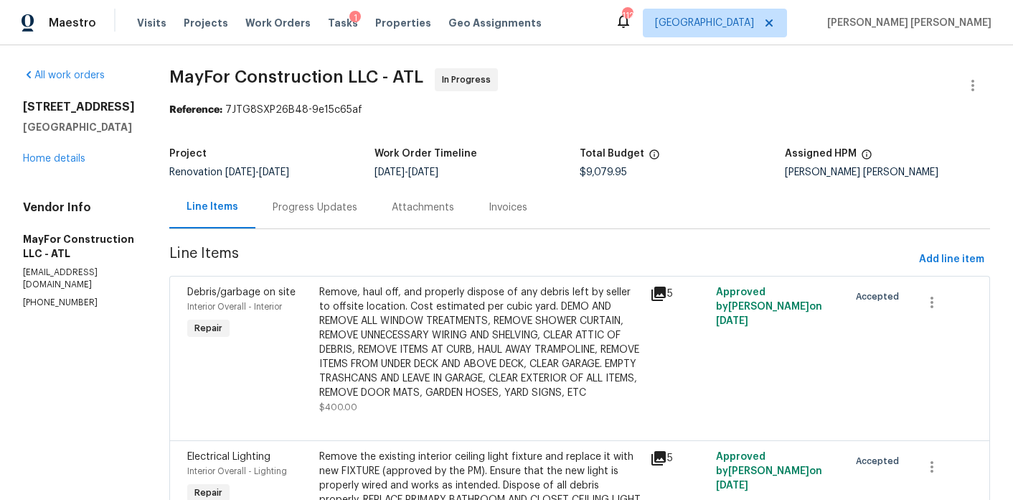
click at [350, 209] on div "Progress Updates" at bounding box center [315, 207] width 85 height 14
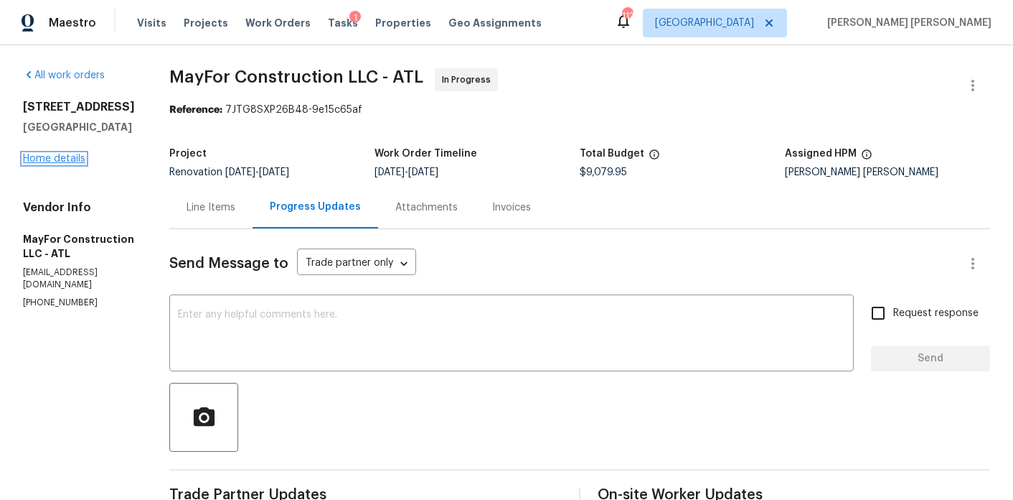
click at [68, 156] on link "Home details" at bounding box center [54, 159] width 62 height 10
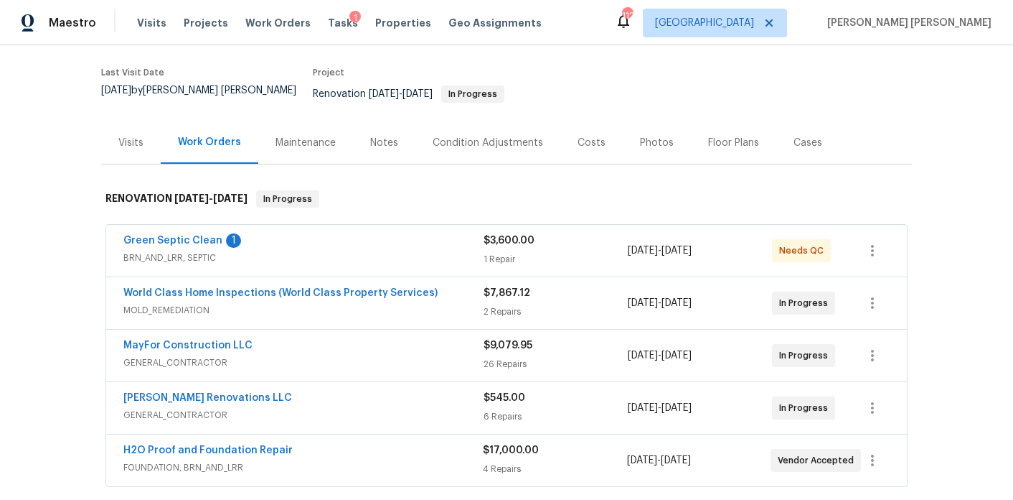
scroll to position [132, 0]
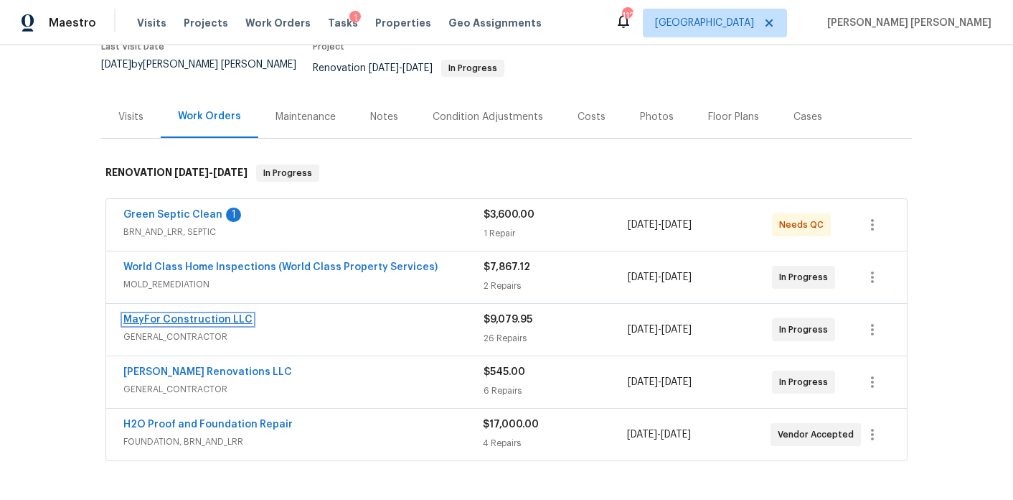
click at [210, 314] on link "MayFor Construction LLC" at bounding box center [187, 319] width 129 height 10
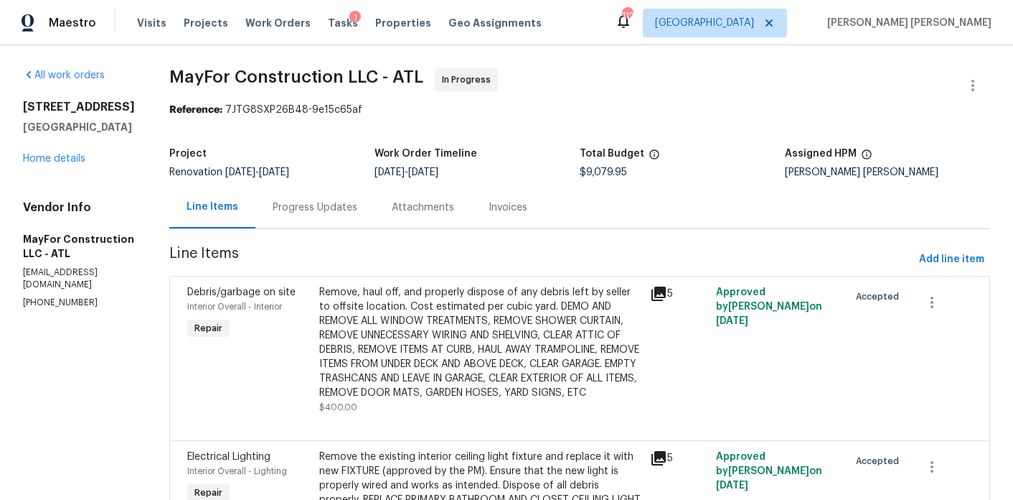
click at [316, 212] on div "Progress Updates" at bounding box center [315, 207] width 85 height 14
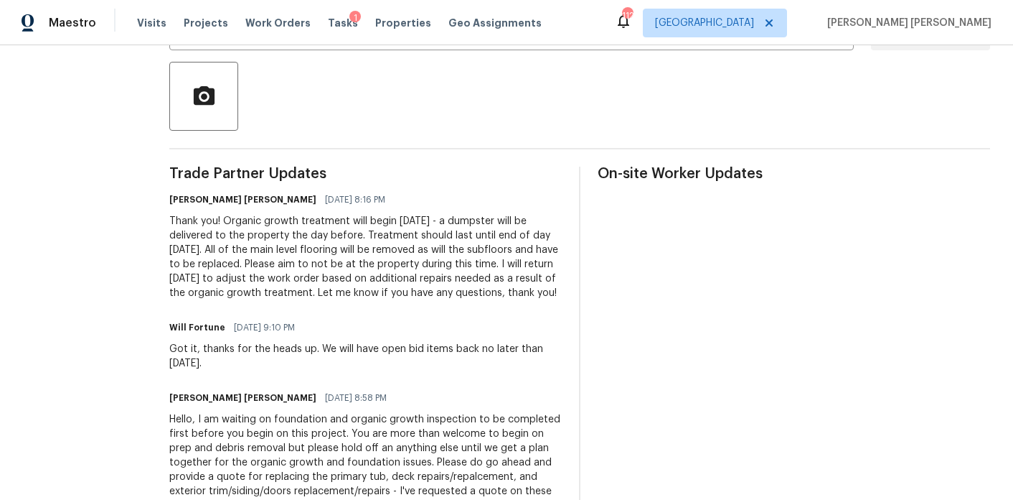
scroll to position [403, 0]
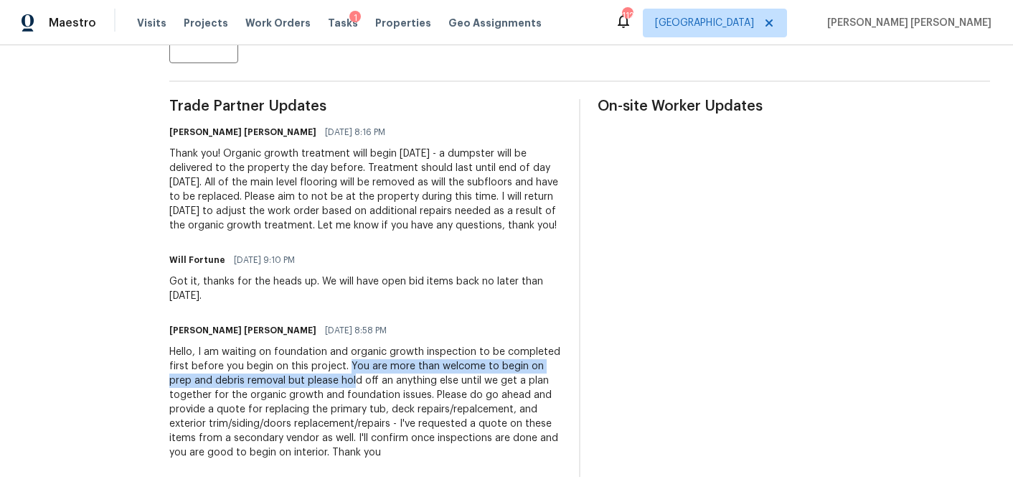
drag, startPoint x: 365, startPoint y: 363, endPoint x: 372, endPoint y: 379, distance: 17.3
click at [372, 379] on div "Hello, I am waiting on foundation and organic growth inspection to be completed…" at bounding box center [365, 402] width 393 height 115
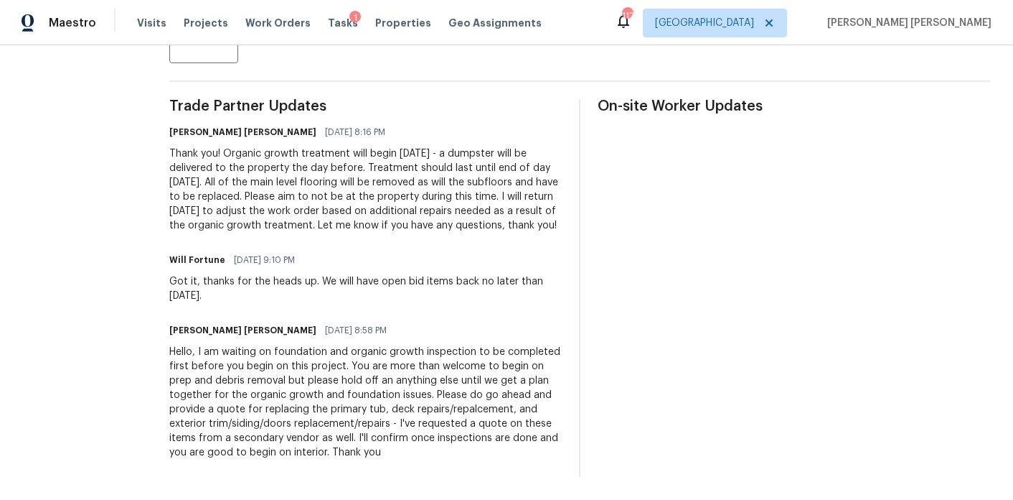
click at [372, 375] on div "Hello, I am waiting on foundation and organic growth inspection to be completed…" at bounding box center [365, 402] width 393 height 115
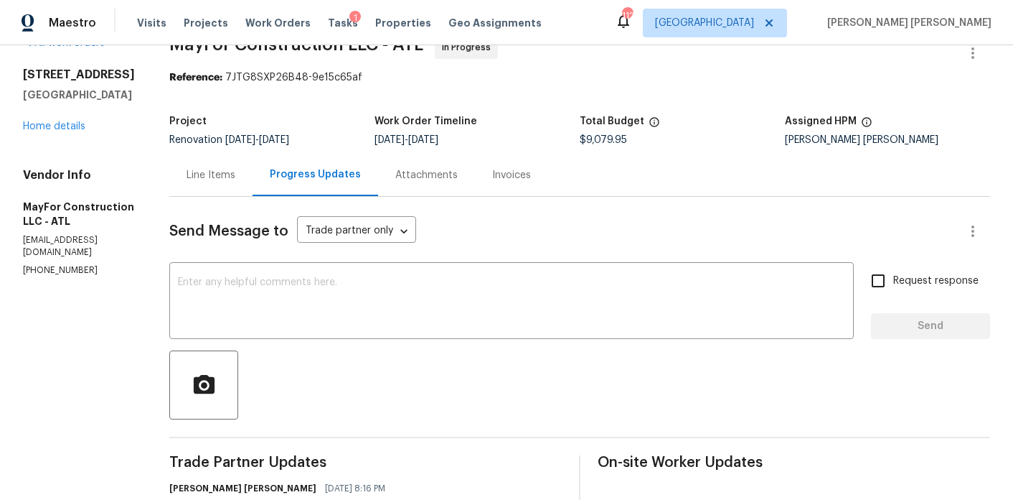
scroll to position [0, 0]
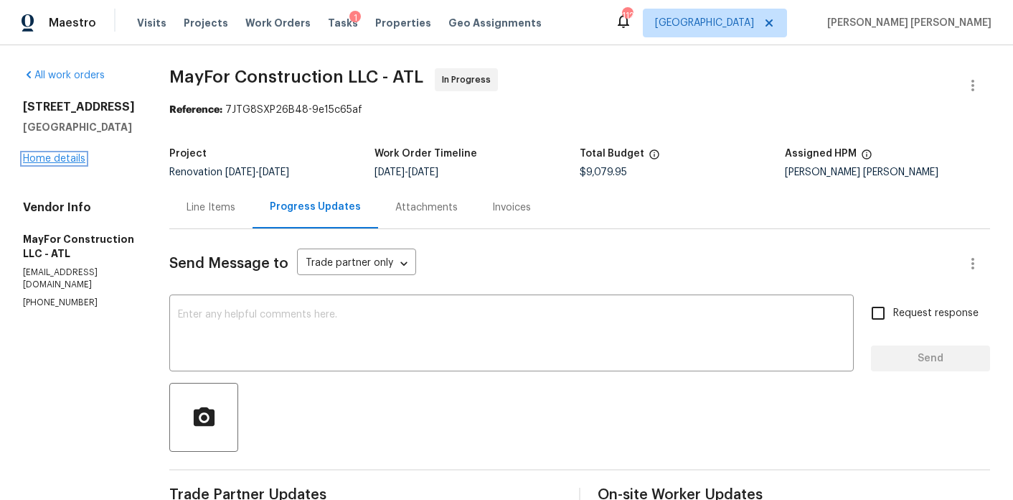
click at [74, 160] on link "Home details" at bounding box center [54, 159] width 62 height 10
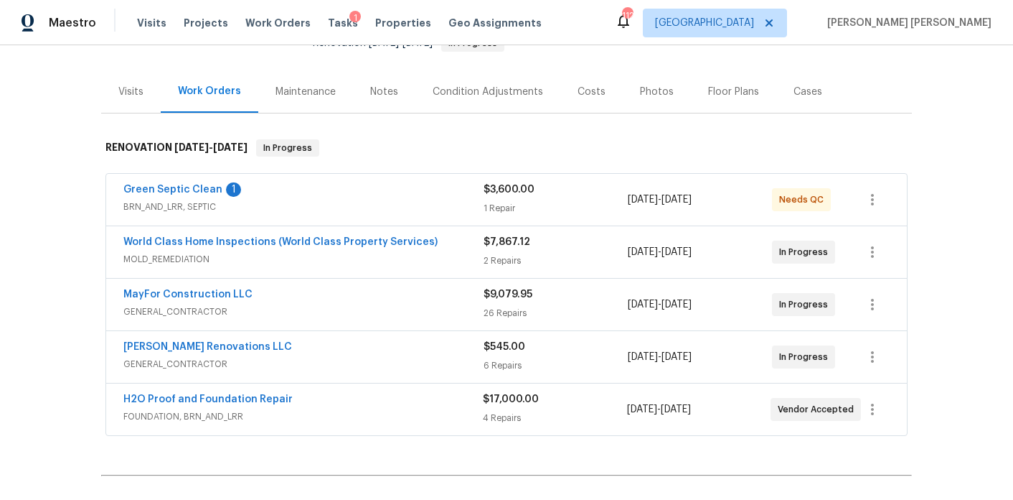
scroll to position [152, 0]
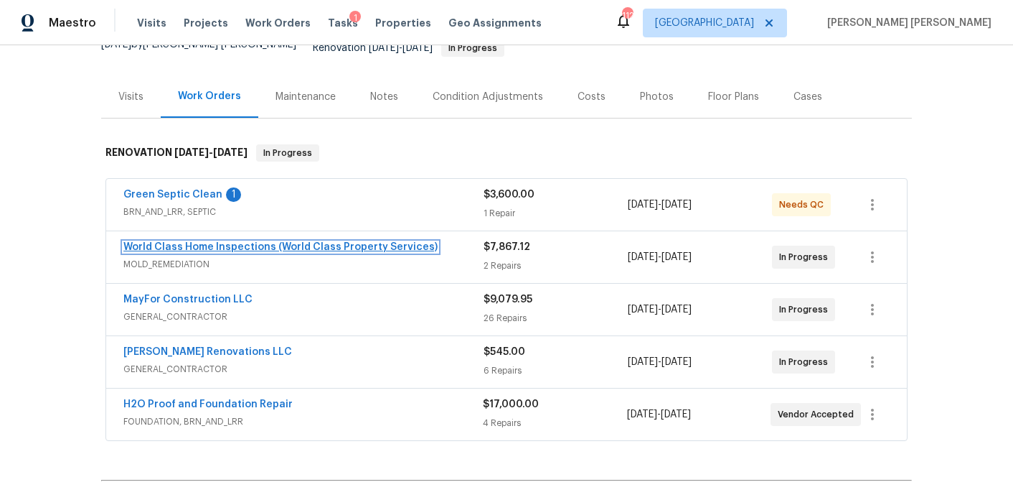
click at [225, 242] on link "World Class Home Inspections (World Class Property Services)" at bounding box center [280, 247] width 314 height 10
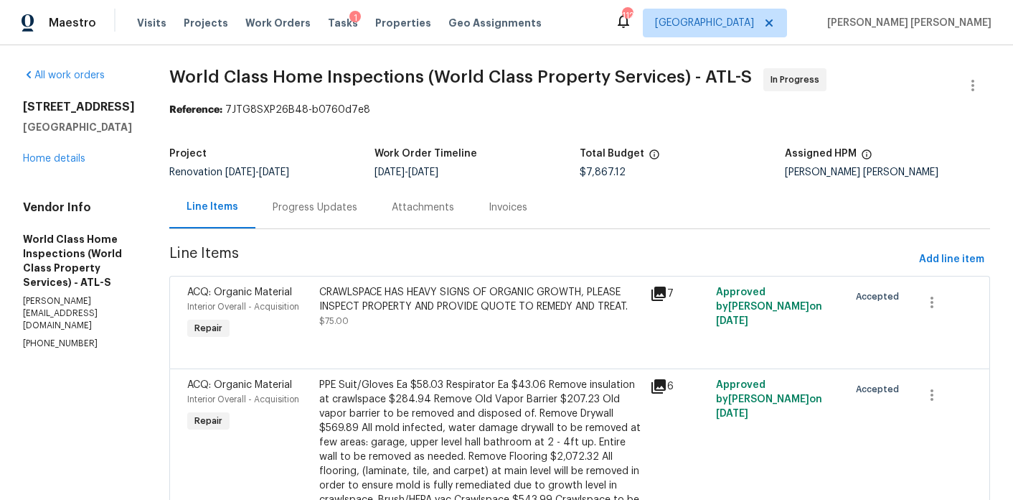
click at [339, 225] on div "Progress Updates" at bounding box center [315, 207] width 119 height 42
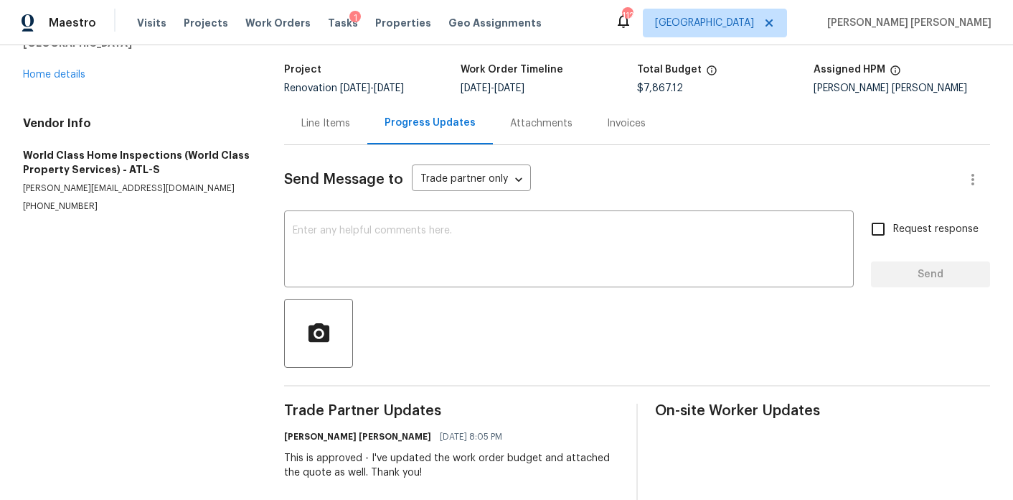
scroll to position [49, 0]
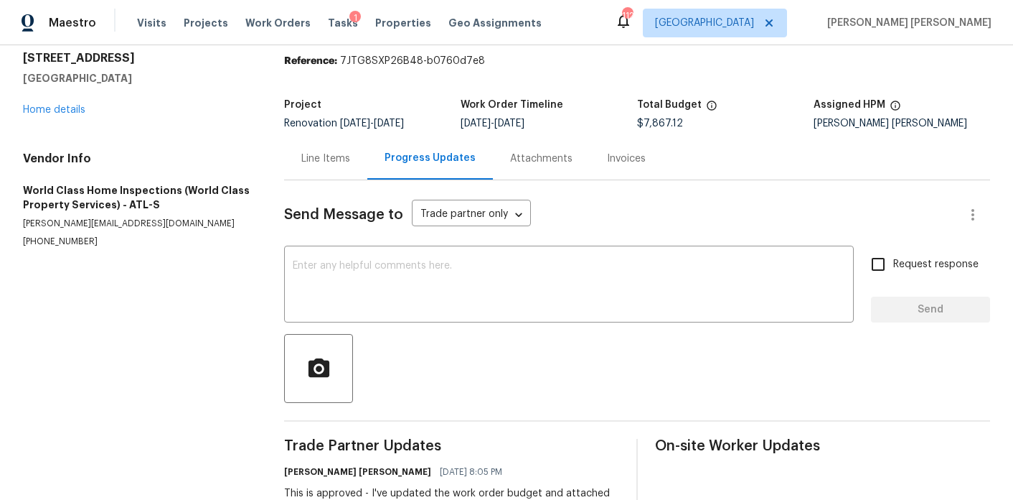
click at [334, 156] on div "Line Items" at bounding box center [325, 158] width 49 height 14
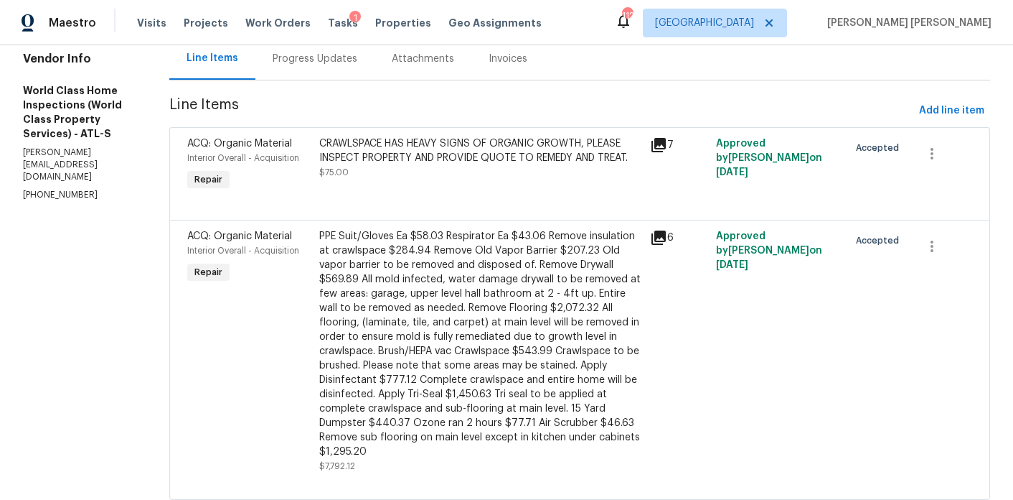
scroll to position [175, 0]
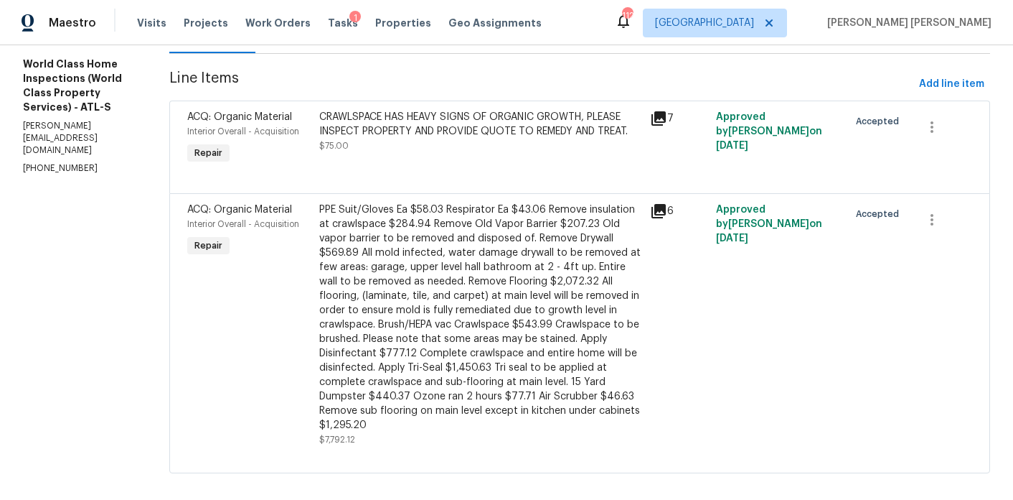
click at [495, 255] on div "PPE Suit/Gloves Ea $58.03 Respirator Ea $43.06 Remove insulation at crawlspace …" at bounding box center [480, 317] width 322 height 230
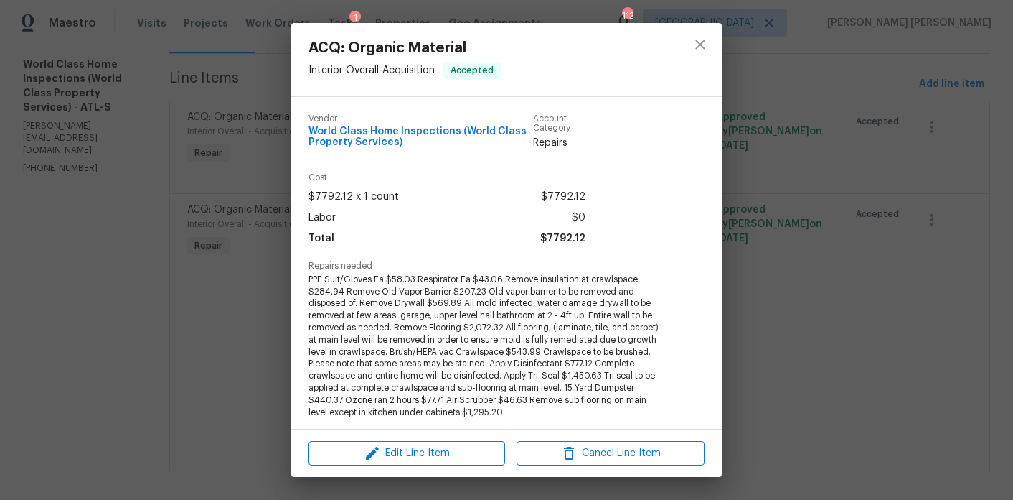
scroll to position [231, 0]
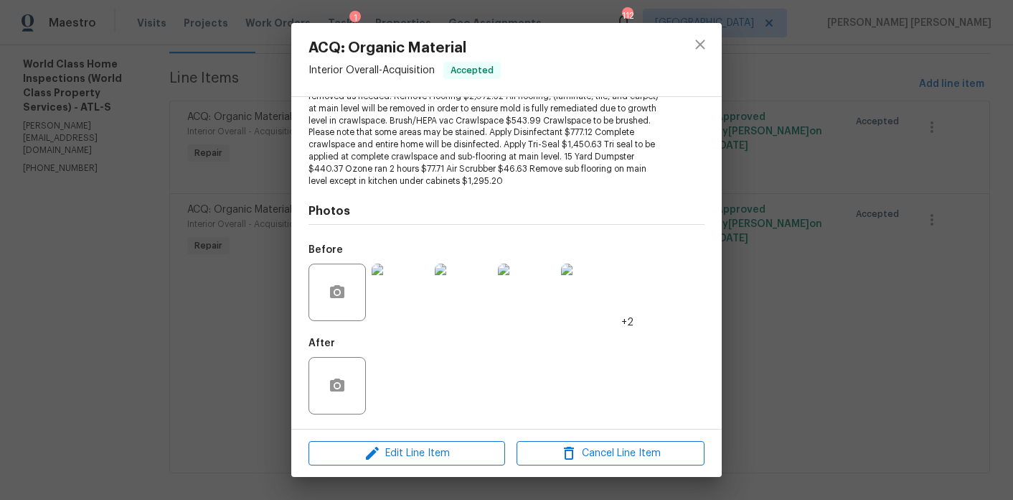
click at [141, 250] on div "ACQ: Organic Material Interior Overall - Acquisition Accepted Vendor World Clas…" at bounding box center [506, 250] width 1013 height 500
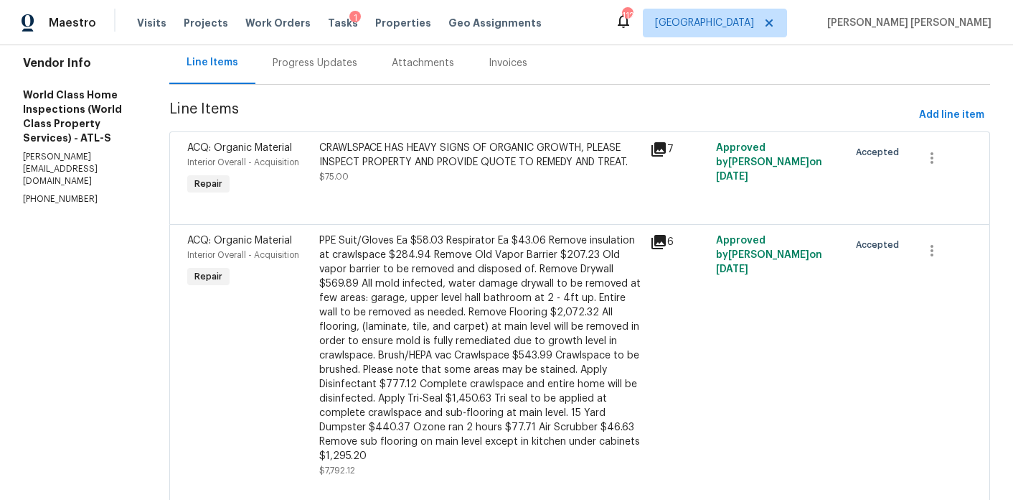
scroll to position [113, 0]
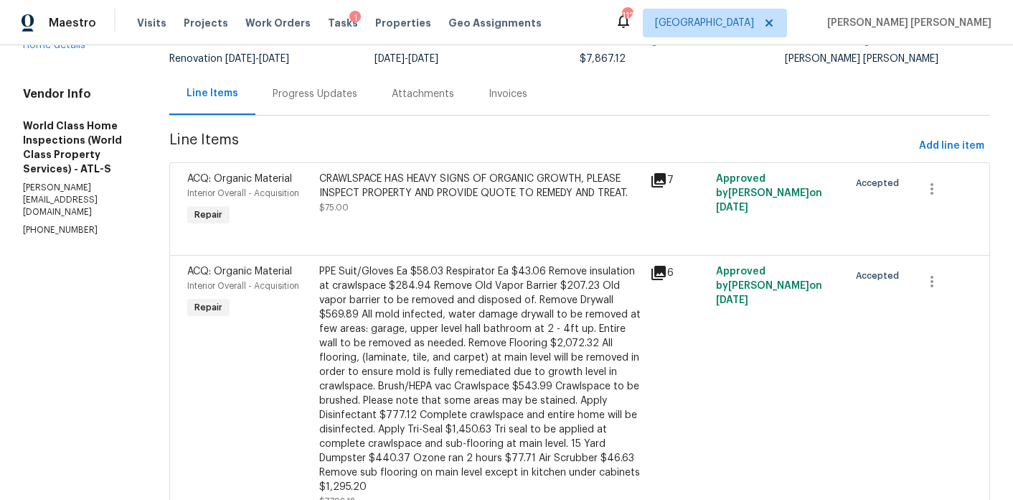
click at [395, 205] on div "CRAWLSPACE HAS HEAVY SIGNS OF ORGANIC GROWTH, PLEASE INSPECT PROPERTY AND PROVI…" at bounding box center [480, 193] width 322 height 43
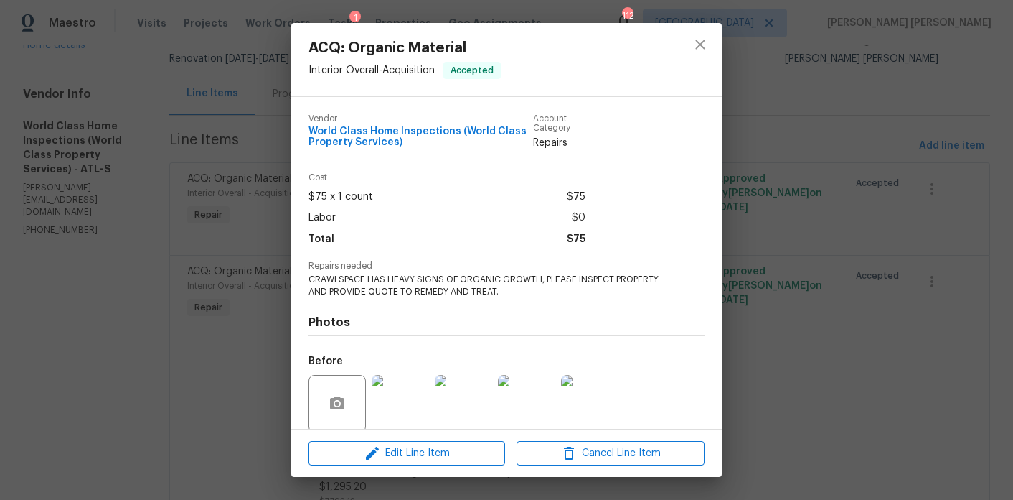
scroll to position [111, 0]
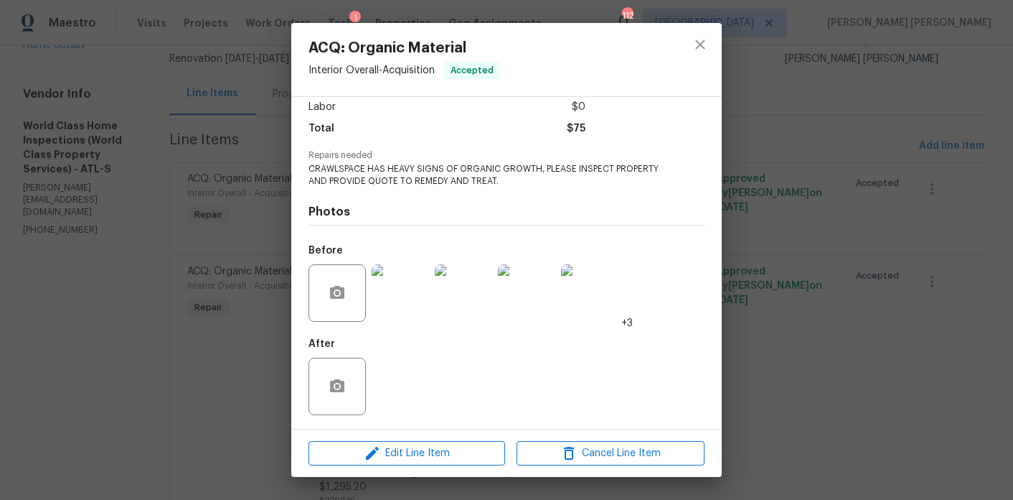
click at [415, 299] on img at bounding box center [400, 292] width 57 height 57
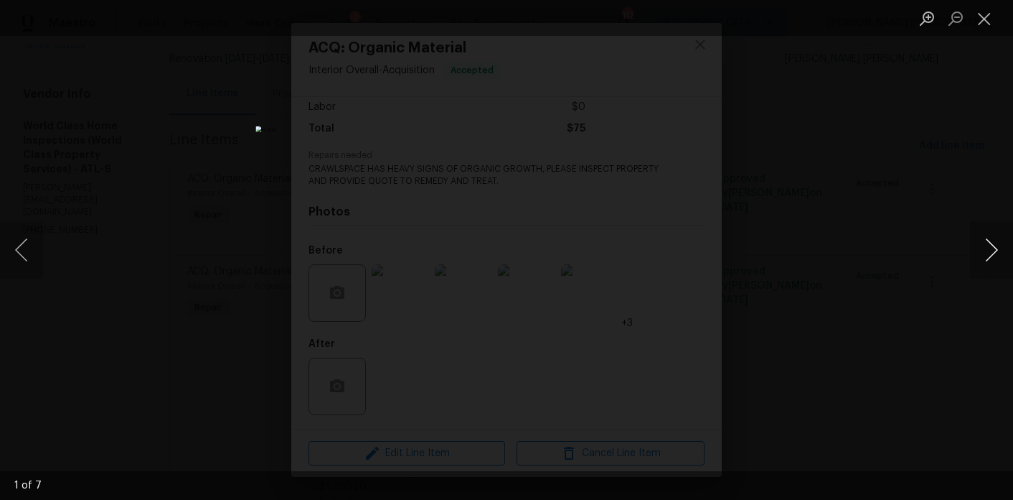
click at [993, 253] on button "Next image" at bounding box center [991, 249] width 43 height 57
click at [993, 252] on button "Next image" at bounding box center [991, 249] width 43 height 57
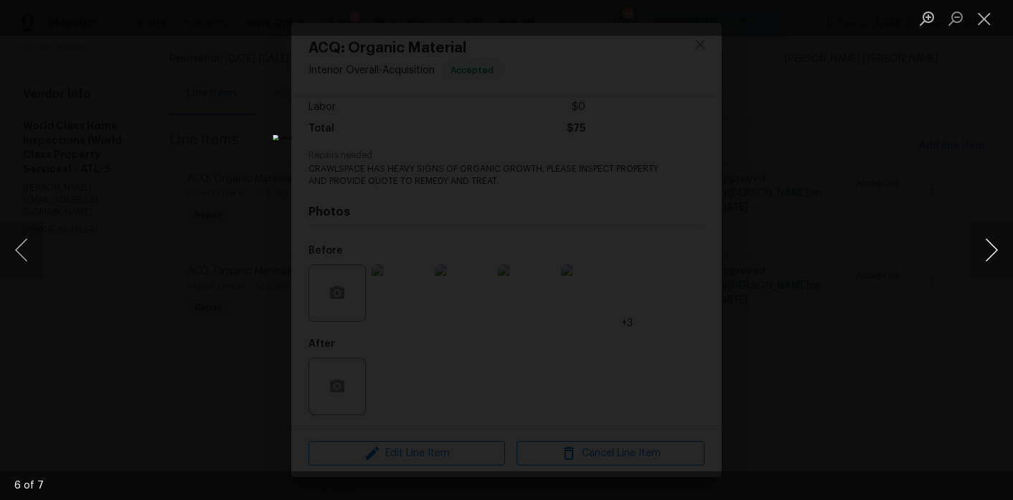
click at [993, 252] on button "Next image" at bounding box center [991, 249] width 43 height 57
click at [838, 242] on div "Lightbox" at bounding box center [506, 250] width 1013 height 500
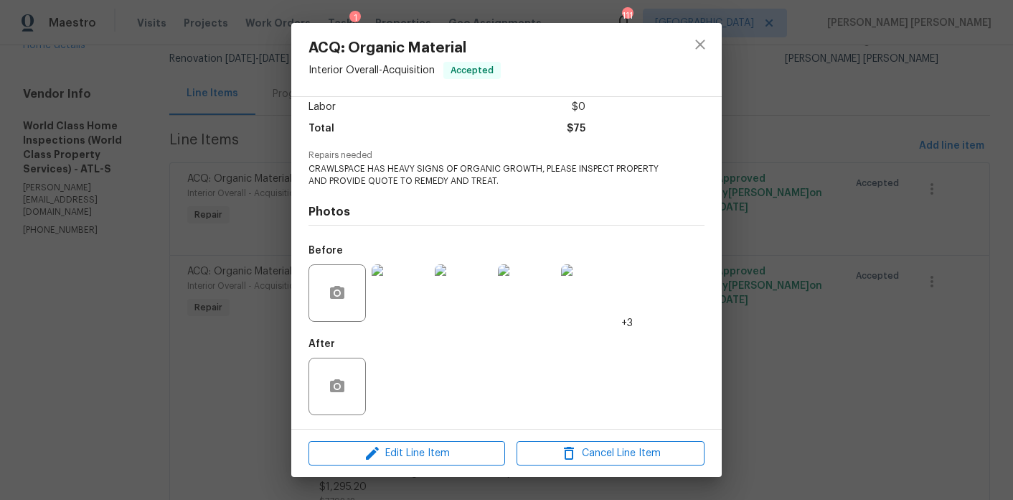
click at [934, 276] on div "ACQ: Organic Material Interior Overall - Acquisition Accepted Vendor World Clas…" at bounding box center [506, 250] width 1013 height 500
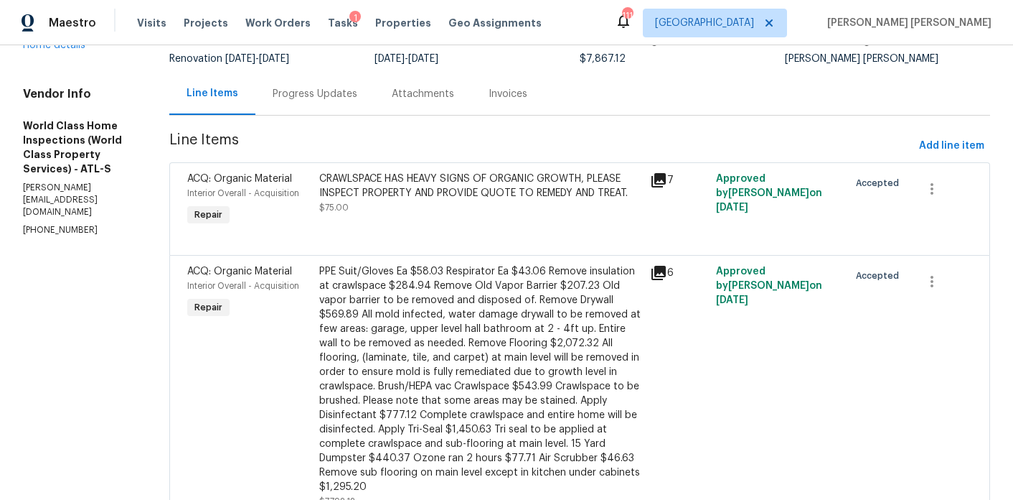
click at [454, 173] on div "CRAWLSPACE HAS HEAVY SIGNS OF ORGANIC GROWTH, PLEASE INSPECT PROPERTY AND PROVI…" at bounding box center [480, 186] width 322 height 29
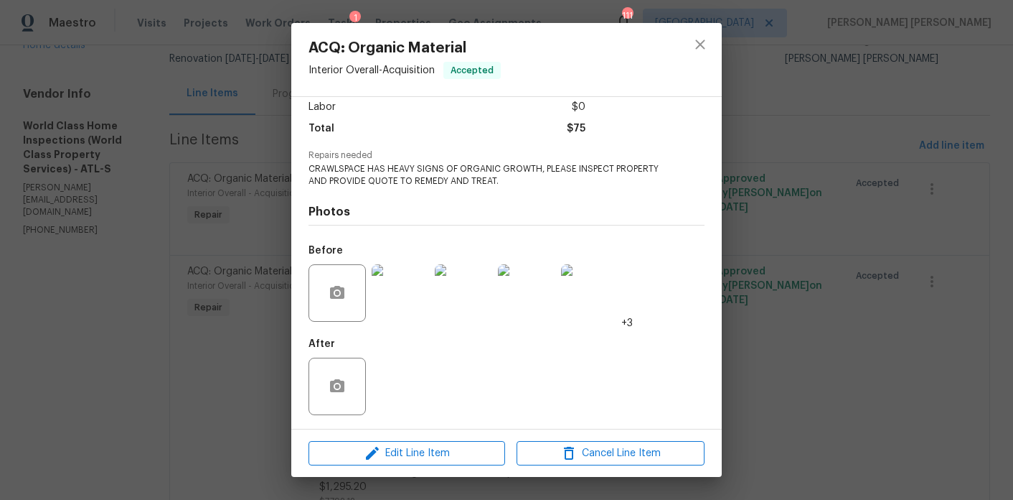
click at [229, 283] on div "ACQ: Organic Material Interior Overall - Acquisition Accepted Vendor World Clas…" at bounding box center [506, 250] width 1013 height 500
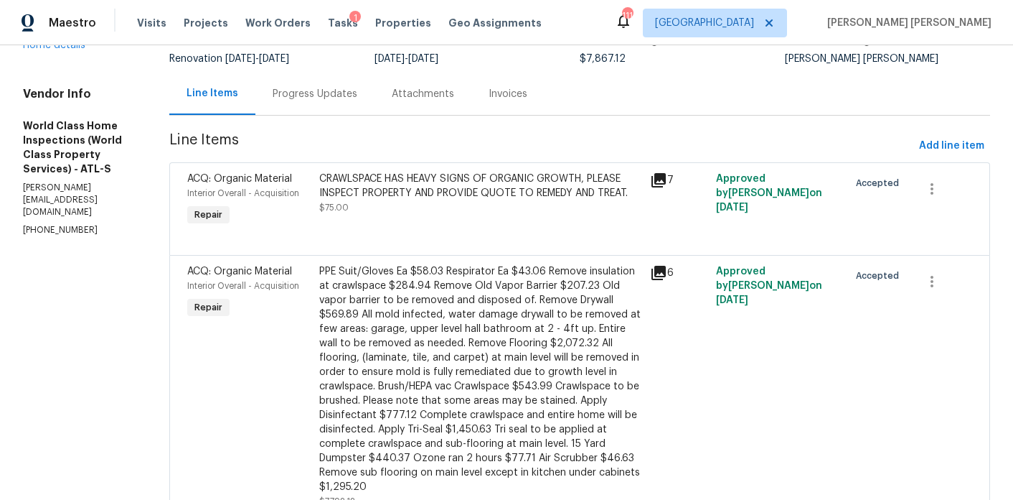
scroll to position [0, 0]
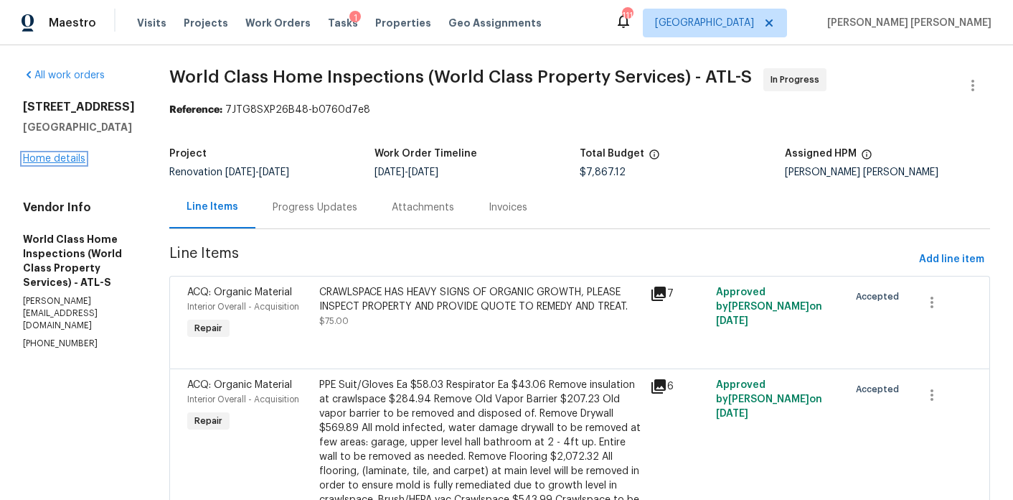
click at [56, 162] on link "Home details" at bounding box center [54, 159] width 62 height 10
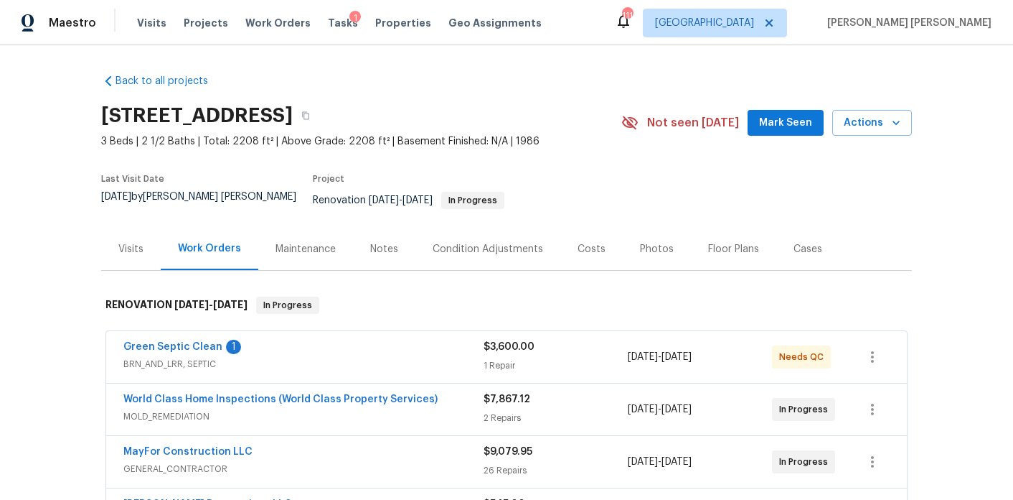
scroll to position [55, 0]
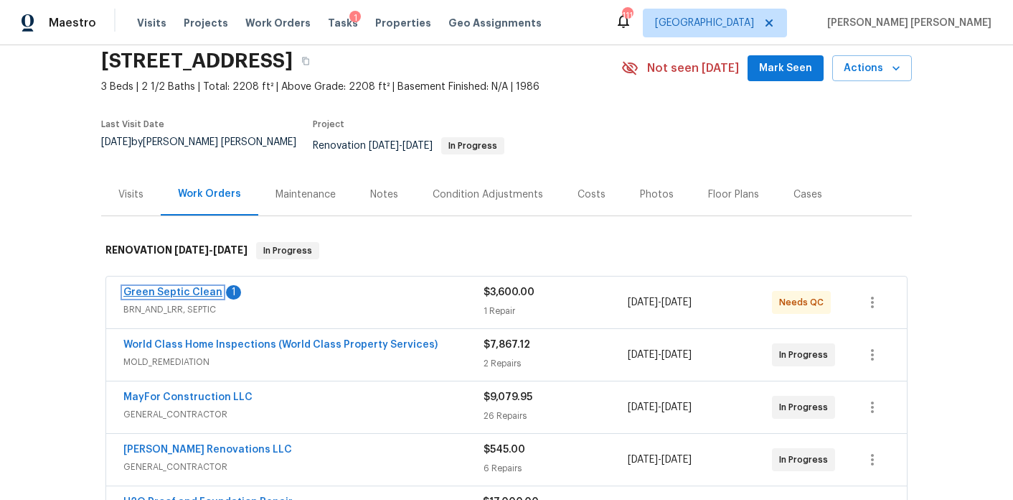
click at [197, 287] on link "Green Septic Clean" at bounding box center [172, 292] width 99 height 10
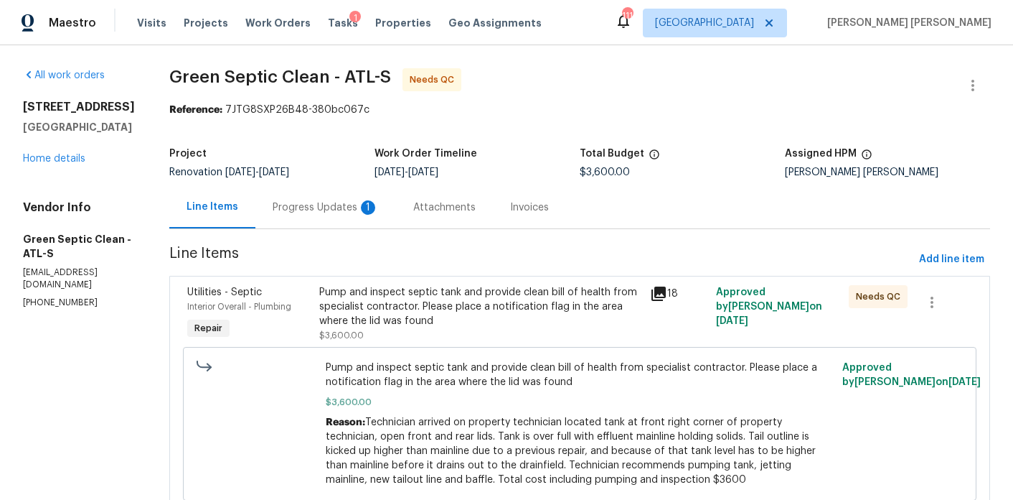
click at [339, 215] on div "Progress Updates 1" at bounding box center [326, 207] width 141 height 42
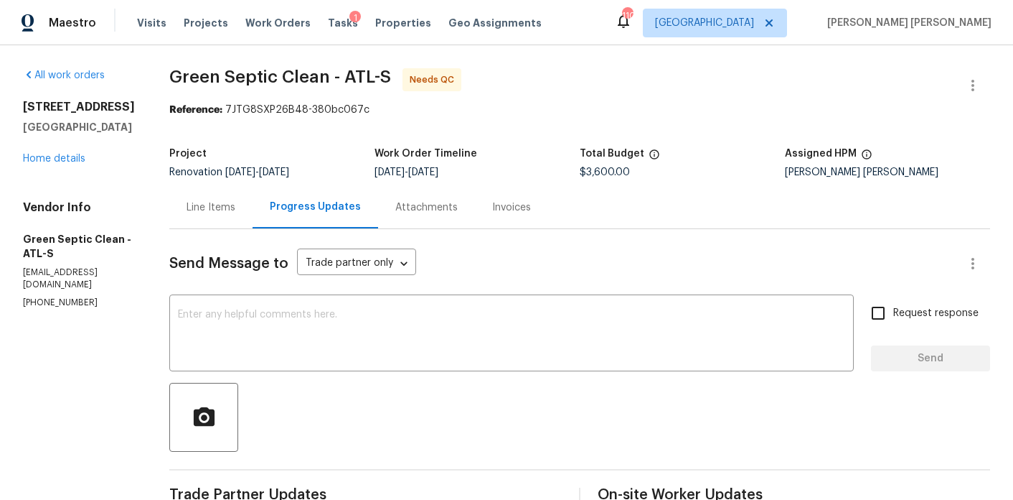
click at [222, 217] on div "Line Items" at bounding box center [210, 207] width 83 height 42
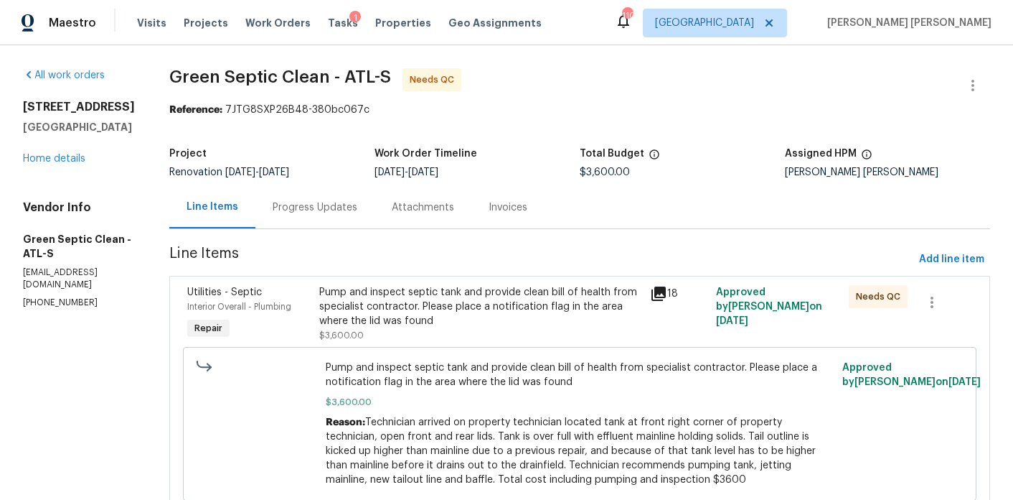
scroll to position [55, 0]
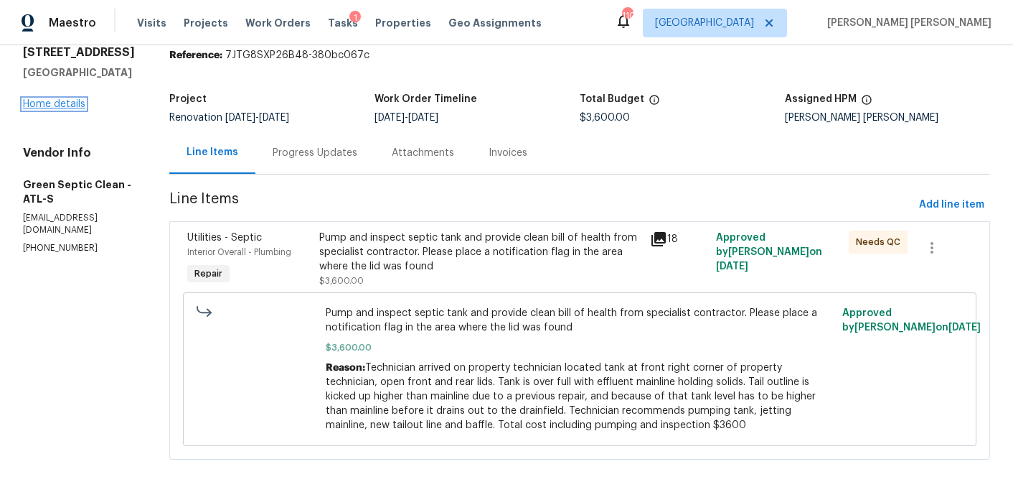
click at [75, 106] on link "Home details" at bounding box center [54, 104] width 62 height 10
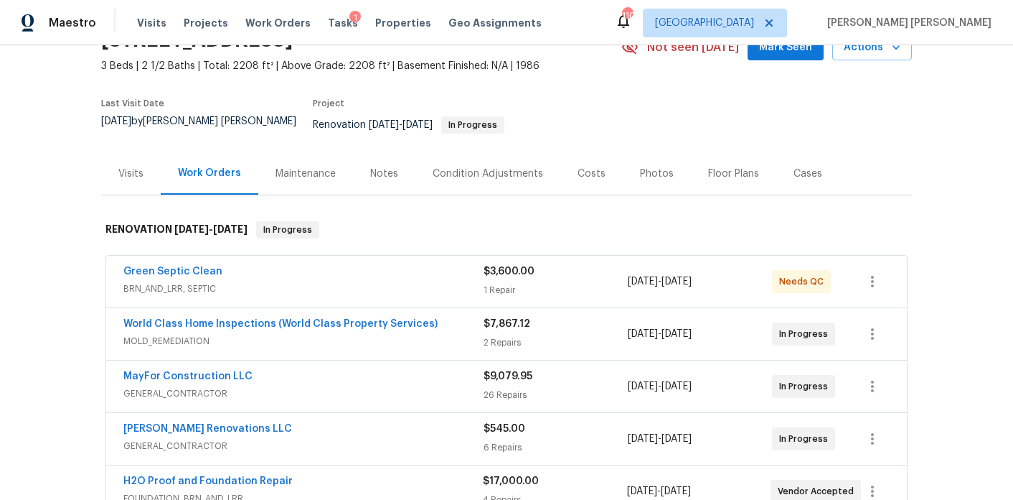
scroll to position [167, 0]
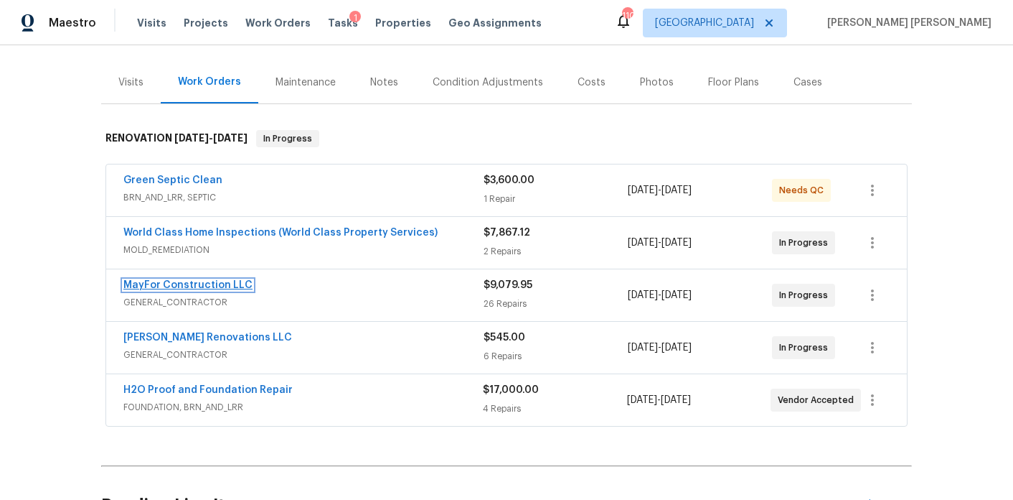
click at [221, 280] on link "MayFor Construction LLC" at bounding box center [187, 285] width 129 height 10
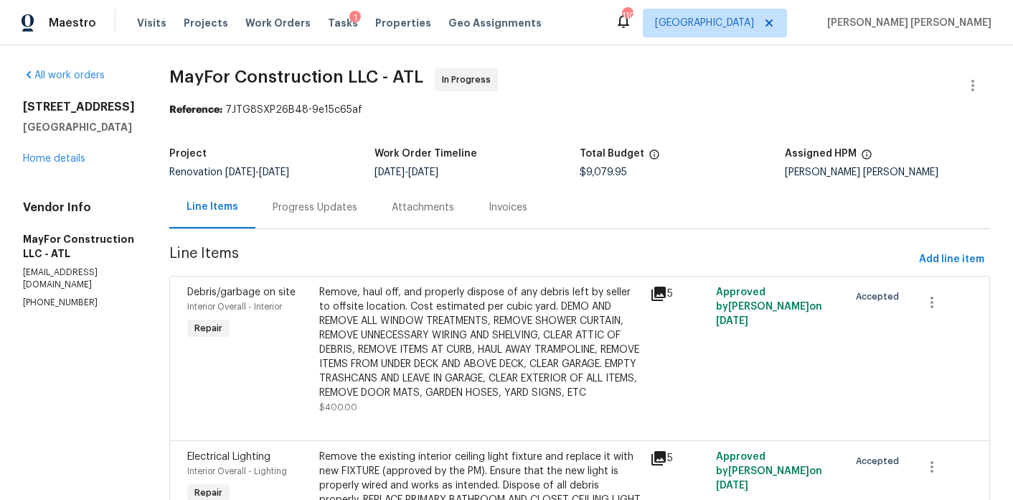
click at [322, 225] on div "Progress Updates" at bounding box center [315, 207] width 119 height 42
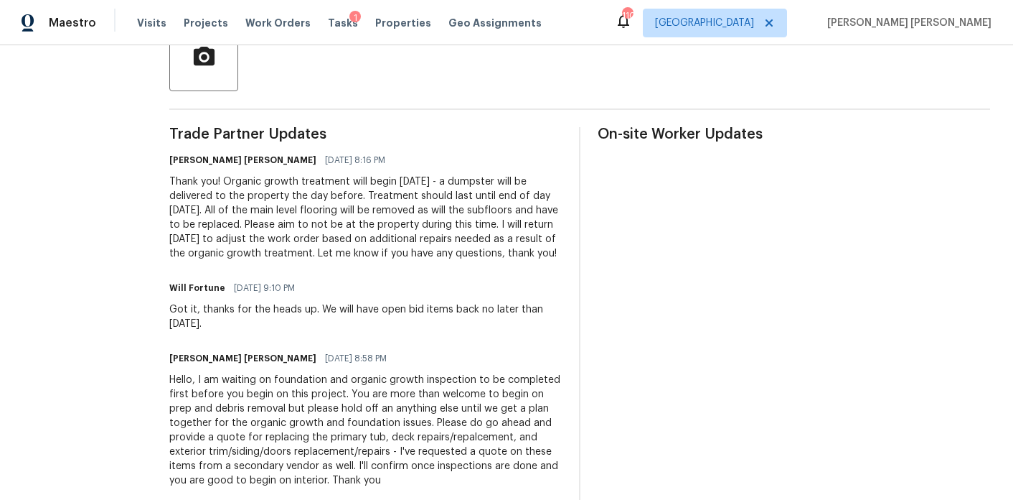
scroll to position [403, 0]
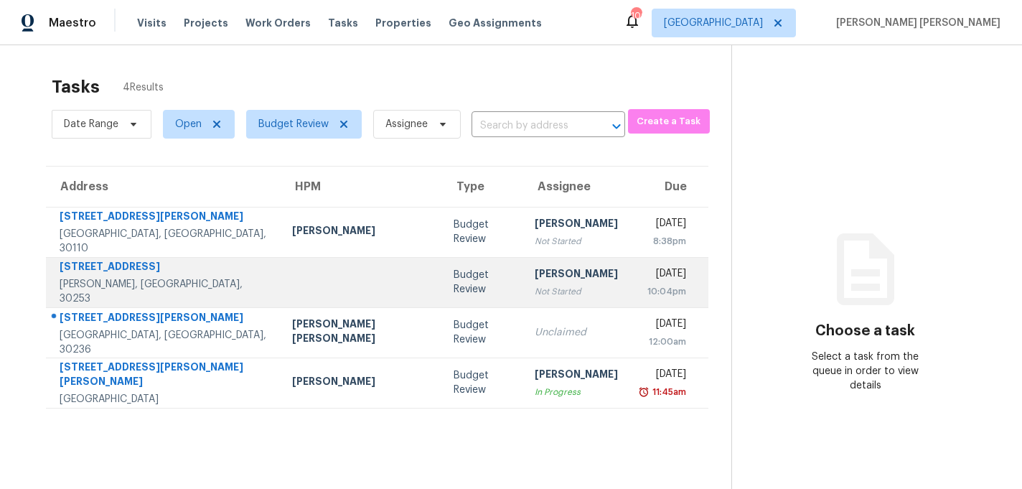
click at [315, 288] on td at bounding box center [362, 282] width 162 height 50
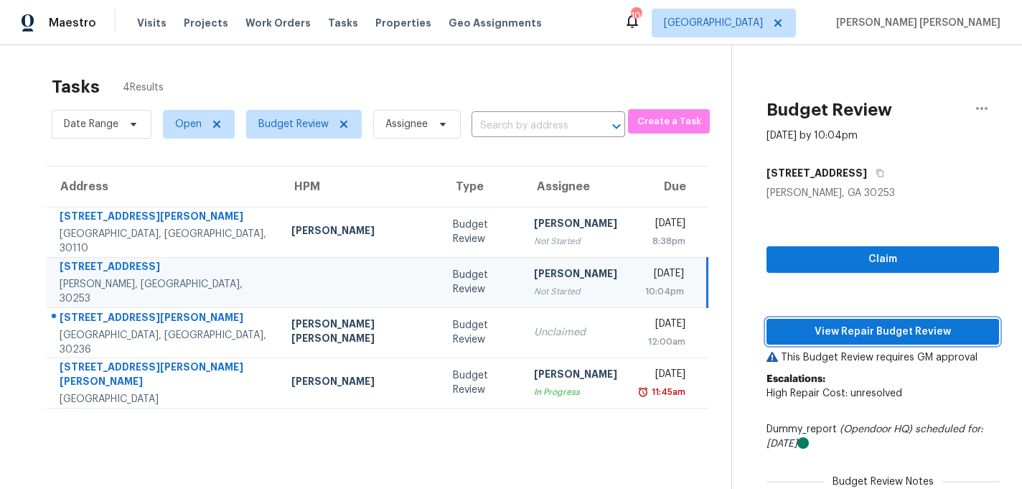
click at [778, 332] on span "View Repair Budget Review" at bounding box center [883, 332] width 210 height 18
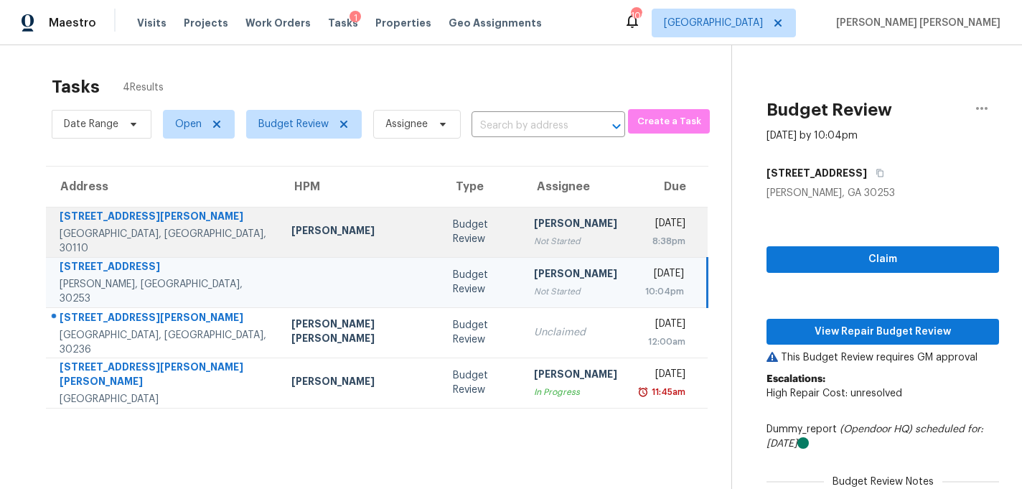
click at [324, 225] on div "Mirsad Srna" at bounding box center [360, 232] width 139 height 18
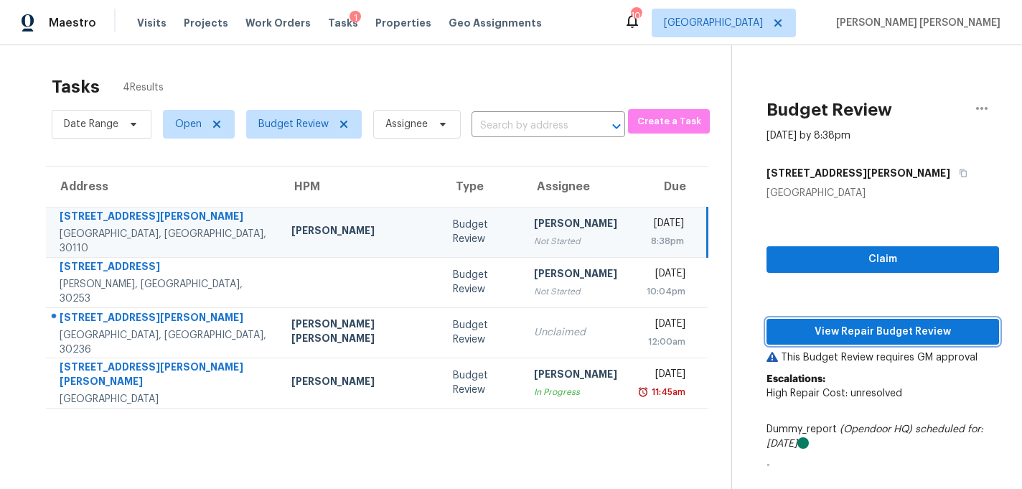
click at [824, 336] on span "View Repair Budget Review" at bounding box center [883, 332] width 210 height 18
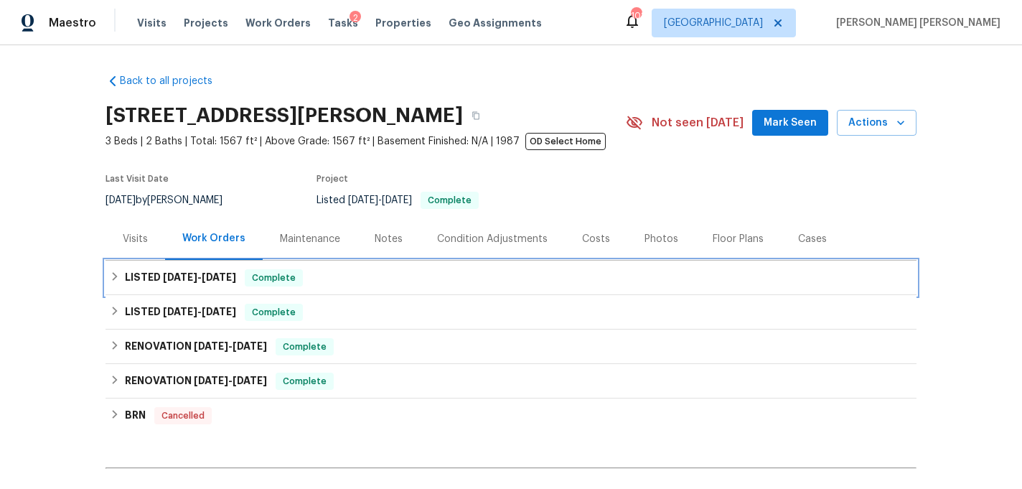
click at [236, 273] on span "[DATE]" at bounding box center [219, 277] width 34 height 10
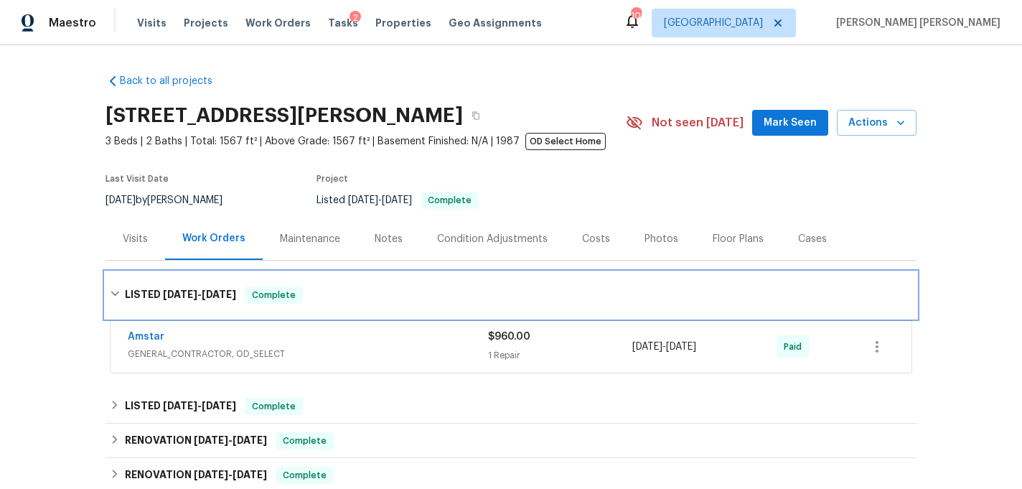
click at [240, 273] on div "LISTED [DATE] - [DATE] Complete" at bounding box center [511, 295] width 811 height 46
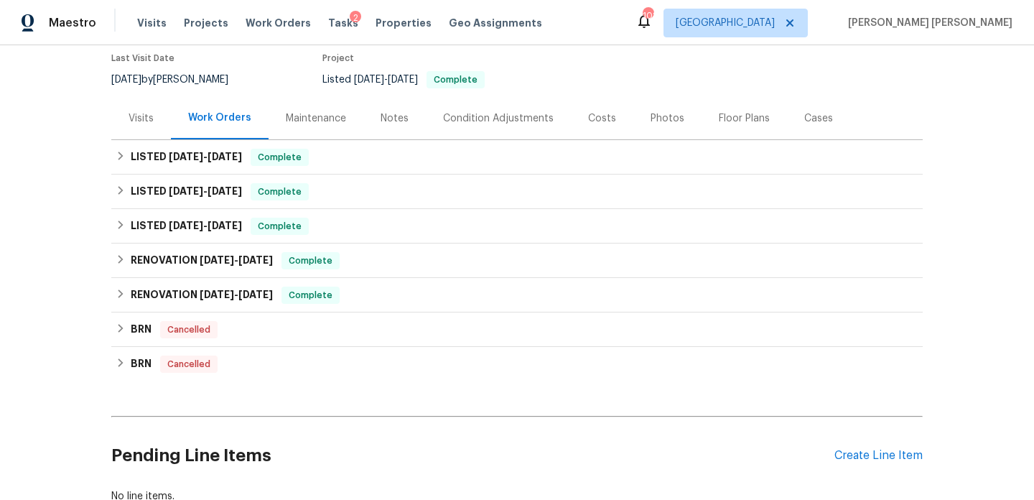
scroll to position [121, 0]
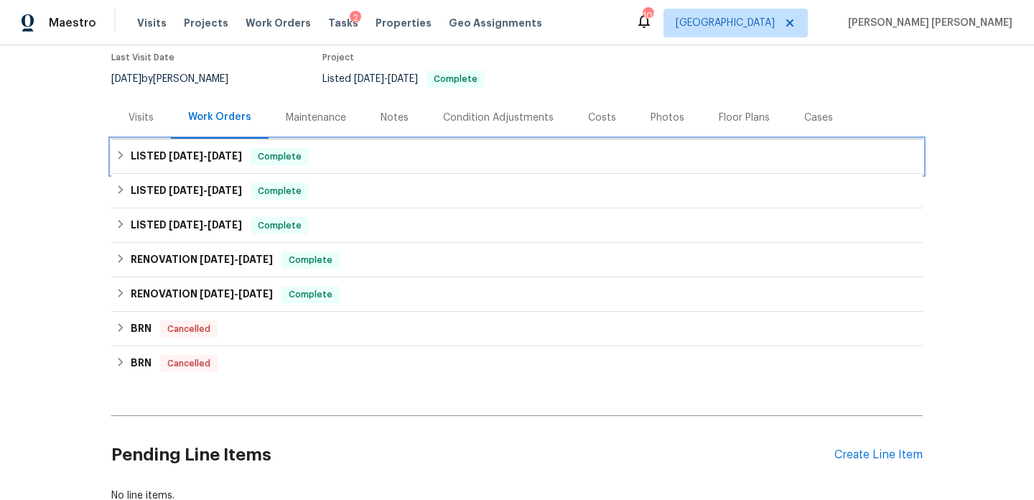
click at [222, 156] on span "[DATE]" at bounding box center [224, 156] width 34 height 10
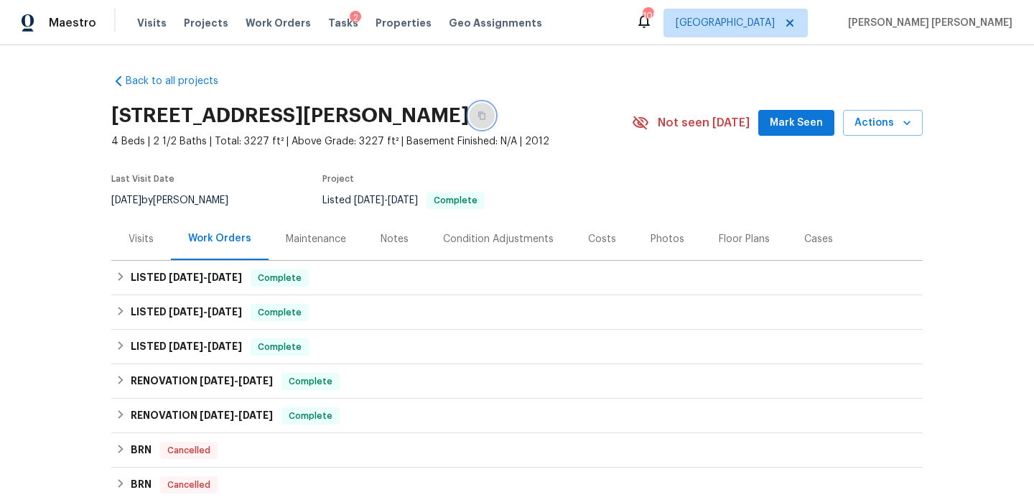
click at [485, 116] on icon "button" at bounding box center [481, 116] width 7 height 8
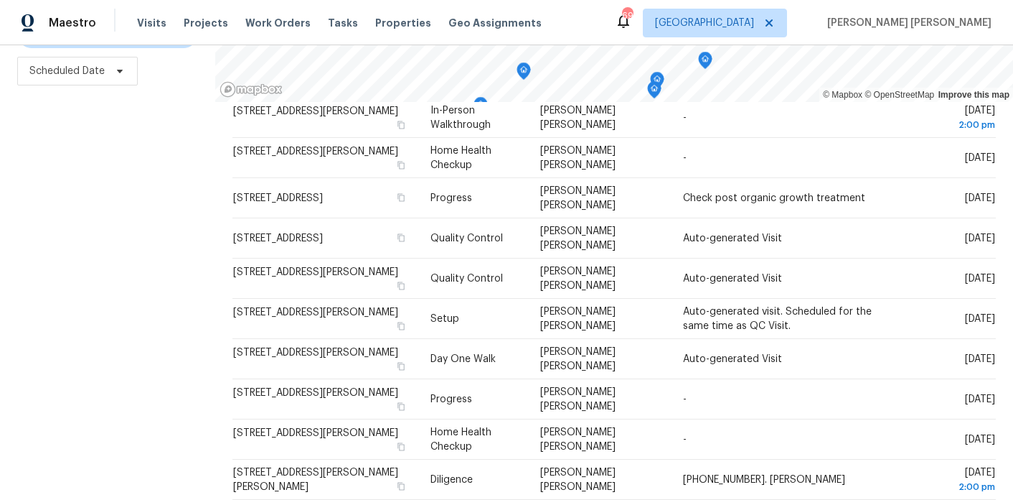
scroll to position [139, 0]
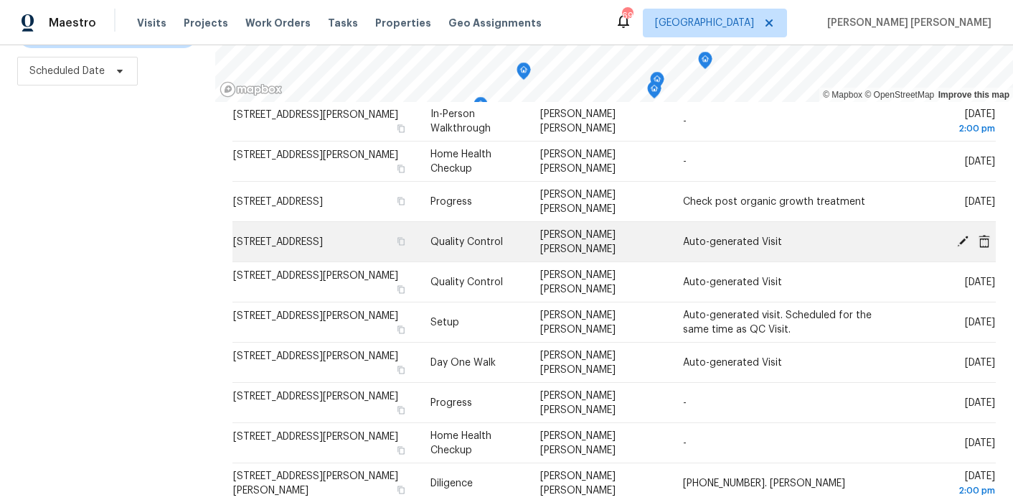
click at [960, 235] on icon at bounding box center [963, 240] width 13 height 13
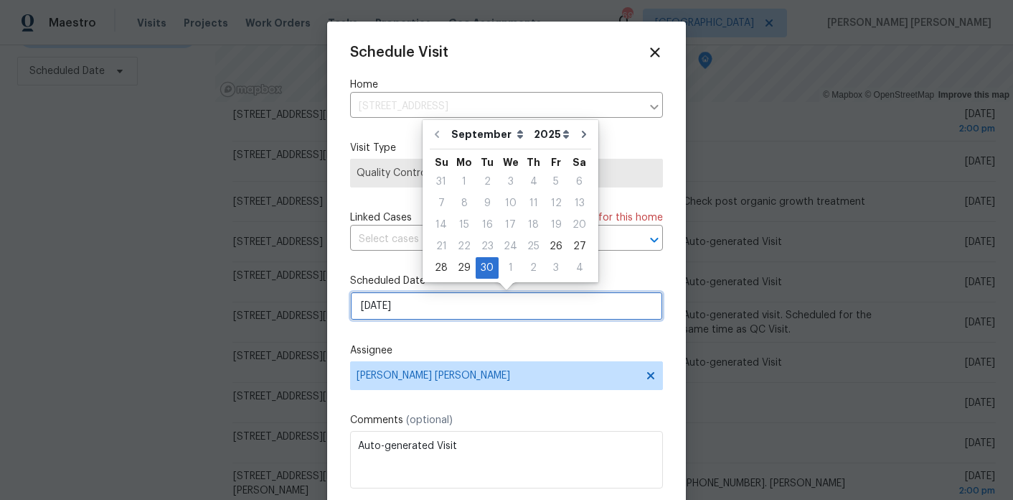
click at [411, 306] on input "9/30/2025" at bounding box center [506, 305] width 313 height 29
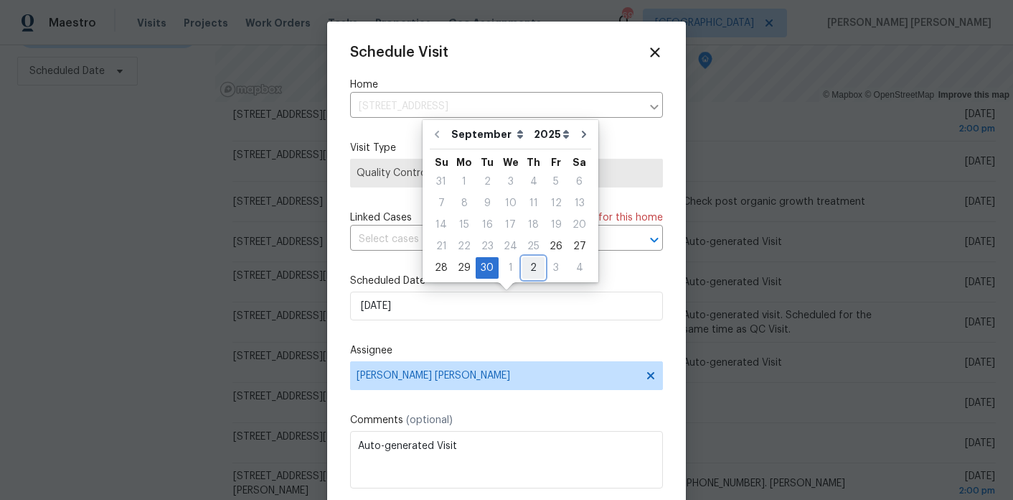
click at [526, 265] on div "2" at bounding box center [533, 268] width 22 height 20
type input "10/2/2025"
select select "9"
click at [521, 334] on div "Schedule Visit Home 3117 Jodeco Dr, Jonesboro, GA 30236 ​ Visit Type Quality Co…" at bounding box center [506, 285] width 313 height 482
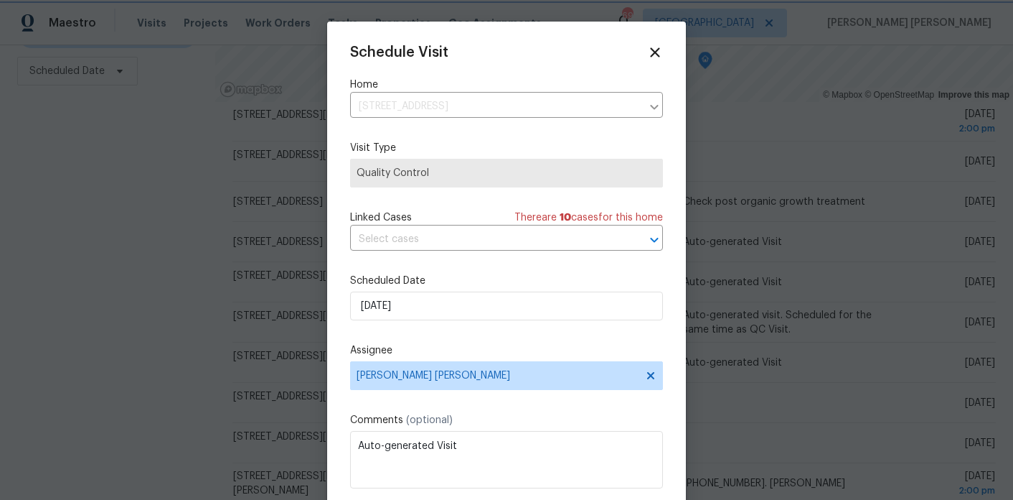
scroll to position [26, 0]
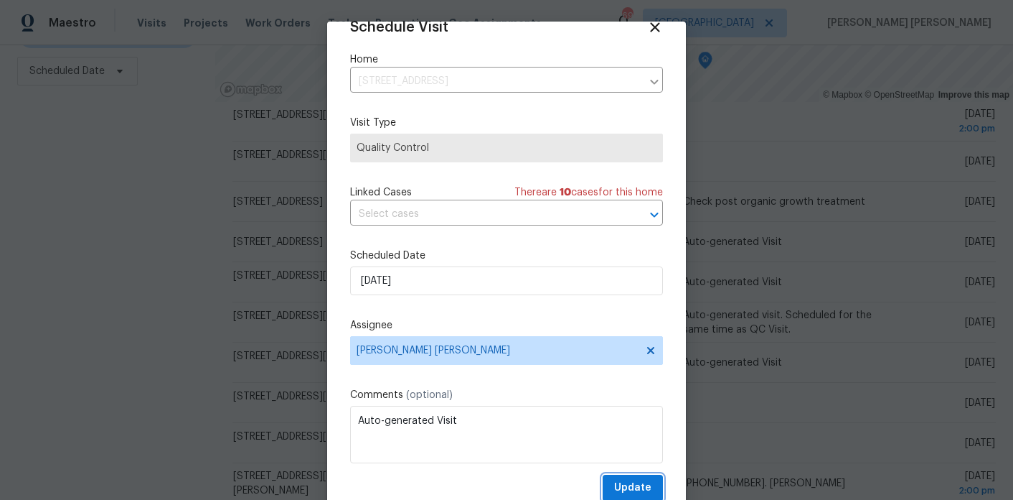
click at [639, 487] on span "Update" at bounding box center [632, 488] width 37 height 18
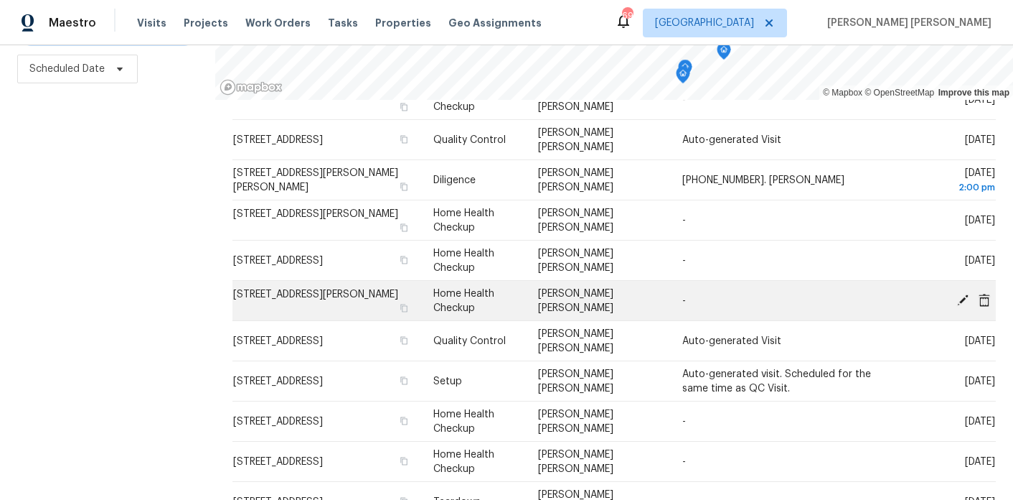
scroll to position [372, 0]
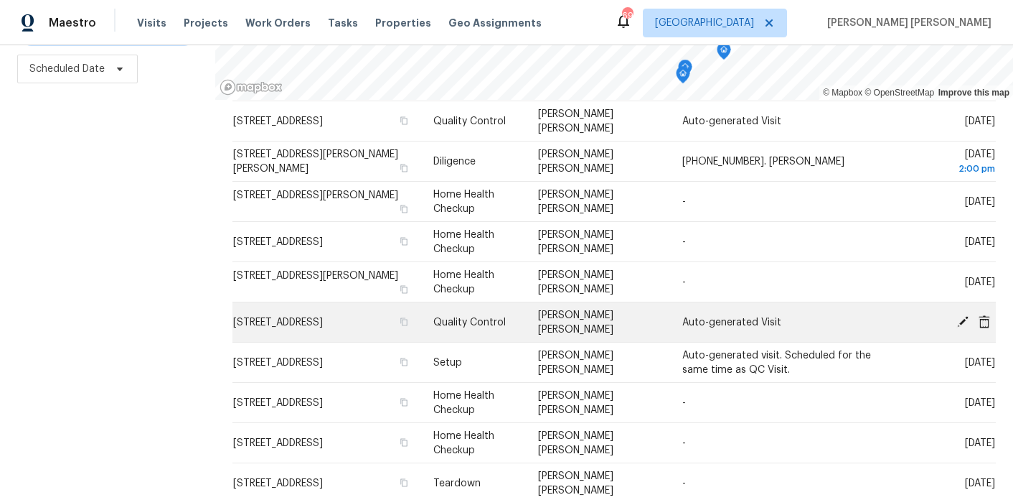
click at [963, 319] on icon at bounding box center [962, 320] width 11 height 11
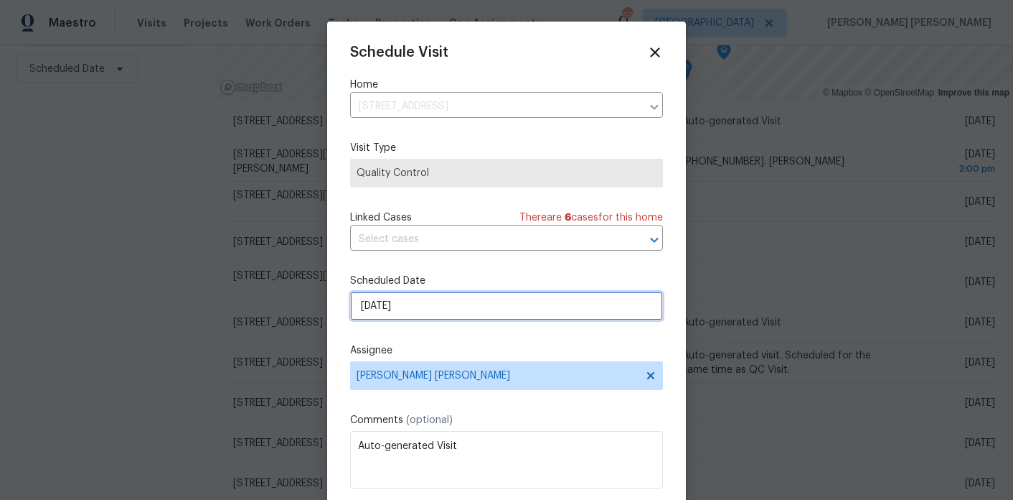
click at [418, 311] on input "10/3/2025" at bounding box center [506, 305] width 313 height 29
select select "9"
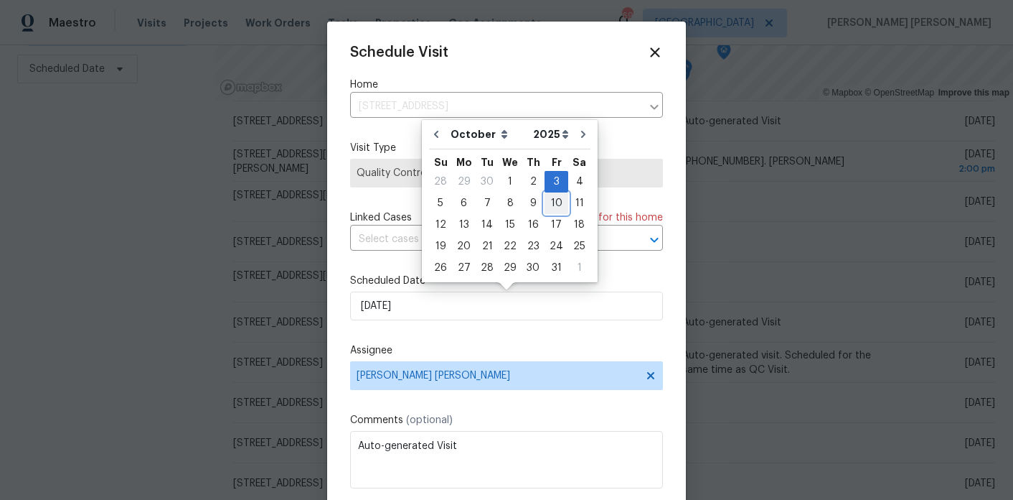
click at [553, 195] on div "10" at bounding box center [557, 203] width 24 height 20
type input "10/10/2025"
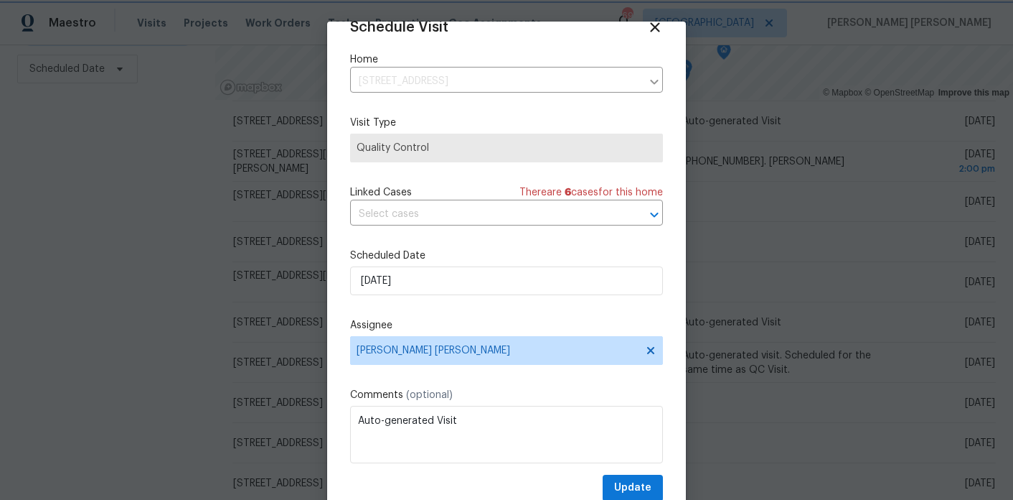
scroll to position [46, 0]
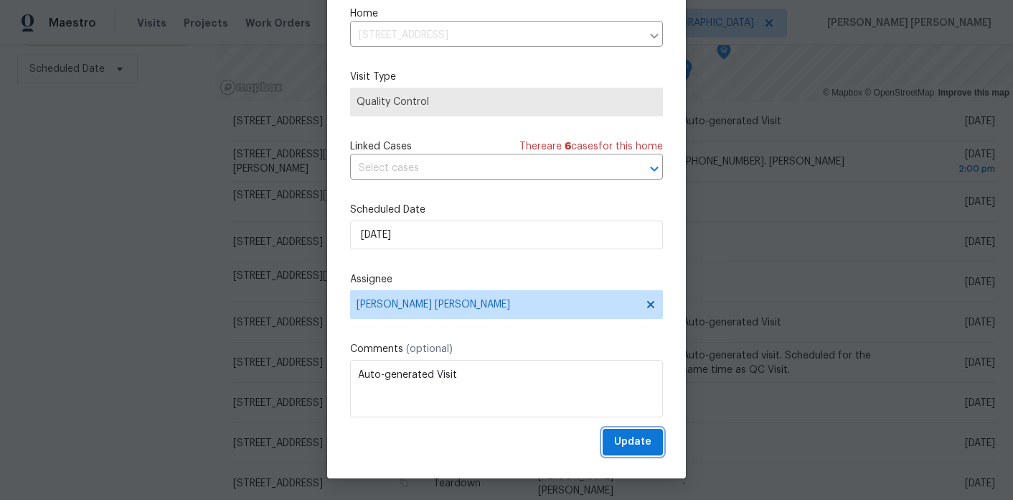
click at [642, 444] on span "Update" at bounding box center [632, 442] width 37 height 18
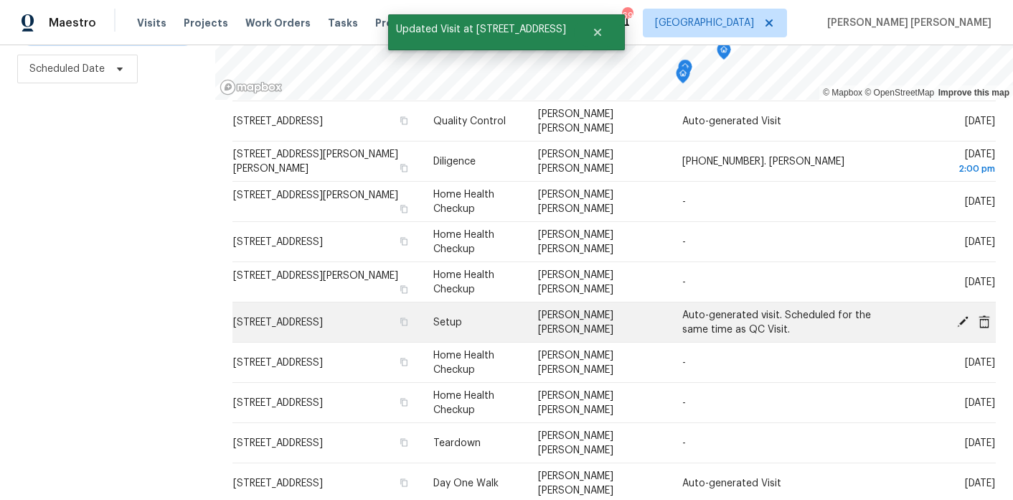
click at [964, 315] on icon at bounding box center [963, 320] width 13 height 13
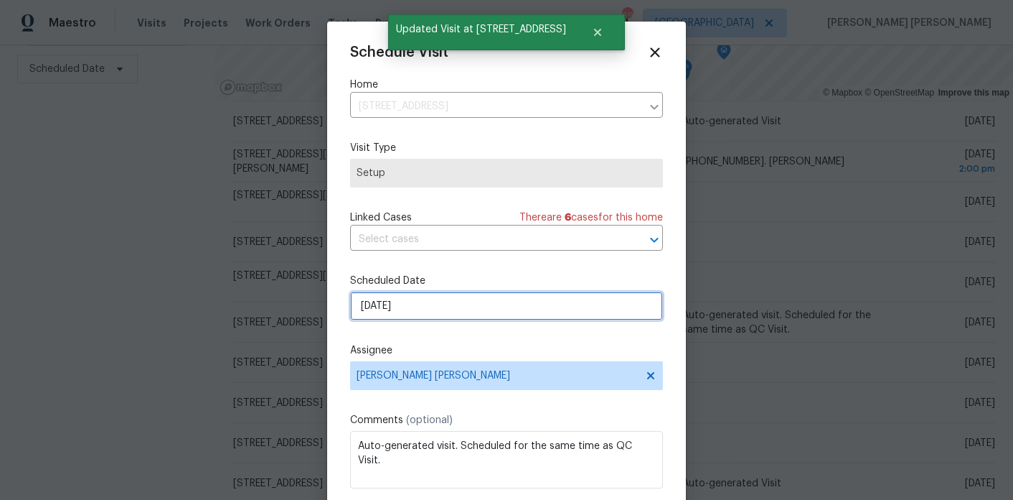
click at [458, 309] on input "10/3/2025" at bounding box center [506, 305] width 313 height 29
select select "9"
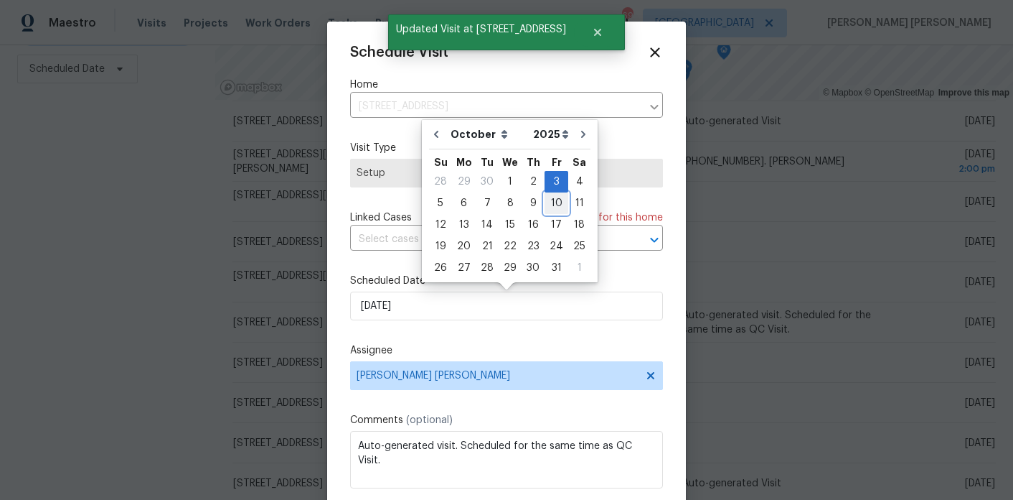
click at [545, 198] on div "10" at bounding box center [557, 203] width 24 height 20
type input "10/10/2025"
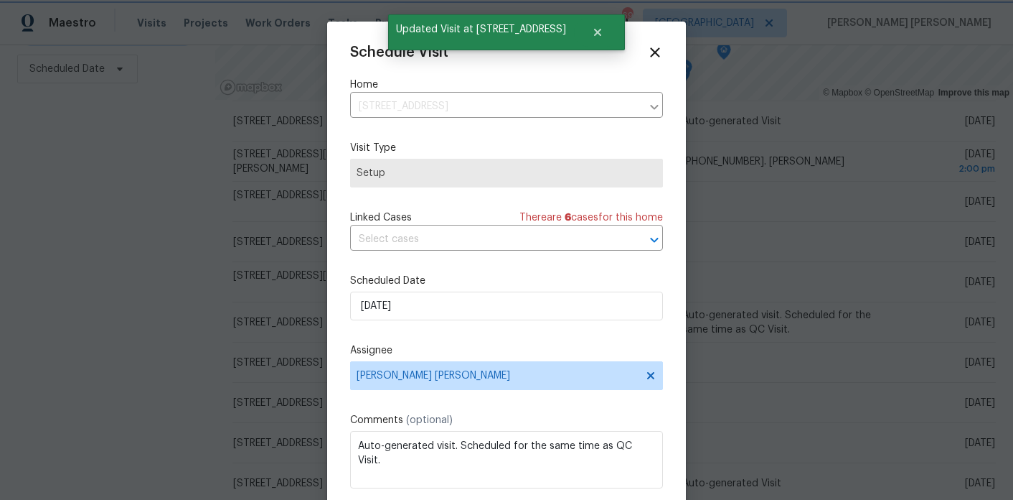
scroll to position [26, 0]
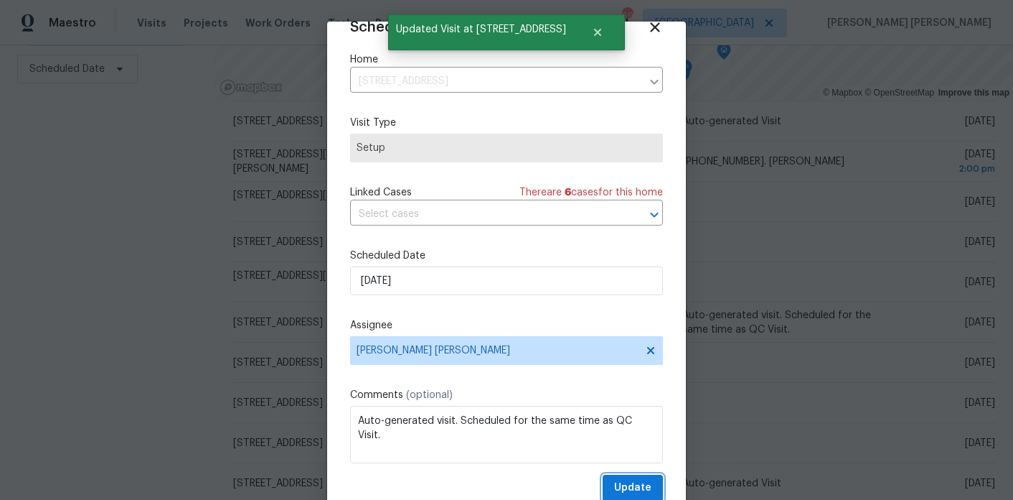
click at [624, 476] on button "Update" at bounding box center [633, 487] width 60 height 27
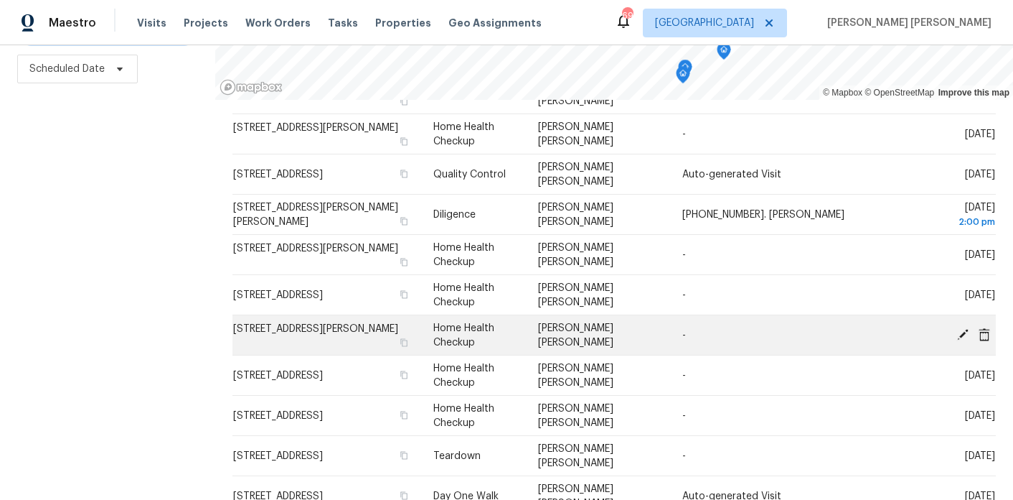
scroll to position [318, 0]
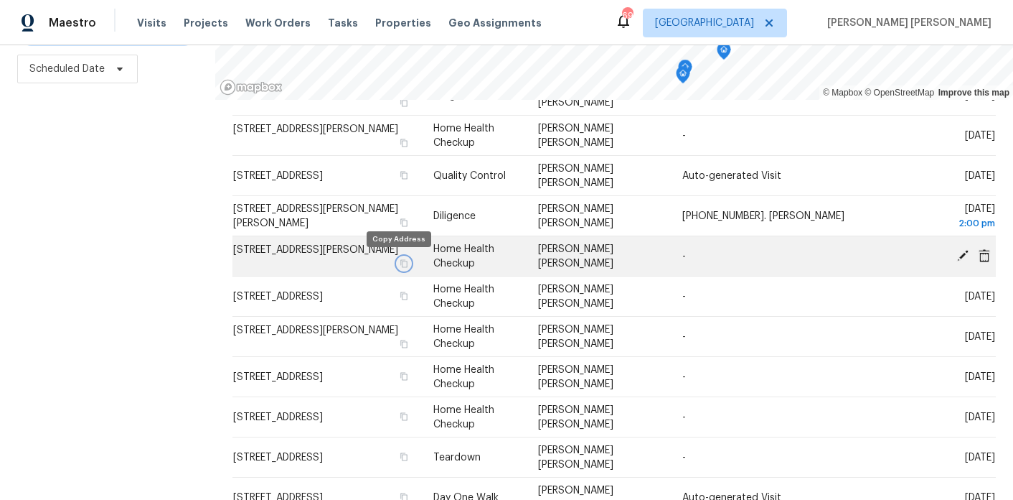
click at [400, 259] on icon "button" at bounding box center [404, 263] width 9 height 9
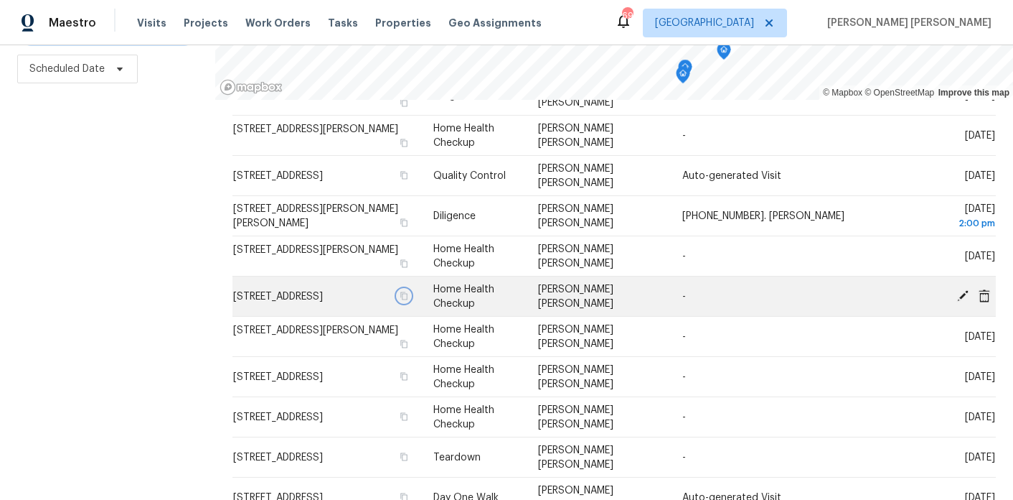
click at [400, 300] on icon "button" at bounding box center [404, 295] width 9 height 9
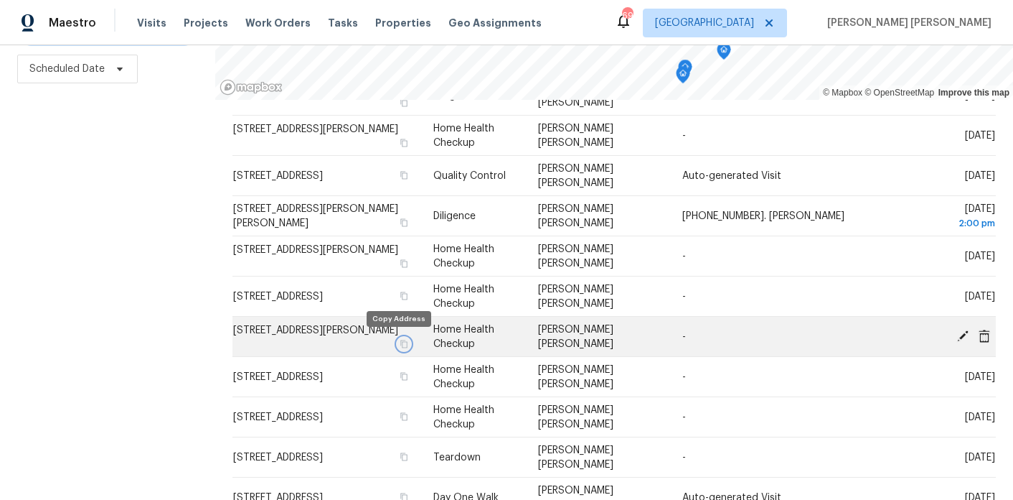
click at [400, 343] on icon "button" at bounding box center [403, 343] width 7 height 8
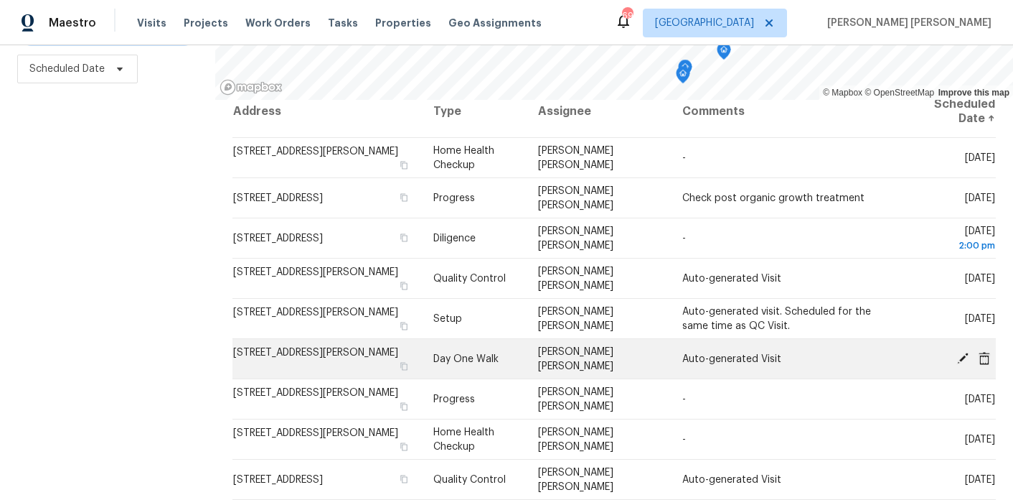
scroll to position [0, 0]
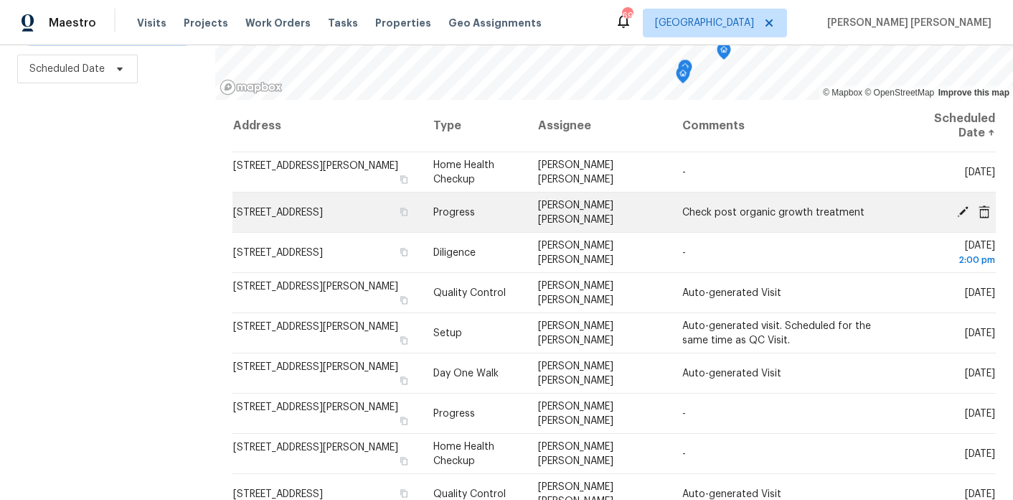
click at [966, 207] on icon at bounding box center [962, 210] width 11 height 11
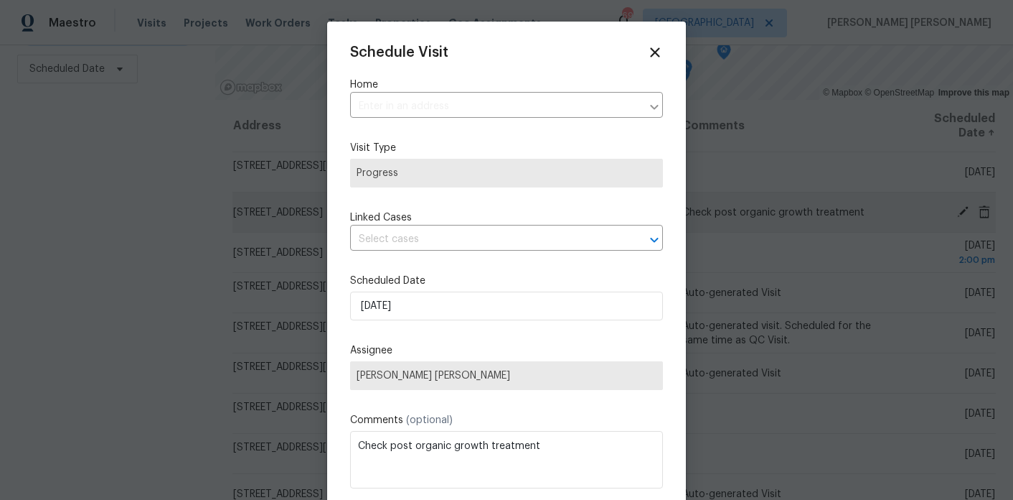
type input "9176 Chickasaw Ct, Jonesboro, GA 30236"
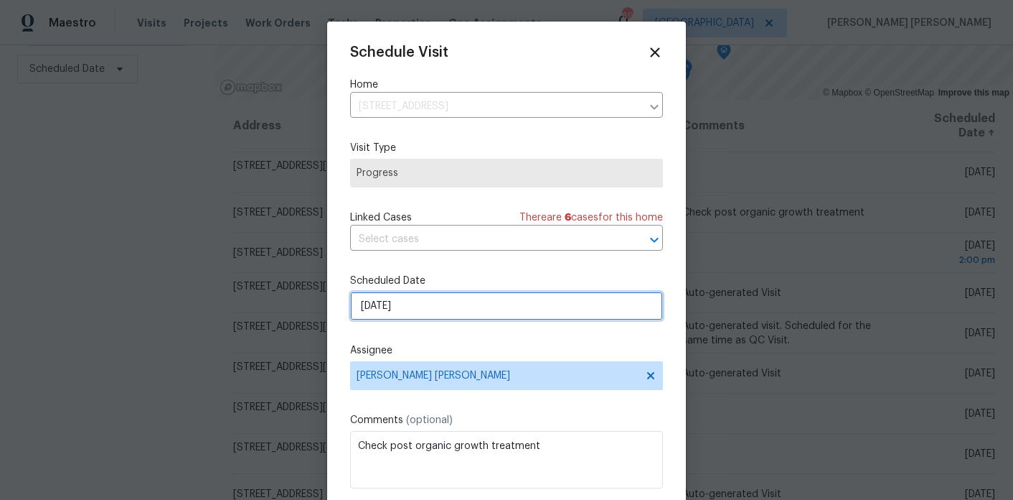
click at [459, 307] on input "9/29/2025" at bounding box center [506, 305] width 313 height 29
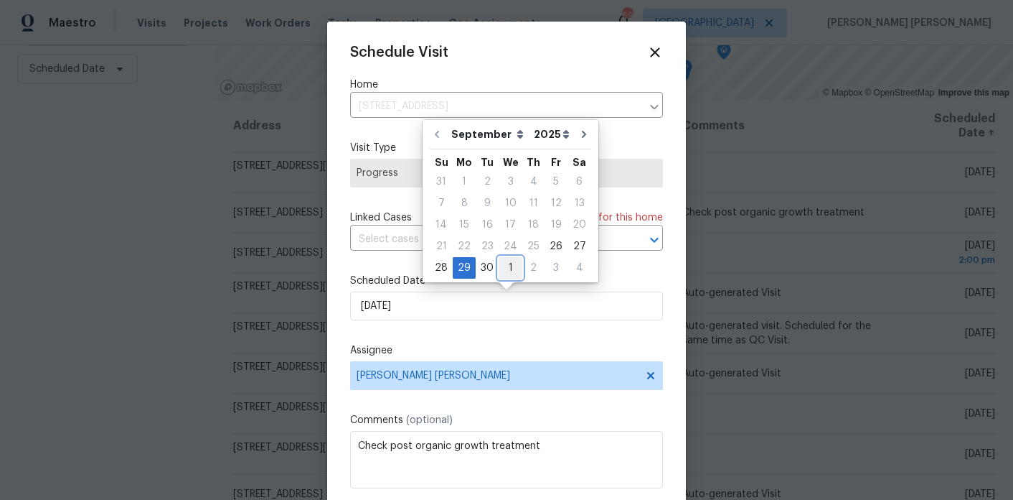
click at [507, 265] on div "1" at bounding box center [511, 268] width 24 height 20
type input "10/1/2025"
select select "9"
click at [635, 272] on div "Schedule Visit Home 9176 Chickasaw Ct, Jonesboro, GA 30236 ​ Visit Type Progres…" at bounding box center [506, 285] width 313 height 482
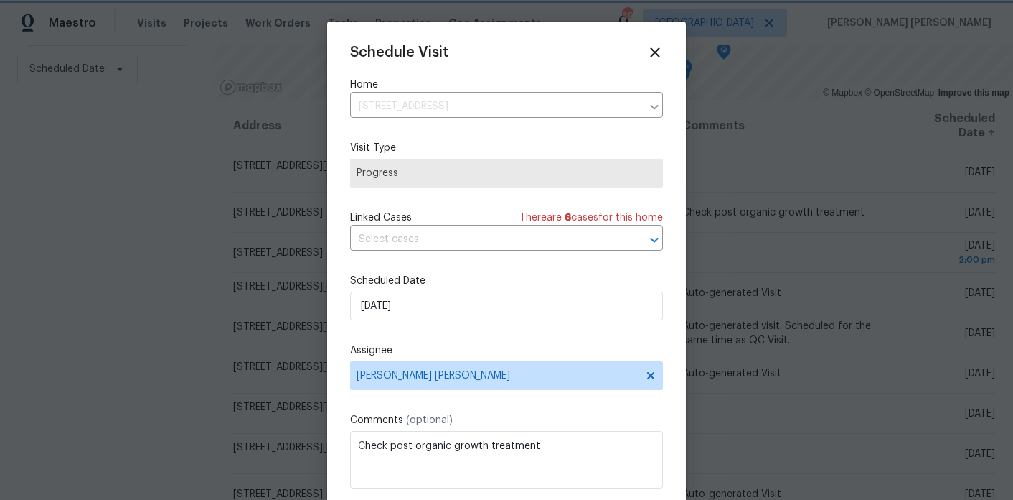
scroll to position [26, 0]
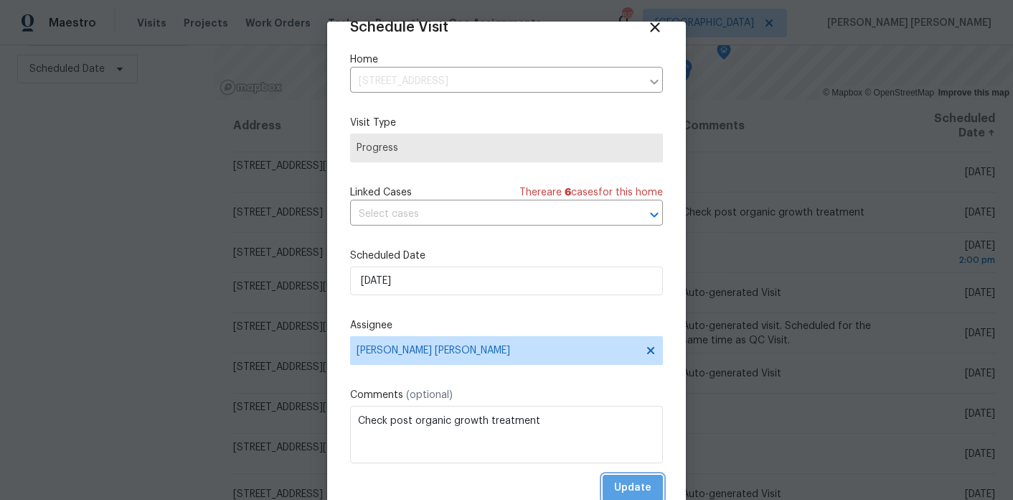
click at [639, 484] on span "Update" at bounding box center [632, 488] width 37 height 18
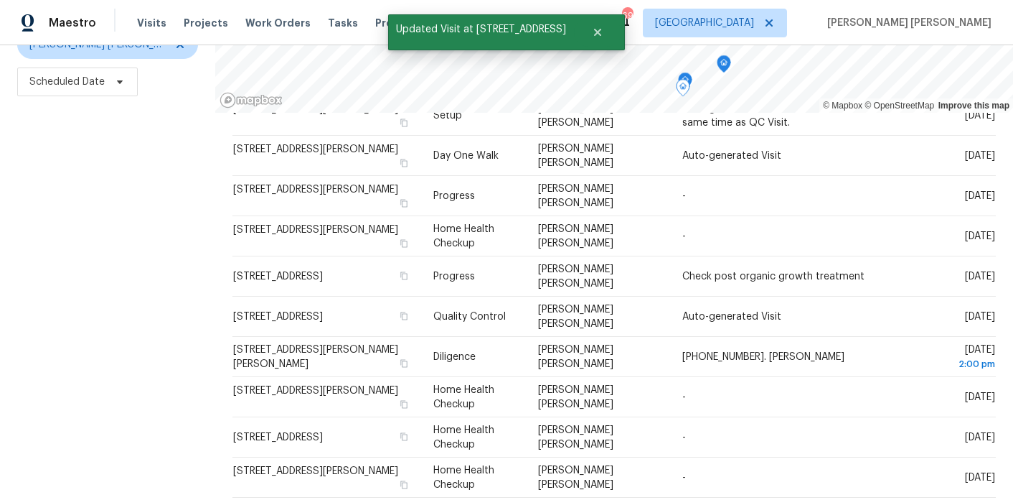
scroll to position [201, 0]
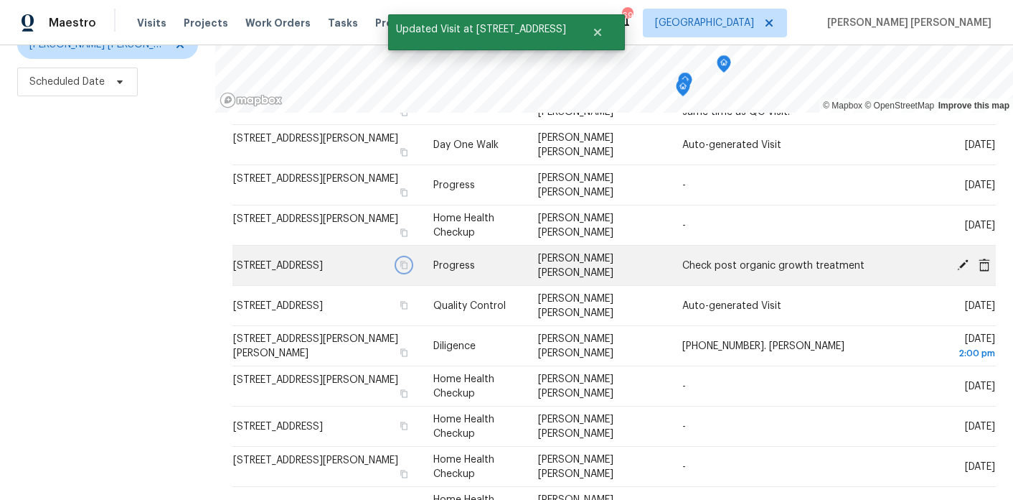
click at [400, 268] on icon "button" at bounding box center [403, 265] width 7 height 8
